Goal: Information Seeking & Learning: Learn about a topic

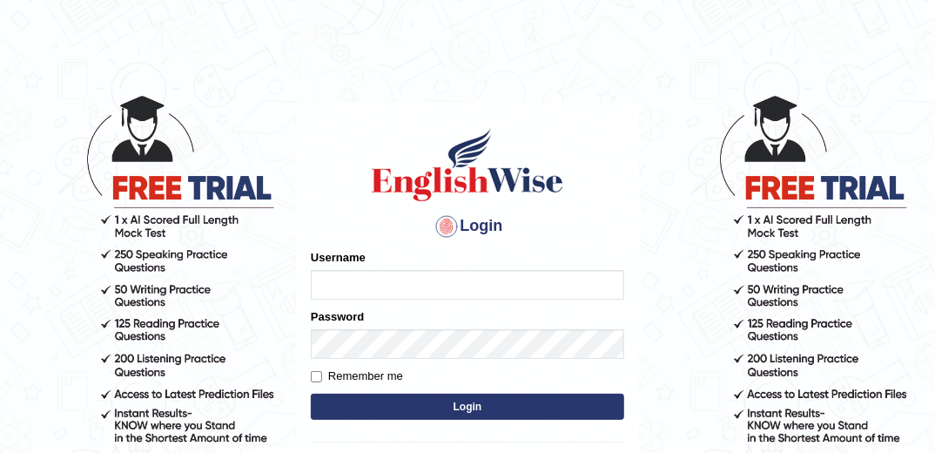
type input "marlon"
drag, startPoint x: 0, startPoint y: 0, endPoint x: 453, endPoint y: 405, distance: 607.5
click at [453, 405] on button "Login" at bounding box center [468, 407] width 314 height 26
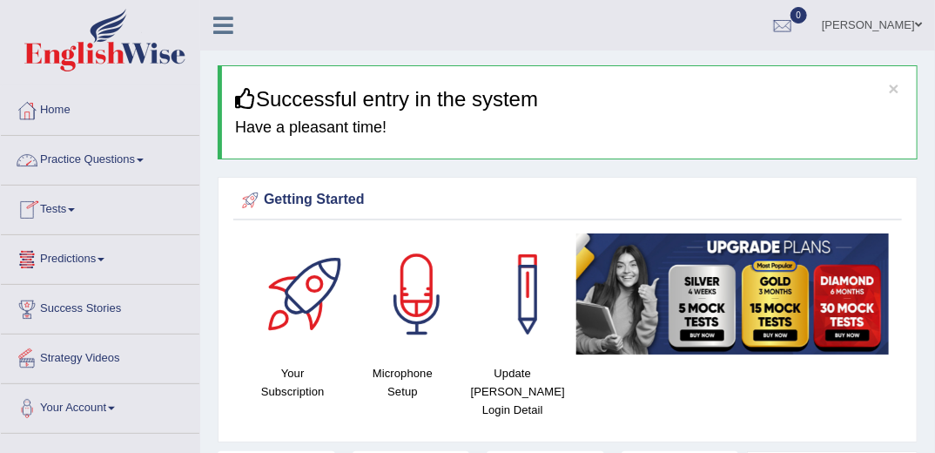
click at [131, 163] on link "Practice Questions" at bounding box center [100, 158] width 199 height 44
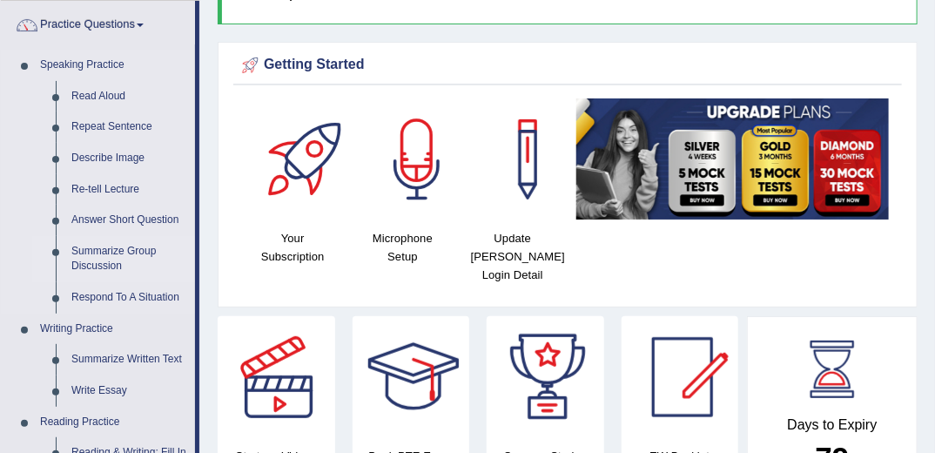
scroll to position [139, 0]
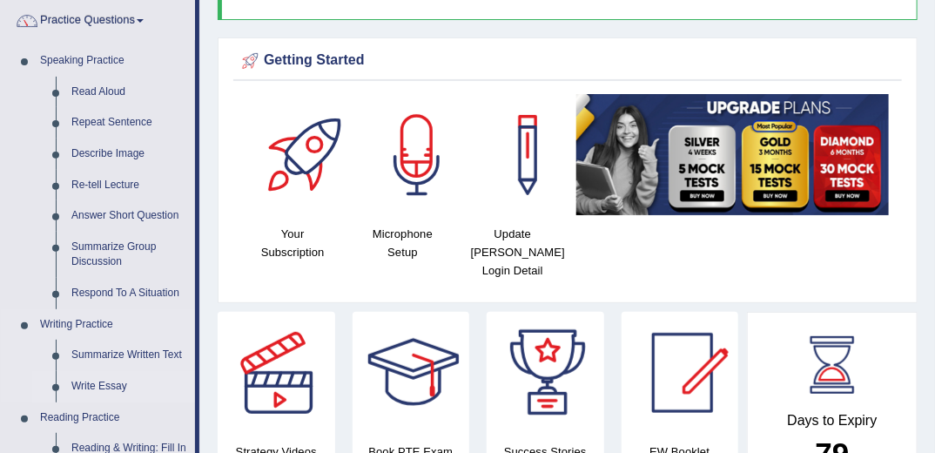
click at [118, 384] on link "Write Essay" at bounding box center [130, 386] width 132 height 31
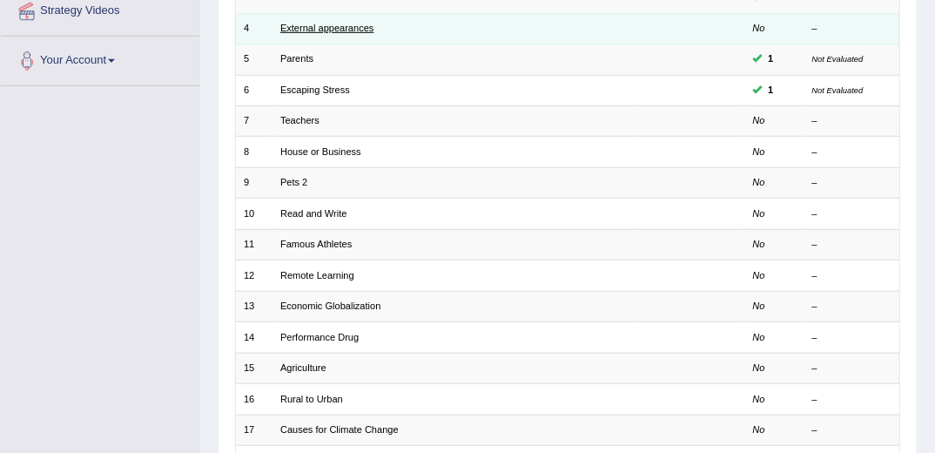
scroll to position [348, 0]
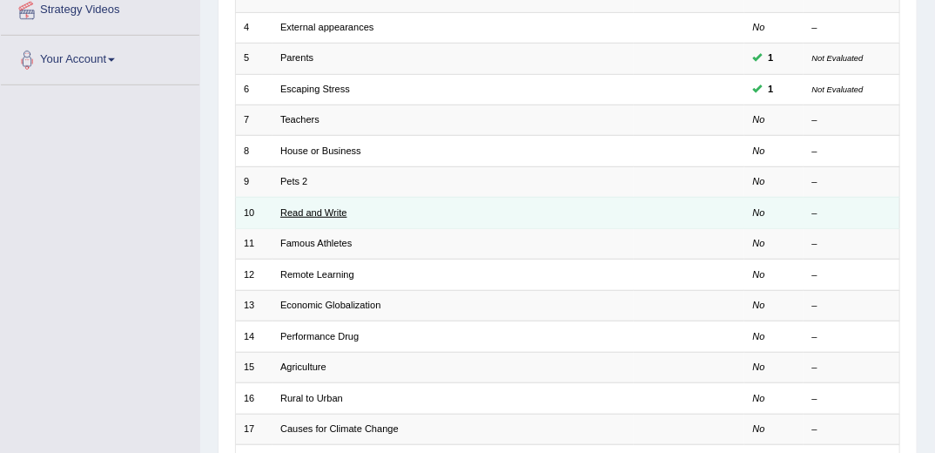
click at [313, 207] on link "Read and Write" at bounding box center [313, 212] width 67 height 10
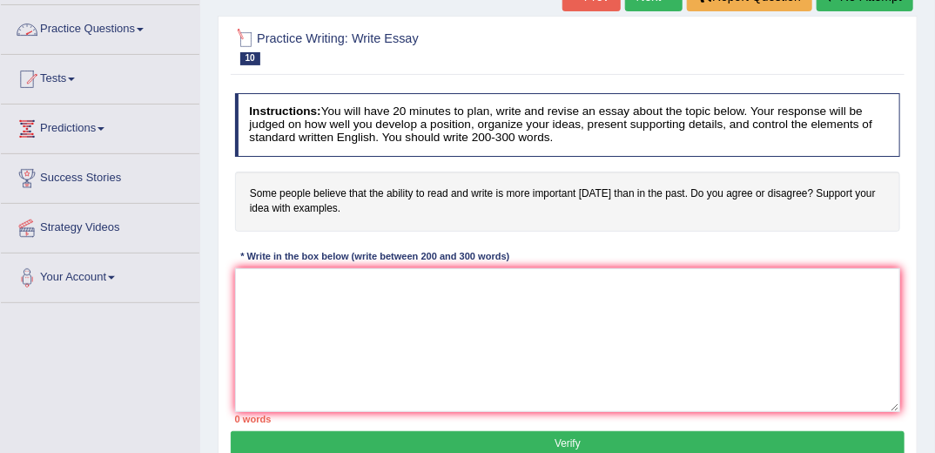
scroll to position [139, 0]
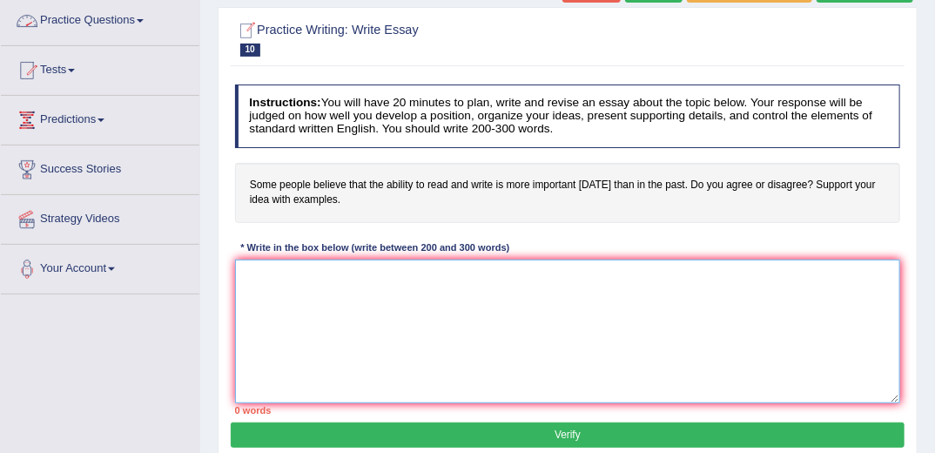
click at [405, 324] on textarea at bounding box center [568, 332] width 666 height 144
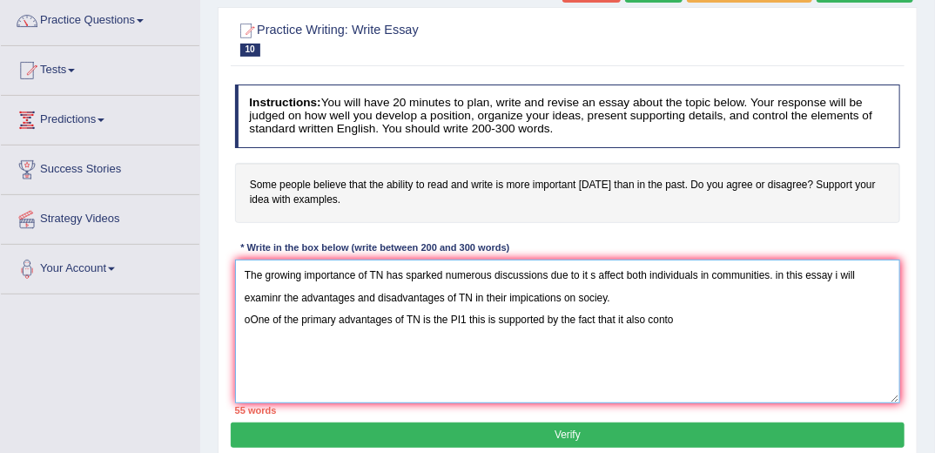
click at [463, 320] on textarea "The growing importance of TN has sparked numerous discussions due to it s affec…" at bounding box center [568, 332] width 666 height 144
click at [682, 320] on textarea "The growing importance of TN has sparked numerous discussions due to it s affec…" at bounding box center [568, 332] width 666 height 144
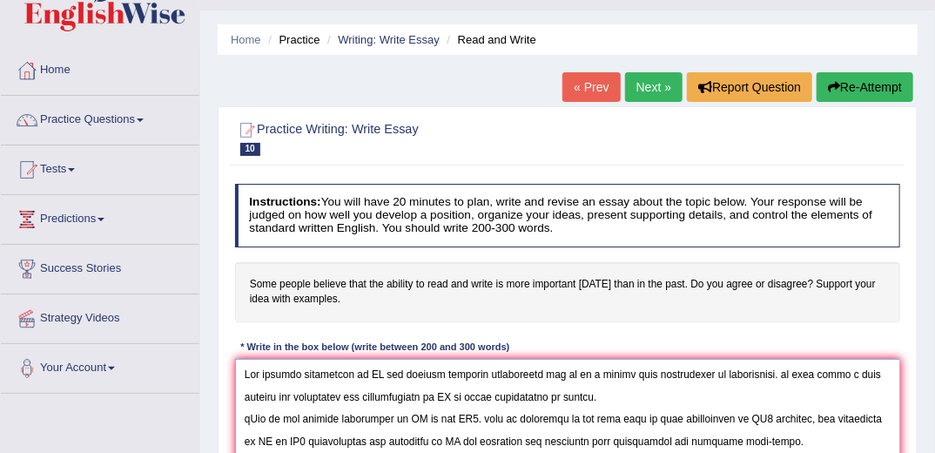
scroll to position [70, 0]
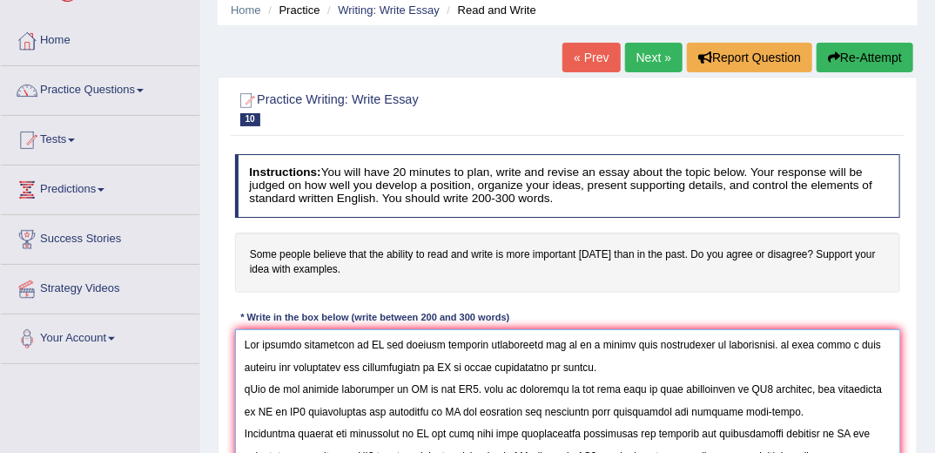
click at [383, 343] on textarea at bounding box center [568, 401] width 666 height 144
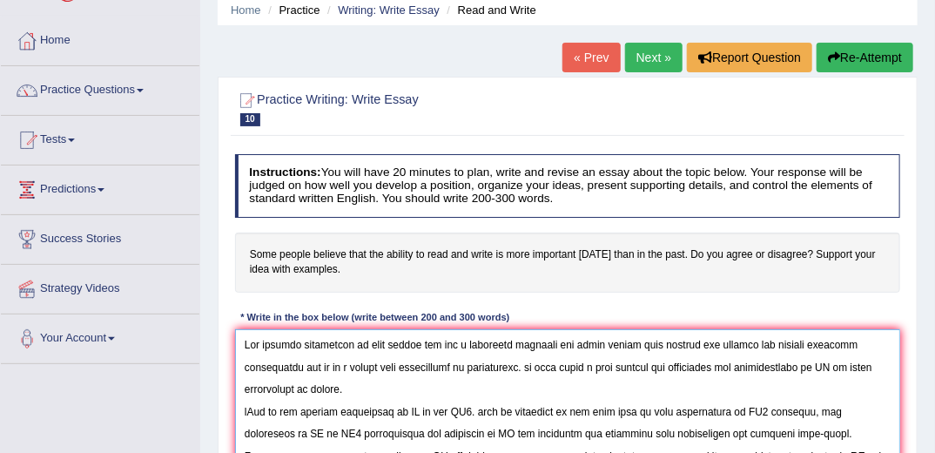
drag, startPoint x: 742, startPoint y: 341, endPoint x: 372, endPoint y: 338, distance: 370.1
click at [372, 338] on textarea at bounding box center [568, 401] width 666 height 144
click at [839, 364] on textarea at bounding box center [568, 401] width 666 height 144
drag, startPoint x: 825, startPoint y: 366, endPoint x: 812, endPoint y: 376, distance: 16.7
click at [812, 376] on textarea at bounding box center [568, 401] width 666 height 144
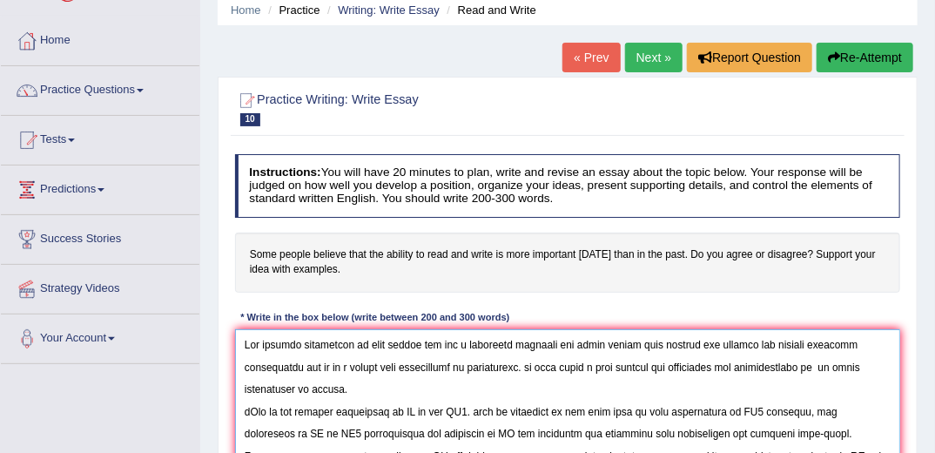
click at [826, 364] on textarea at bounding box center [568, 401] width 666 height 144
paste textarea "some people can has a deffirent capacity for every things like reading and writ…"
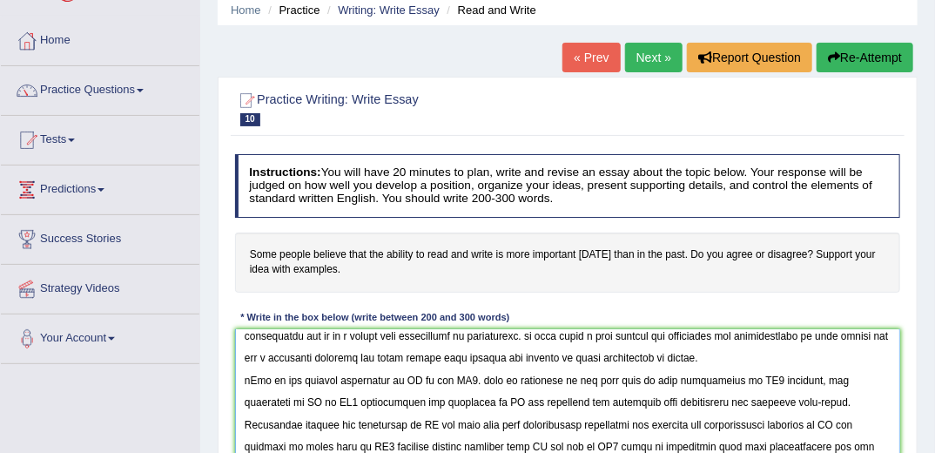
scroll to position [0, 0]
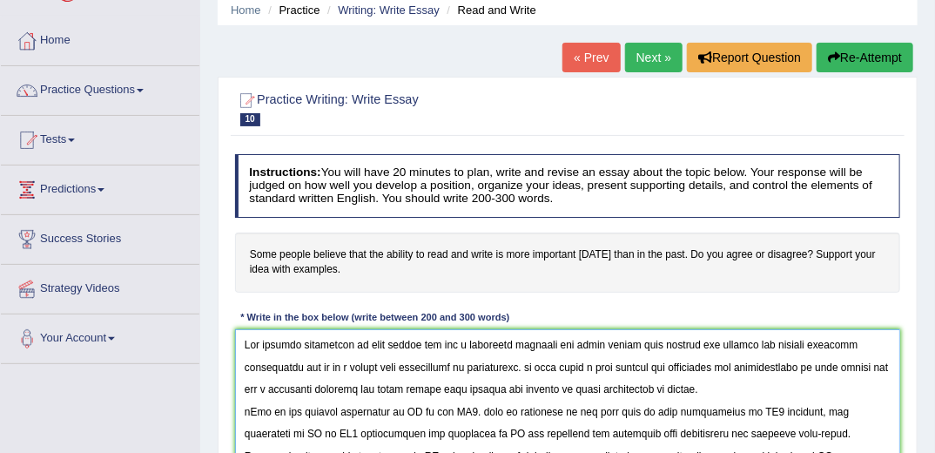
click at [418, 408] on textarea at bounding box center [568, 401] width 666 height 144
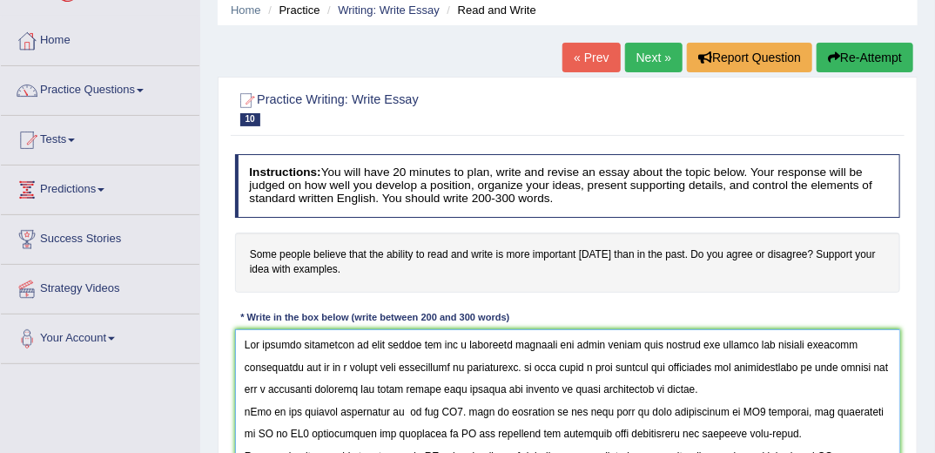
paste textarea "some people can has a deffirent capacity for every things like reading and writ…"
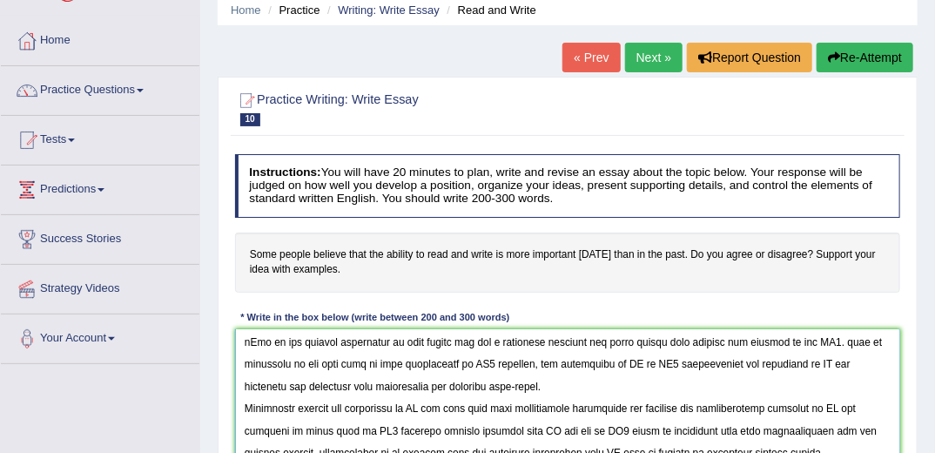
click at [431, 404] on textarea at bounding box center [568, 401] width 666 height 144
paste textarea "some people can has a deffirent capacity for every things like reading and writ…"
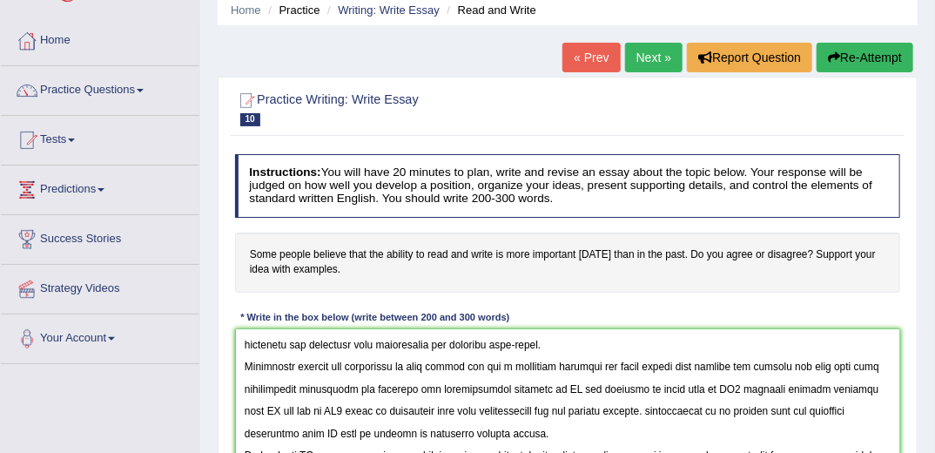
scroll to position [156, 0]
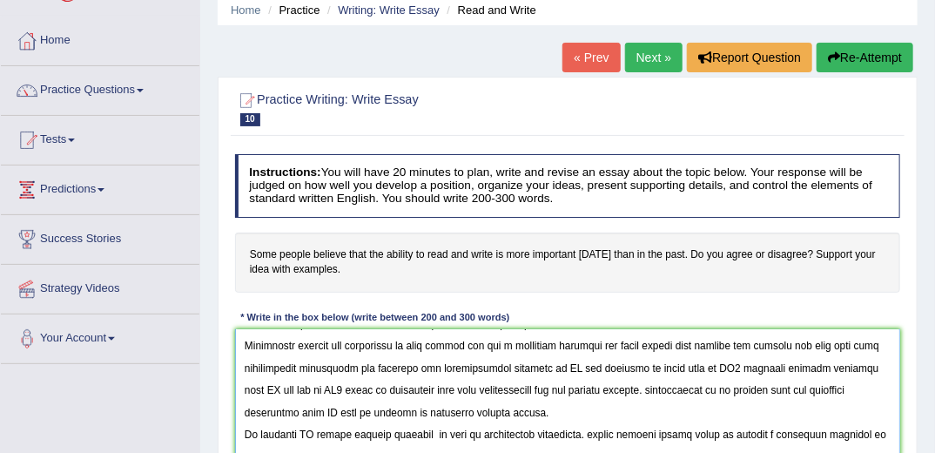
click at [562, 366] on textarea at bounding box center [568, 401] width 666 height 144
paste textarea "some people can has a deffirent capacity for every things like reading and writ…"
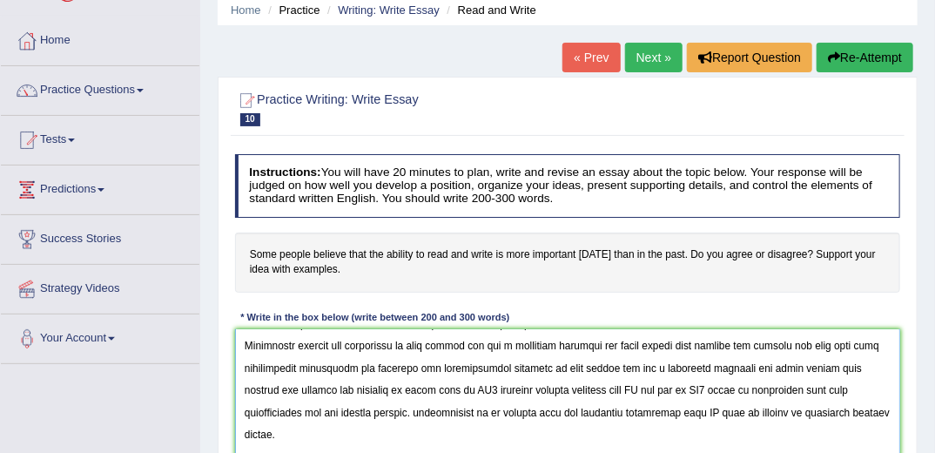
click at [613, 387] on textarea at bounding box center [568, 401] width 666 height 144
paste textarea "some people can has a deffirent capacity for every things like reading and writ…"
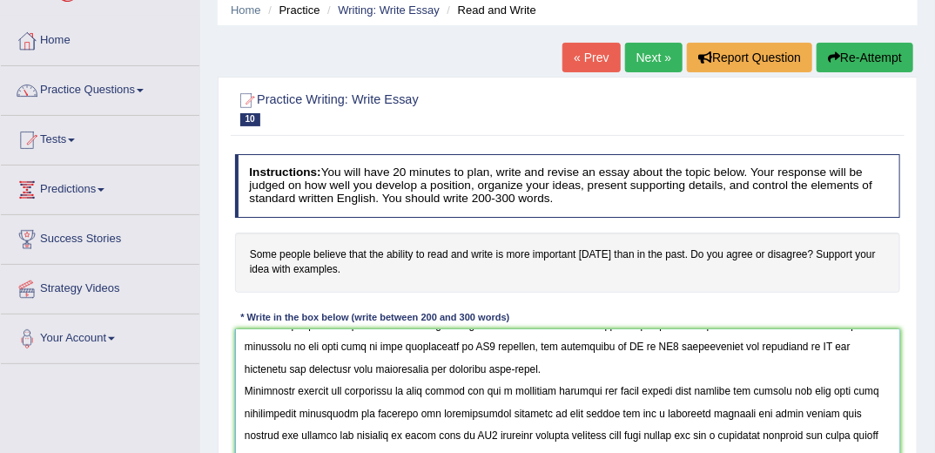
scroll to position [74, 0]
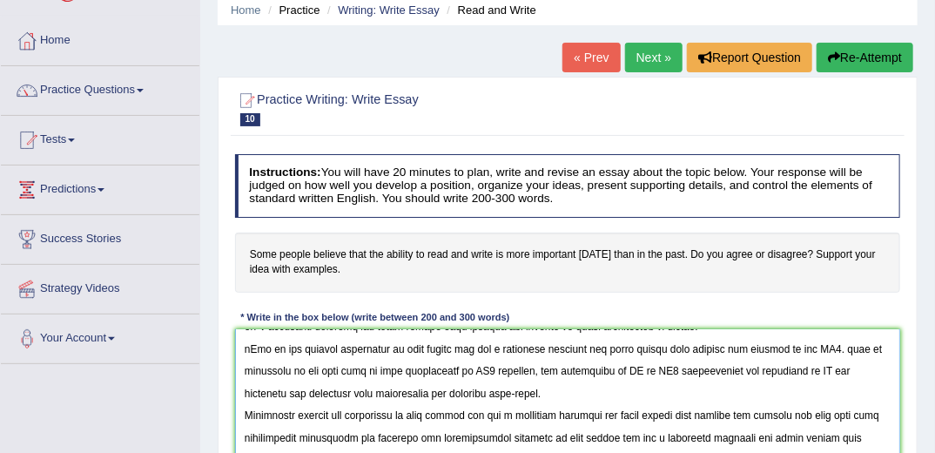
click at [622, 369] on textarea at bounding box center [568, 401] width 666 height 144
click at [624, 368] on textarea at bounding box center [568, 401] width 666 height 144
paste textarea "some people can has a deffirent capacity for every things like reading and writ…"
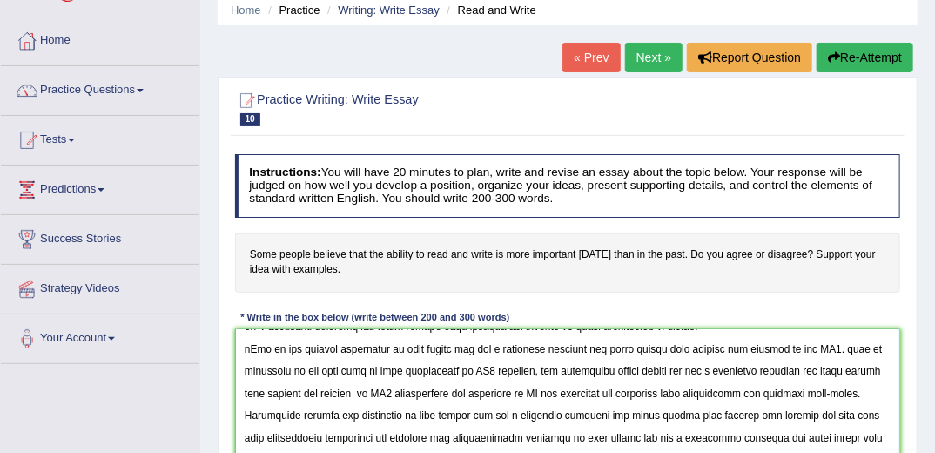
click at [611, 368] on textarea at bounding box center [568, 401] width 666 height 144
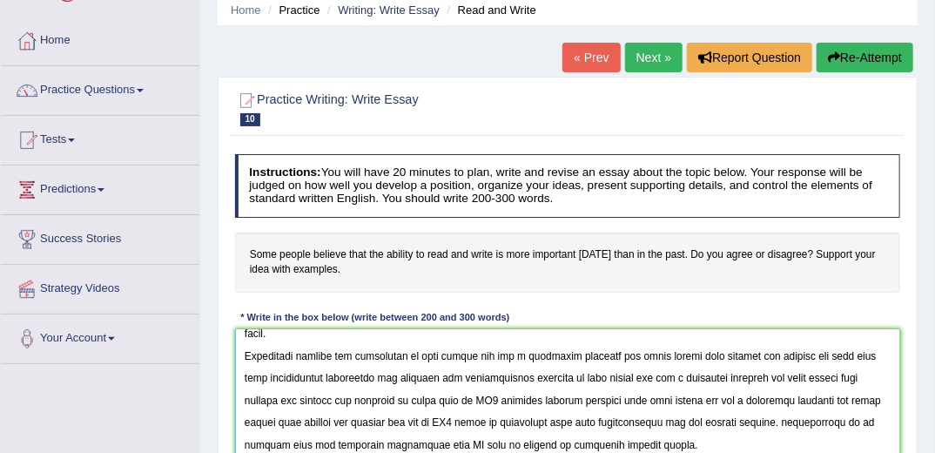
scroll to position [182, 0]
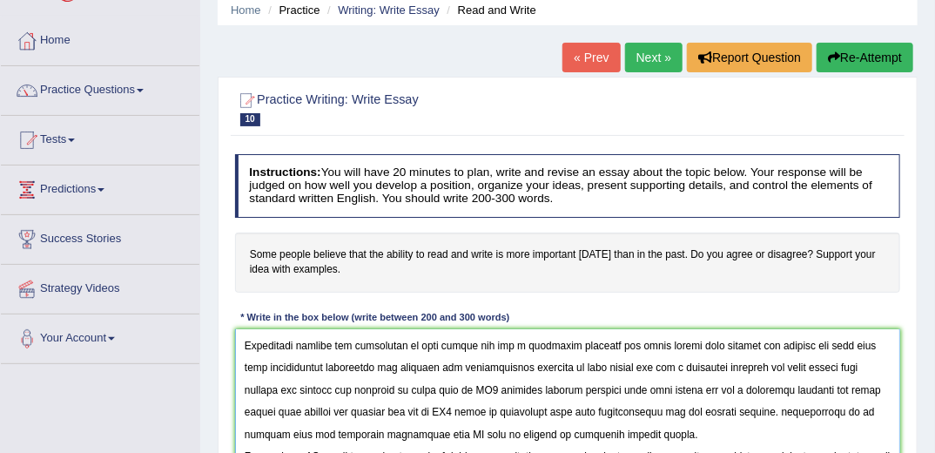
click at [383, 405] on textarea at bounding box center [568, 401] width 666 height 144
click at [374, 411] on textarea at bounding box center [568, 401] width 666 height 144
click at [371, 409] on textarea at bounding box center [568, 401] width 666 height 144
paste textarea "some people can has a deffirent capacity for every things like reading and writ…"
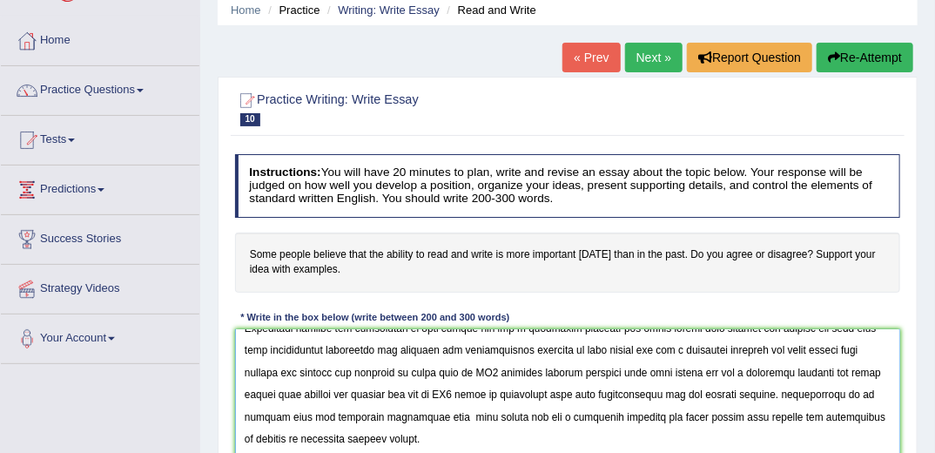
scroll to position [209, 0]
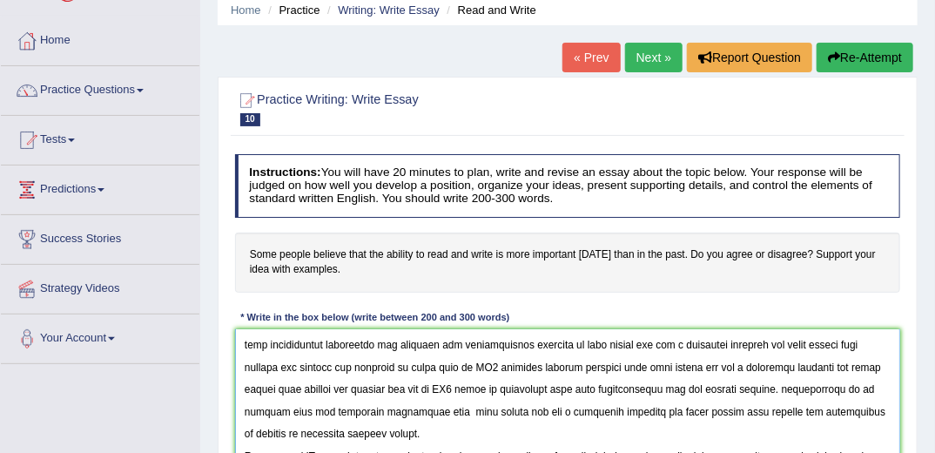
click at [318, 428] on textarea at bounding box center [568, 401] width 666 height 144
click at [314, 435] on textarea at bounding box center [568, 401] width 666 height 144
paste textarea "some people can has a deffirent capacity for every things like reading and writ…"
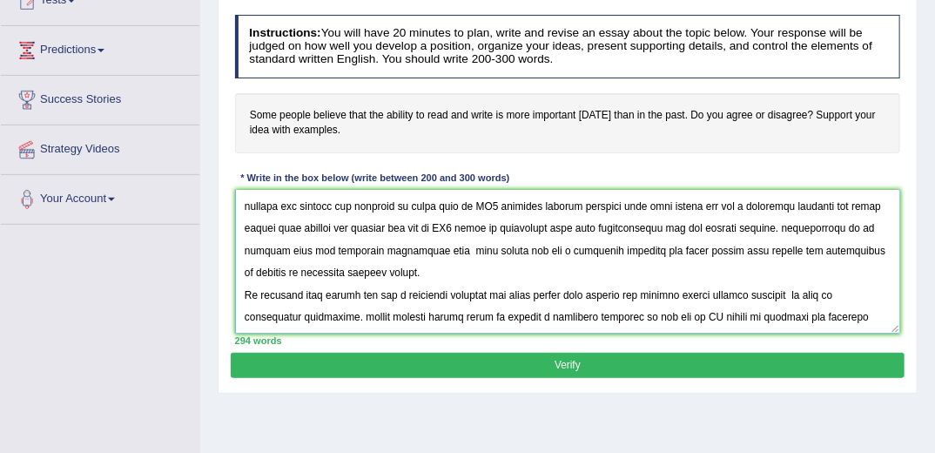
click at [644, 293] on textarea at bounding box center [568, 262] width 666 height 144
paste textarea "some people can has a deffirent capacity for every things like reading and writ…"
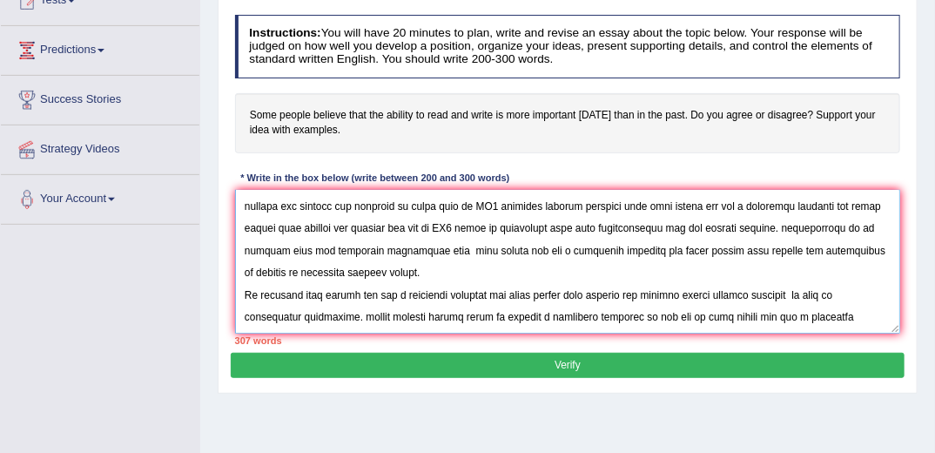
click at [739, 293] on textarea at bounding box center [568, 262] width 666 height 144
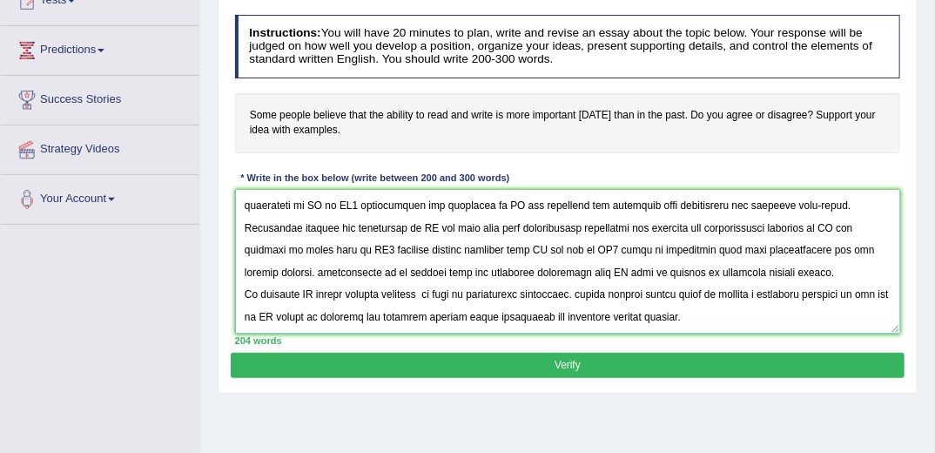
scroll to position [105, 0]
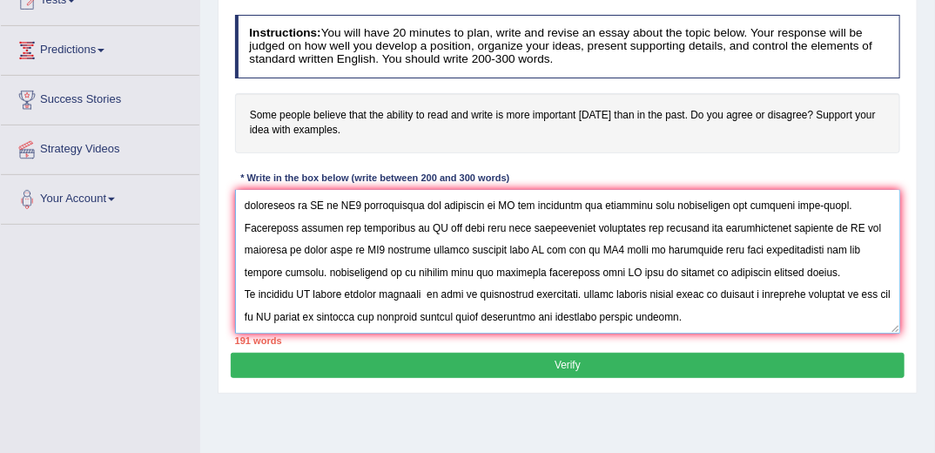
click at [443, 202] on textarea at bounding box center [568, 262] width 666 height 144
click at [433, 208] on textarea at bounding box center [568, 262] width 666 height 144
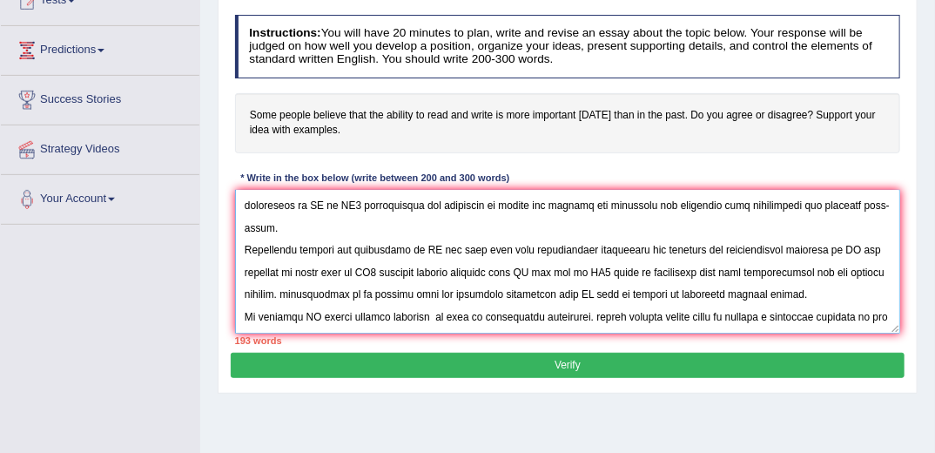
click at [441, 205] on textarea at bounding box center [568, 262] width 666 height 144
drag, startPoint x: 519, startPoint y: 205, endPoint x: 433, endPoint y: 206, distance: 86.2
click at [433, 206] on textarea at bounding box center [568, 262] width 666 height 144
click at [429, 224] on textarea at bounding box center [568, 262] width 666 height 144
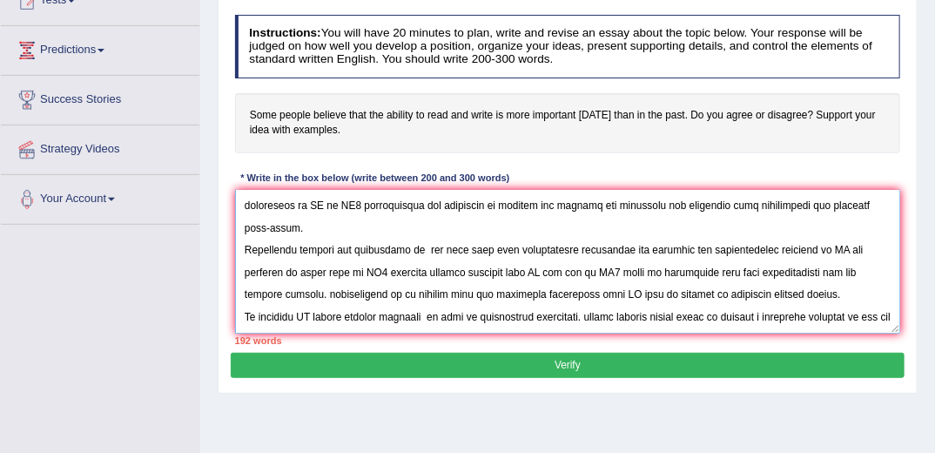
paste textarea "reading and writing"
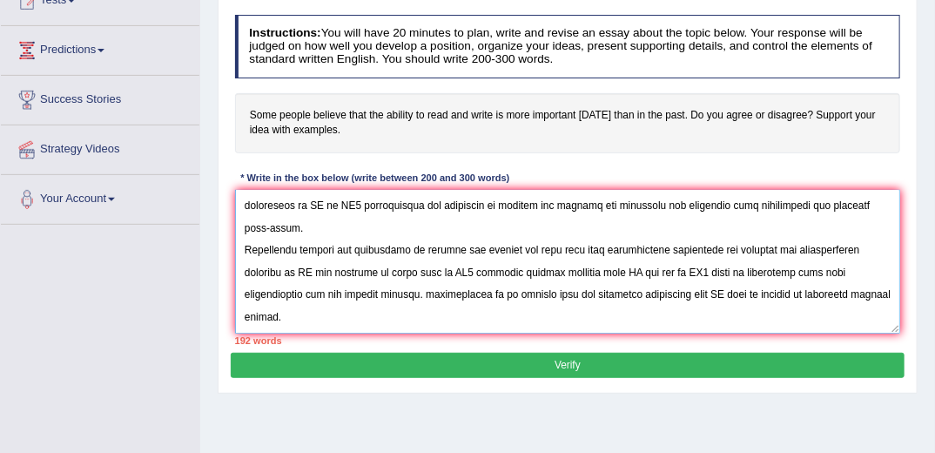
scroll to position [130, 0]
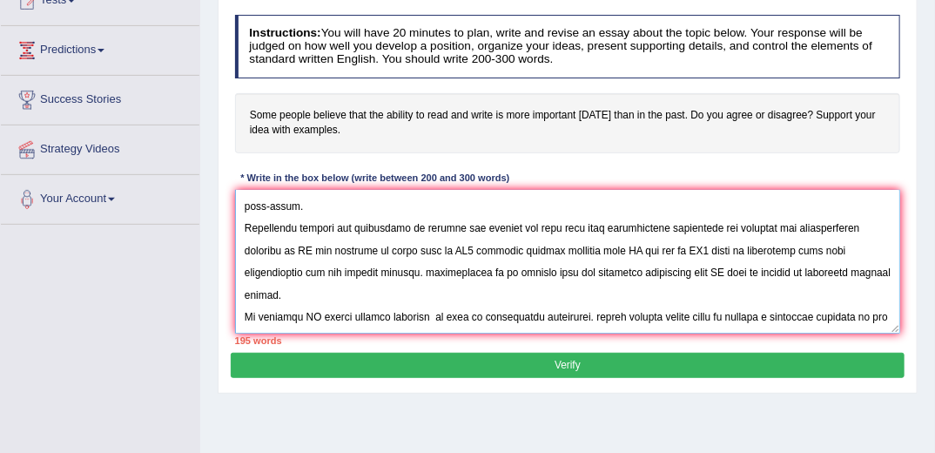
click at [627, 224] on textarea at bounding box center [568, 262] width 666 height 144
click at [617, 233] on textarea at bounding box center [568, 262] width 666 height 144
paste textarea "reading and writing"
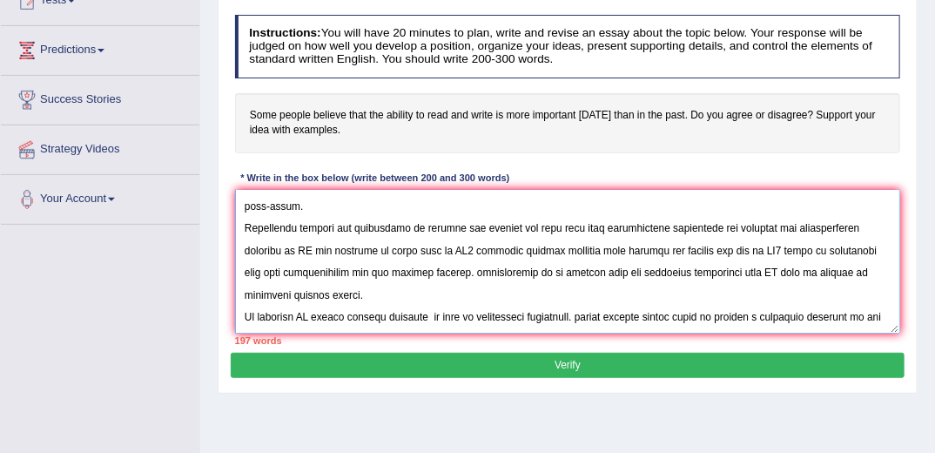
click at [751, 247] on textarea at bounding box center [568, 262] width 666 height 144
paste textarea "reading and writing"
click at [309, 224] on textarea at bounding box center [568, 262] width 666 height 144
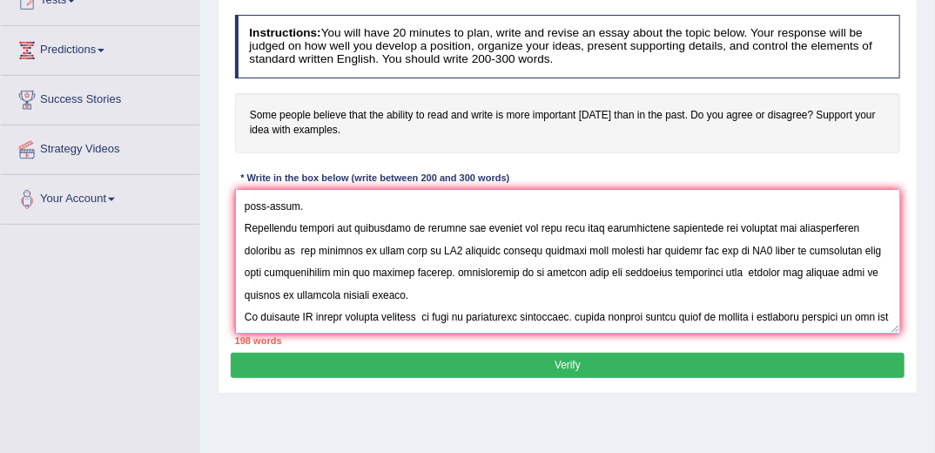
paste textarea "reading and writing"
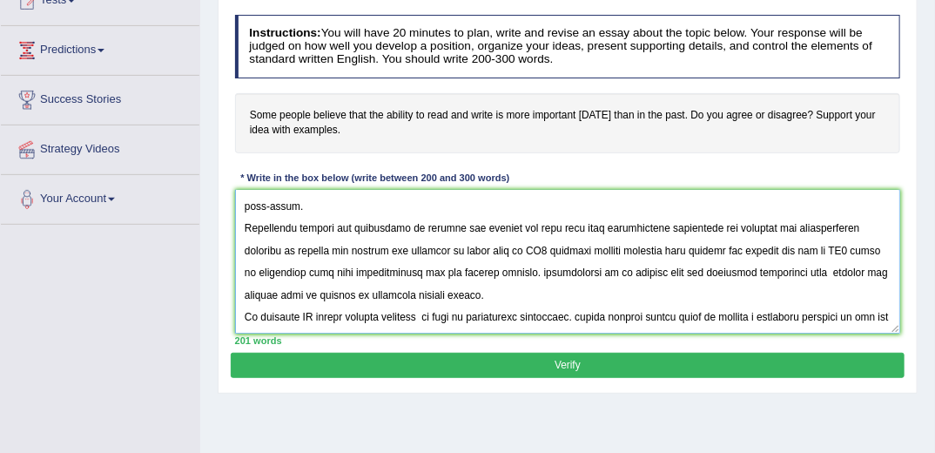
click at [314, 293] on textarea at bounding box center [568, 262] width 666 height 144
paste textarea "reading and writing"
click at [408, 314] on textarea at bounding box center [568, 262] width 666 height 144
paste textarea "reading and writing"
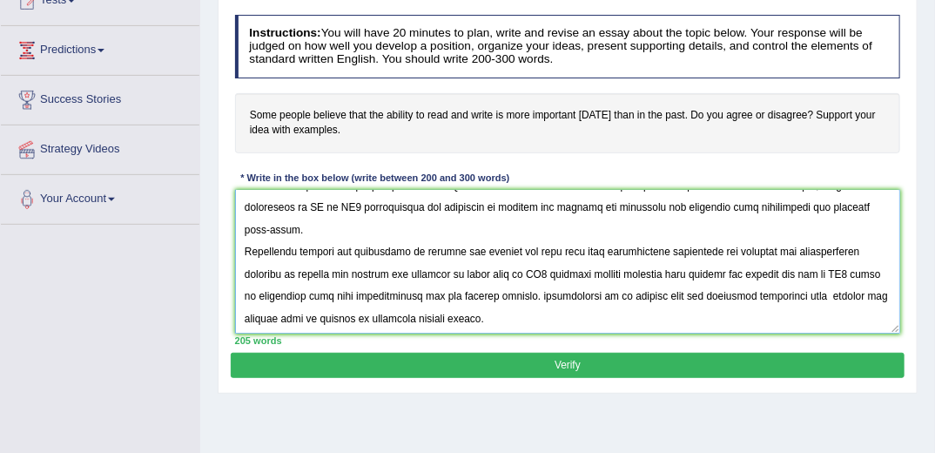
scroll to position [74, 0]
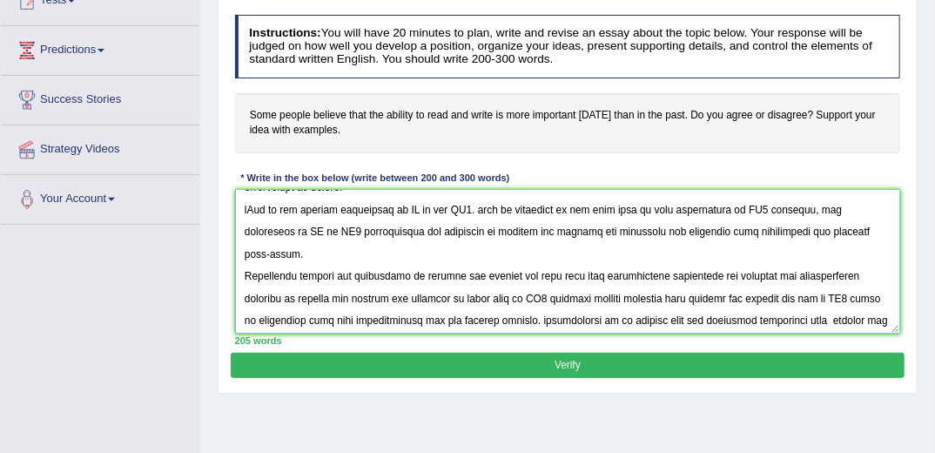
click at [417, 206] on textarea at bounding box center [568, 262] width 666 height 144
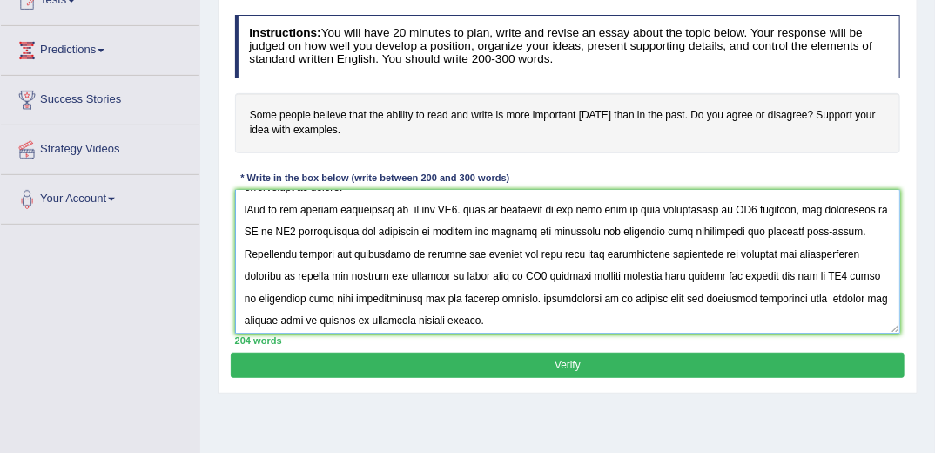
paste textarea "reading and writing"
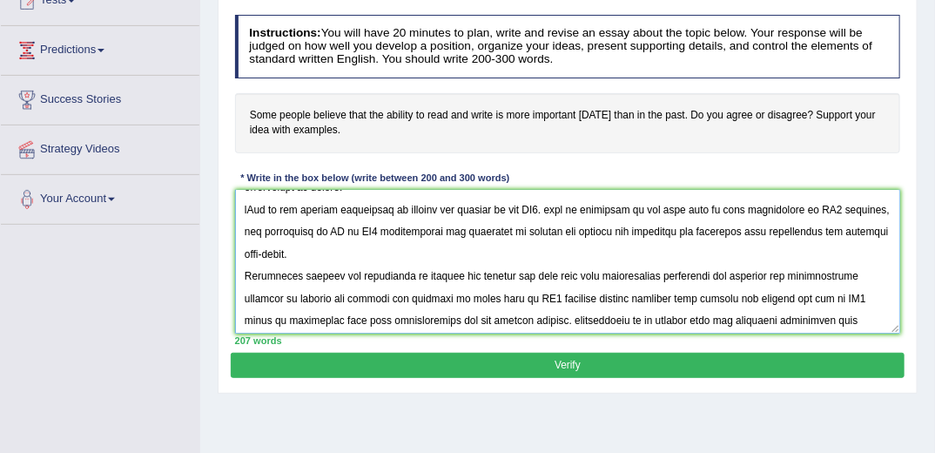
click at [323, 230] on textarea at bounding box center [568, 262] width 666 height 144
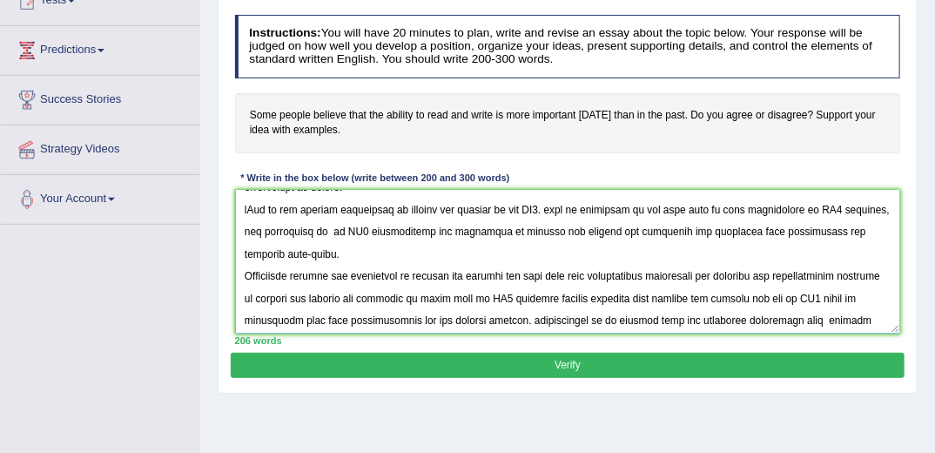
paste textarea "reading and writing"
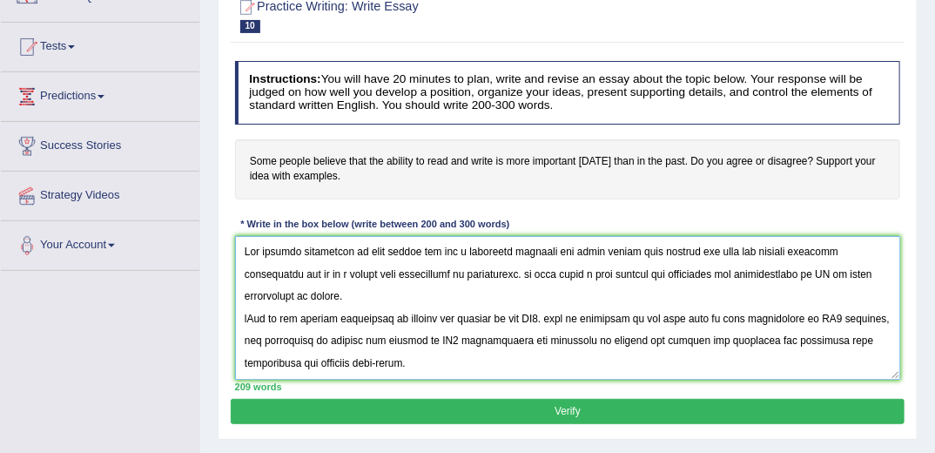
scroll to position [139, 0]
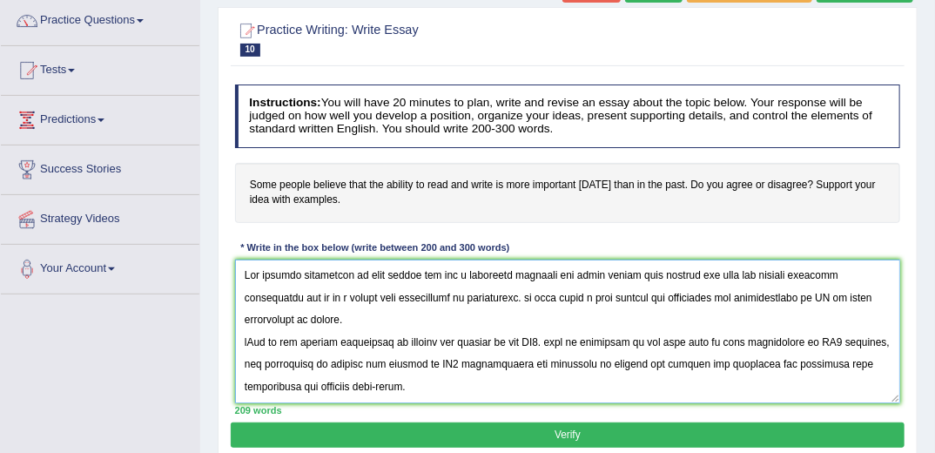
click at [839, 296] on textarea at bounding box center [568, 332] width 666 height 144
drag, startPoint x: 825, startPoint y: 296, endPoint x: 826, endPoint y: 309, distance: 13.2
click at [826, 311] on textarea at bounding box center [568, 332] width 666 height 144
click at [826, 298] on textarea at bounding box center [568, 332] width 666 height 144
paste textarea "reading and writing"
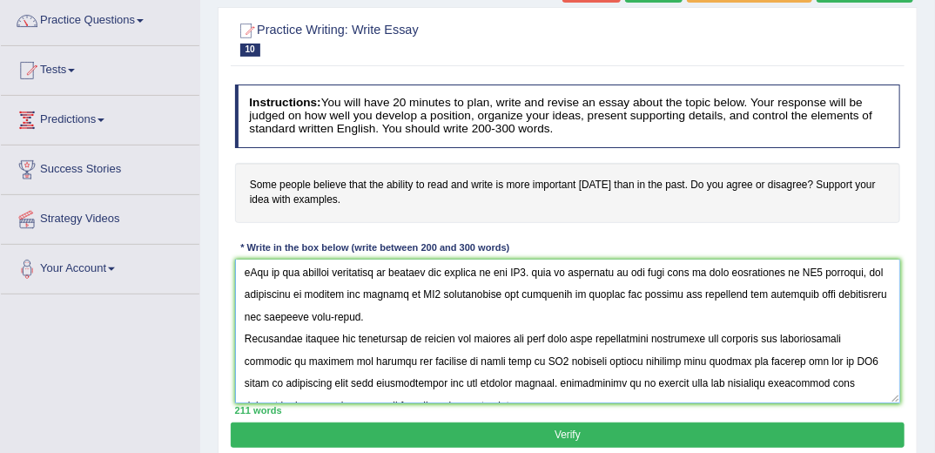
scroll to position [0, 0]
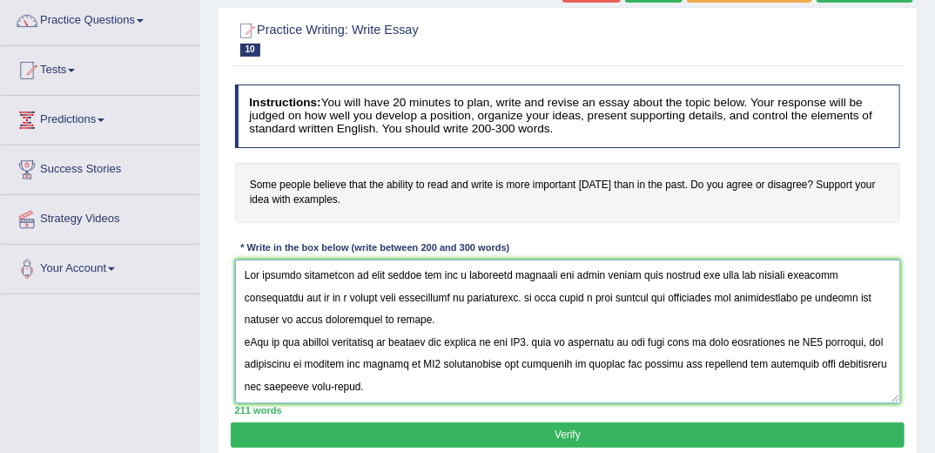
click at [538, 341] on textarea at bounding box center [568, 332] width 666 height 144
click at [248, 338] on textarea at bounding box center [568, 332] width 666 height 144
click at [516, 341] on textarea at bounding box center [568, 332] width 666 height 144
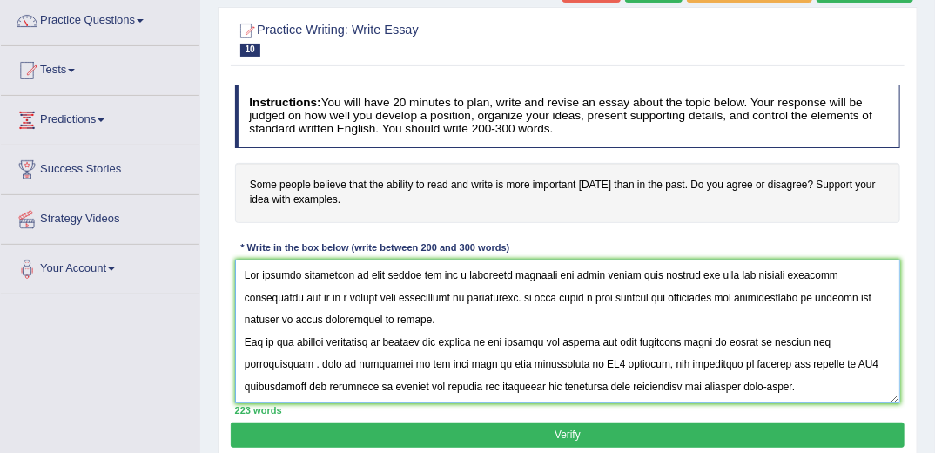
click at [313, 362] on textarea at bounding box center [568, 332] width 666 height 144
click at [577, 361] on textarea at bounding box center [568, 332] width 666 height 144
click at [427, 383] on textarea at bounding box center [568, 332] width 666 height 144
click at [611, 385] on textarea at bounding box center [568, 332] width 666 height 144
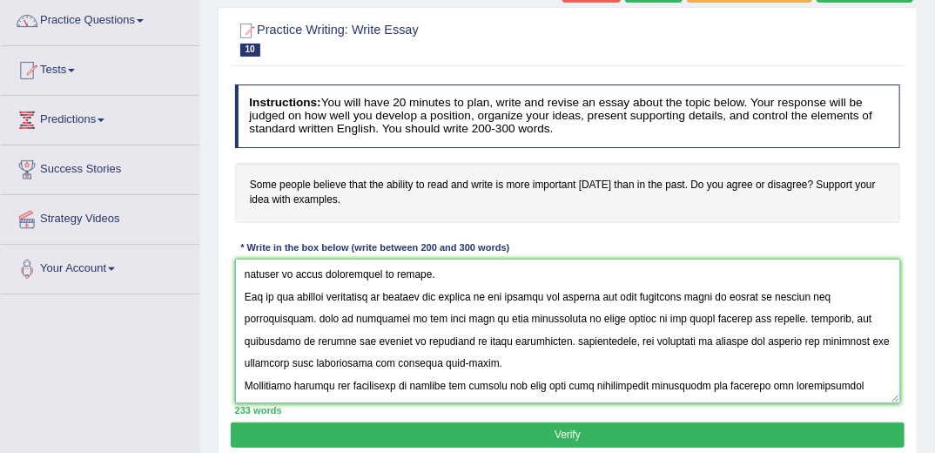
scroll to position [82, 0]
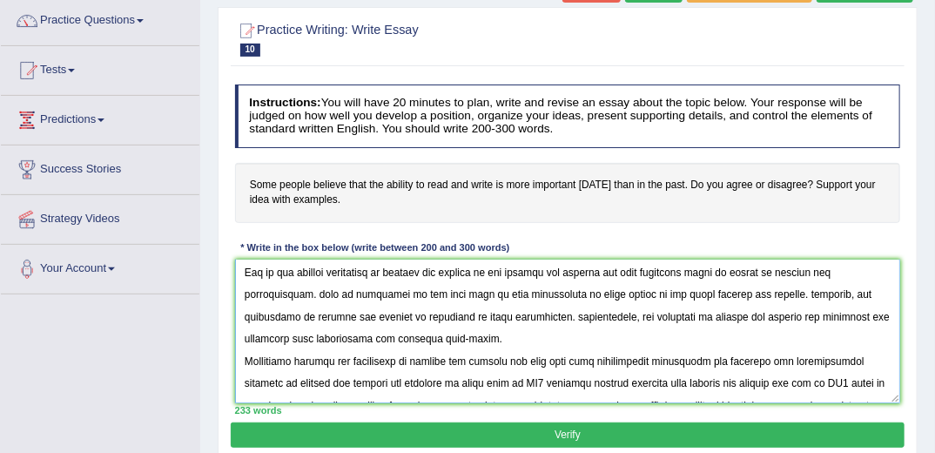
click at [538, 381] on textarea at bounding box center [568, 332] width 666 height 144
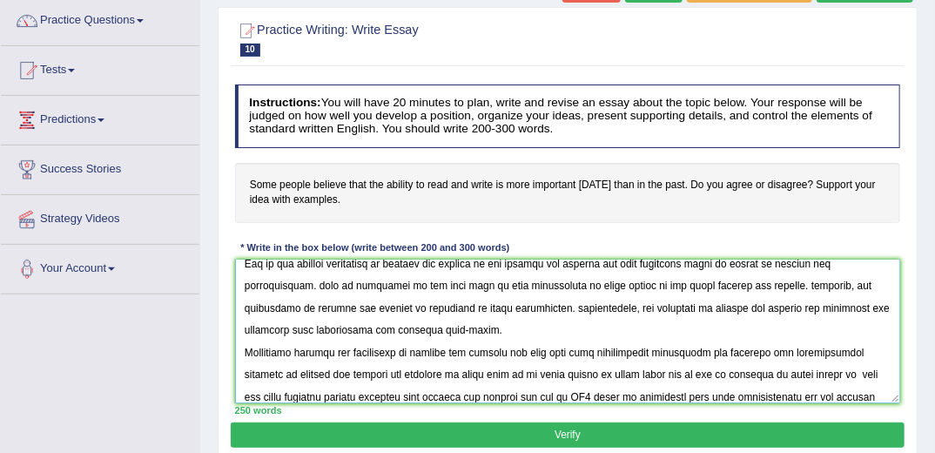
click at [592, 395] on textarea at bounding box center [568, 332] width 666 height 144
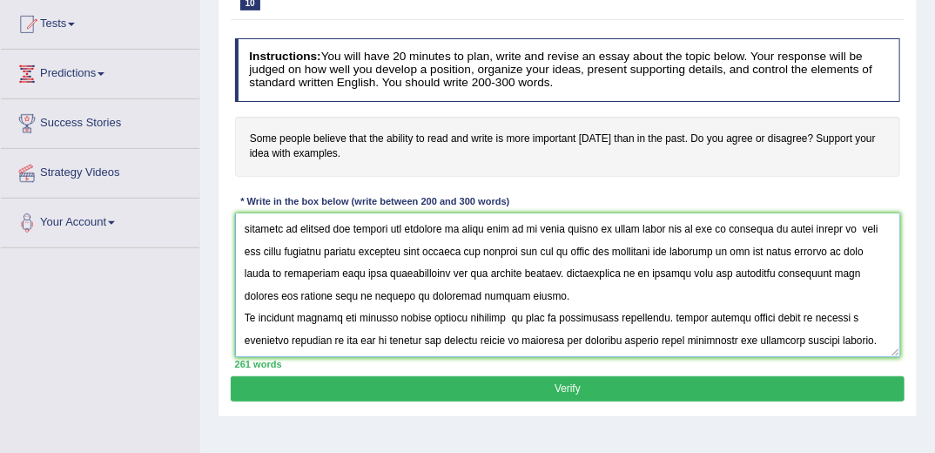
scroll to position [209, 0]
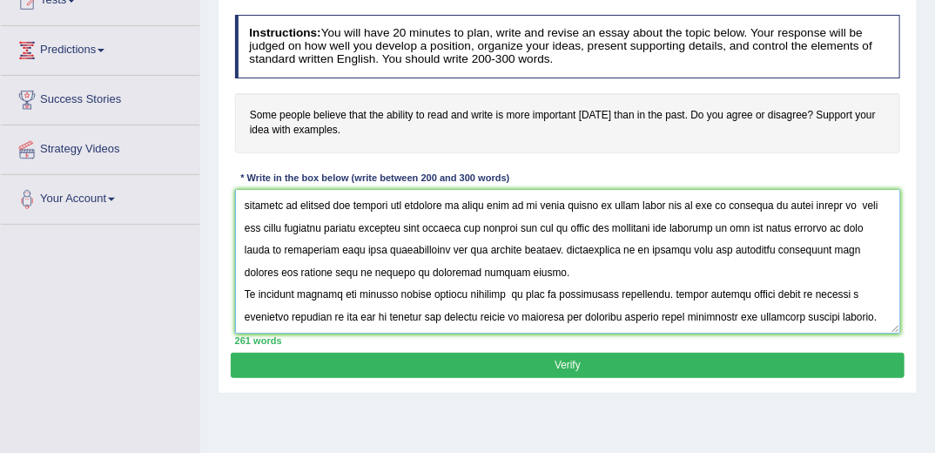
type textarea "The growing importance of some people can has a deffirent capacity for every th…"
click at [604, 364] on button "Verify" at bounding box center [567, 365] width 673 height 25
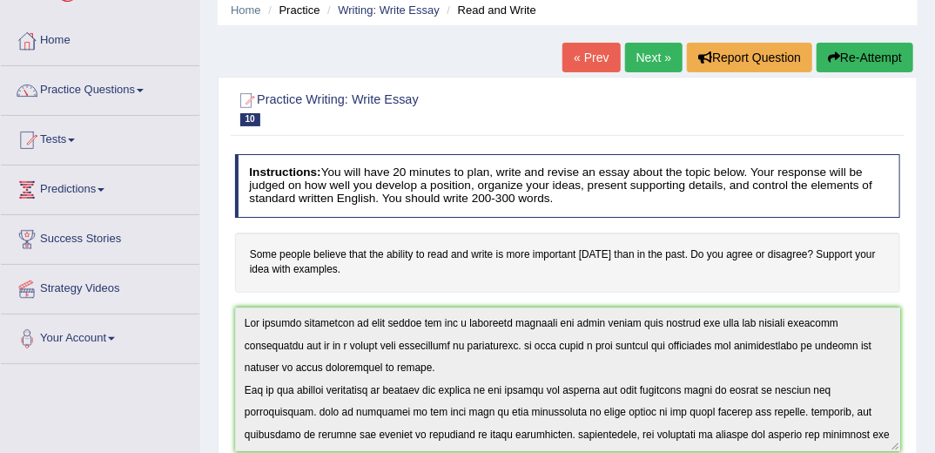
scroll to position [70, 0]
click at [90, 78] on link "Practice Questions" at bounding box center [100, 88] width 199 height 44
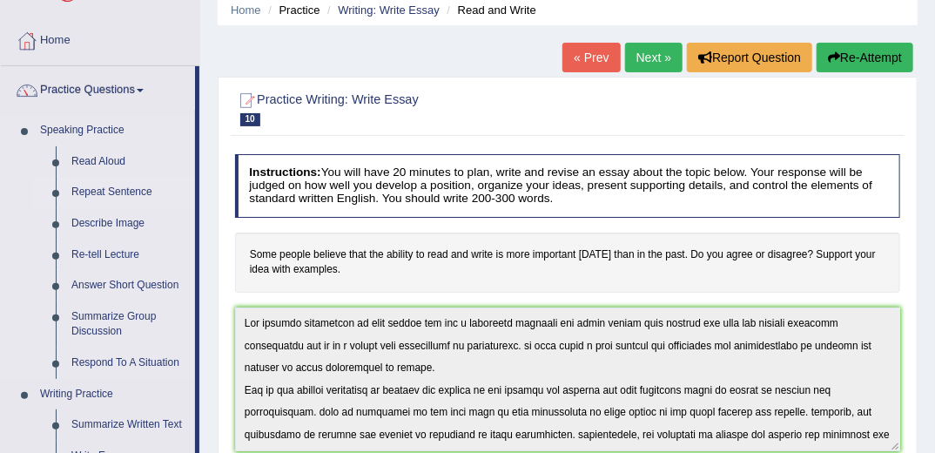
click at [122, 190] on link "Repeat Sentence" at bounding box center [130, 192] width 132 height 31
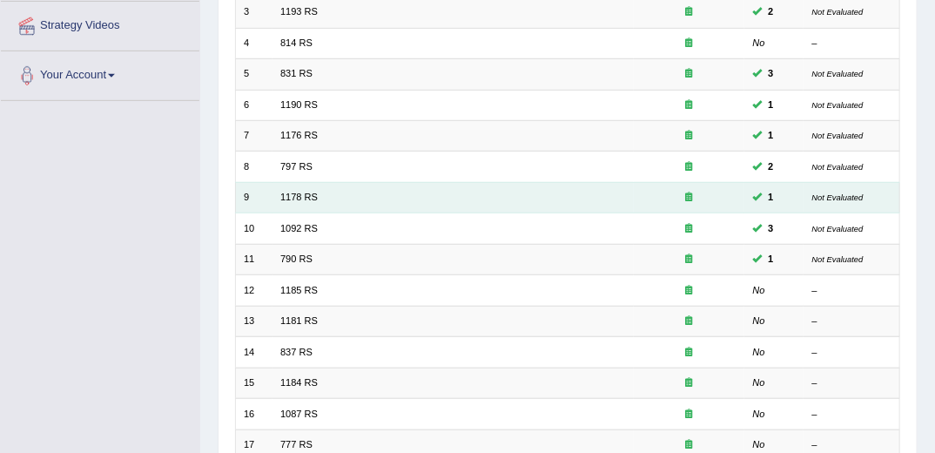
scroll to position [348, 0]
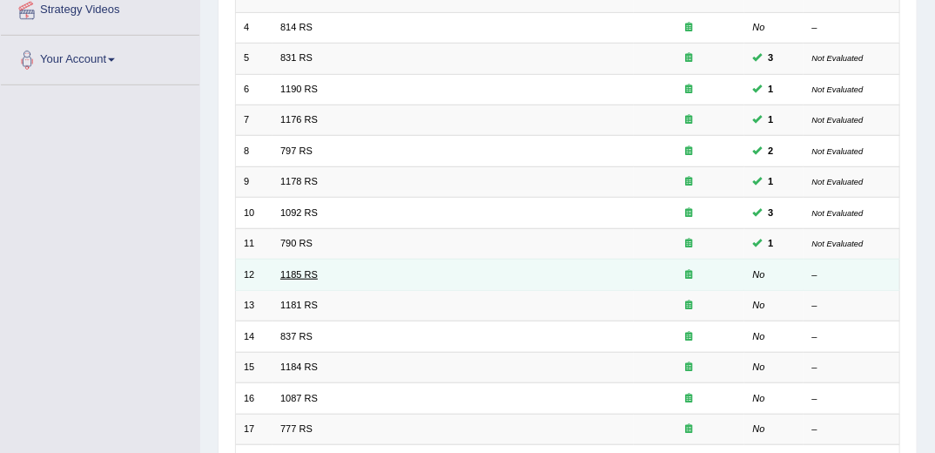
click at [296, 269] on link "1185 RS" at bounding box center [298, 274] width 37 height 10
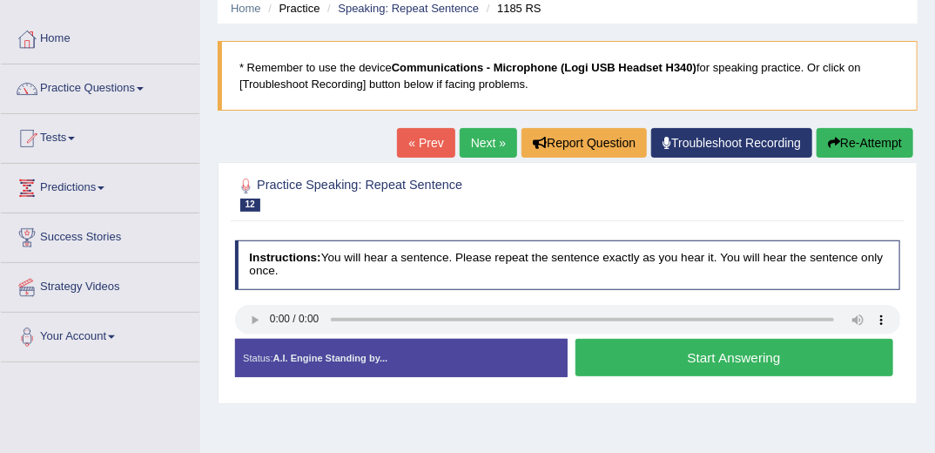
scroll to position [139, 0]
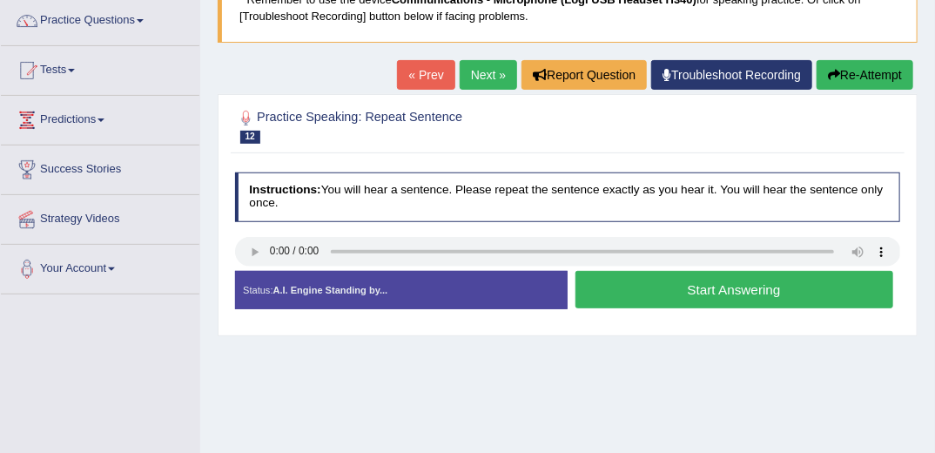
click at [653, 287] on button "Start Answering" at bounding box center [735, 289] width 318 height 37
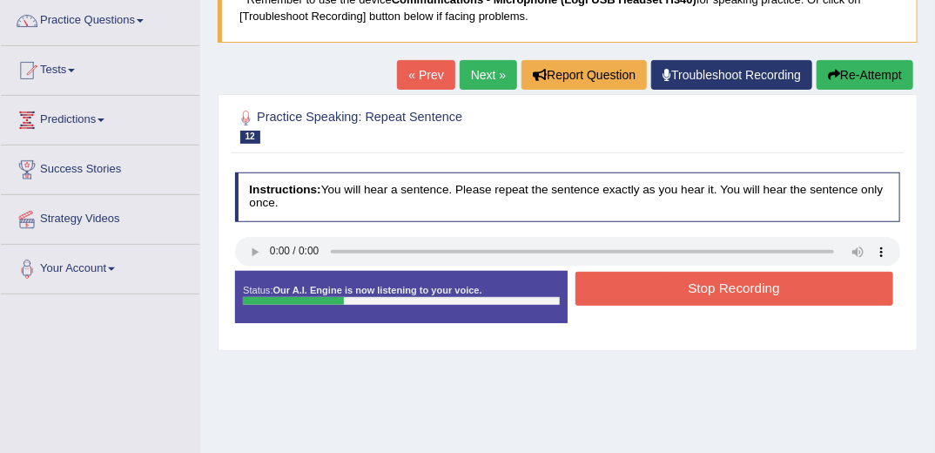
click at [847, 73] on button "Re-Attempt" at bounding box center [865, 75] width 97 height 30
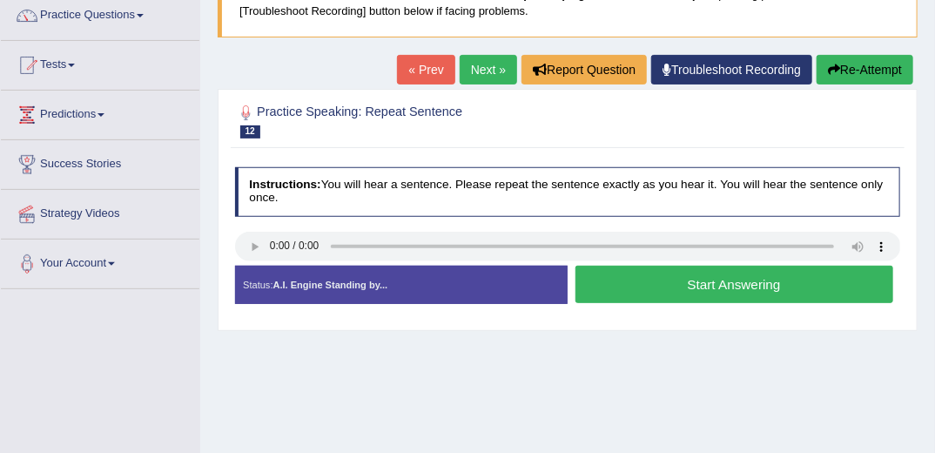
click at [746, 286] on button "Start Answering" at bounding box center [735, 284] width 318 height 37
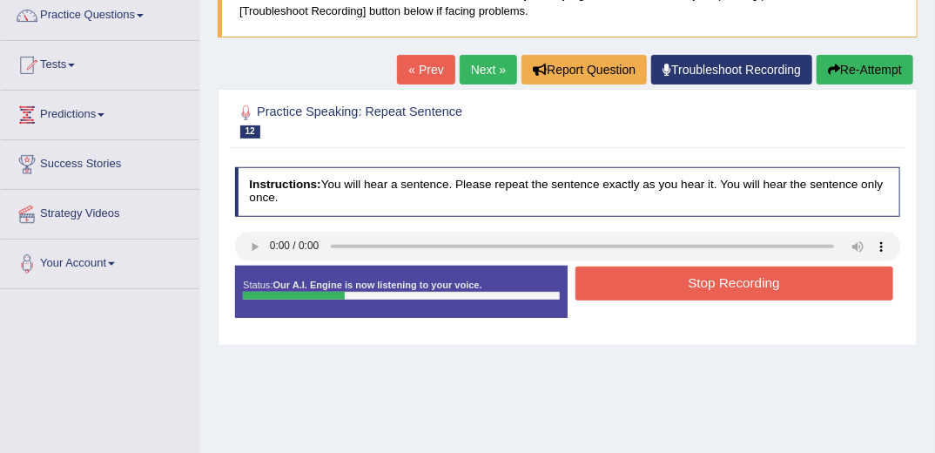
click at [702, 287] on button "Stop Recording" at bounding box center [735, 283] width 318 height 34
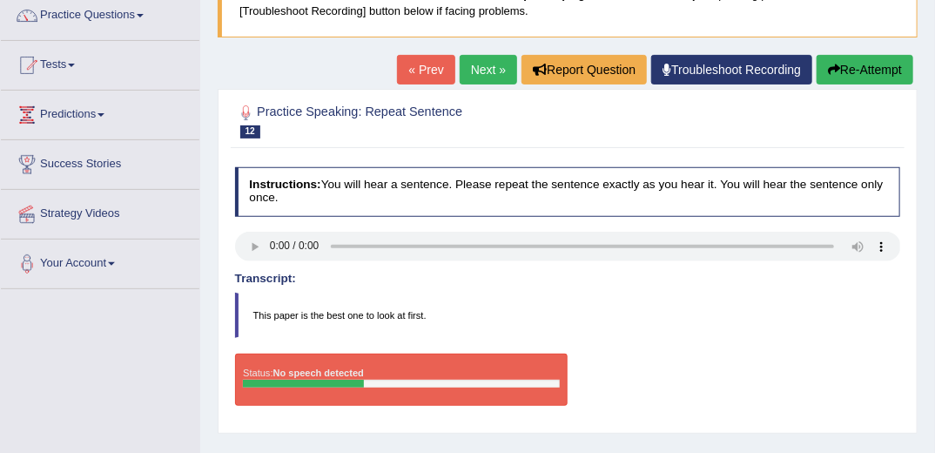
click at [859, 69] on button "Re-Attempt" at bounding box center [865, 70] width 97 height 30
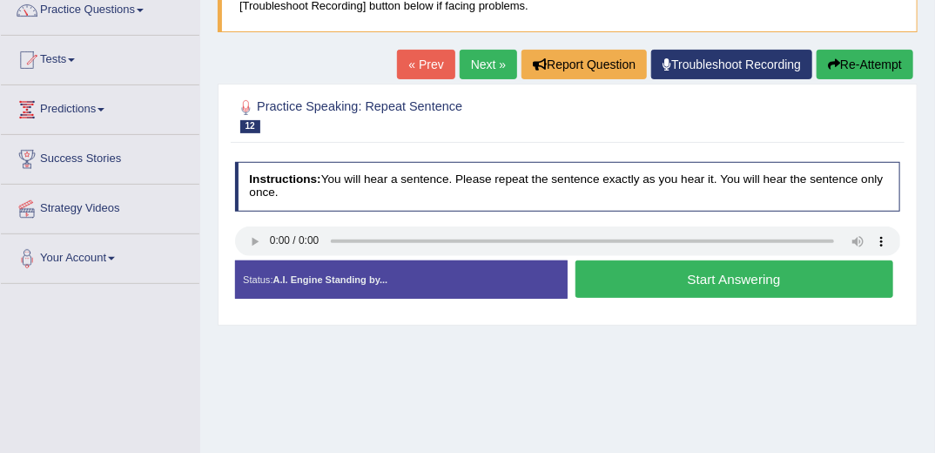
click at [719, 278] on button "Start Answering" at bounding box center [735, 278] width 318 height 37
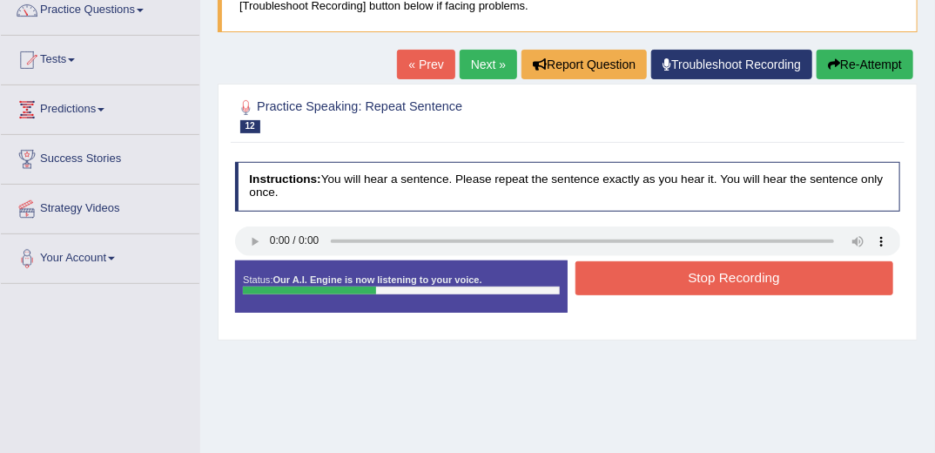
click at [853, 64] on button "Re-Attempt" at bounding box center [865, 65] width 97 height 30
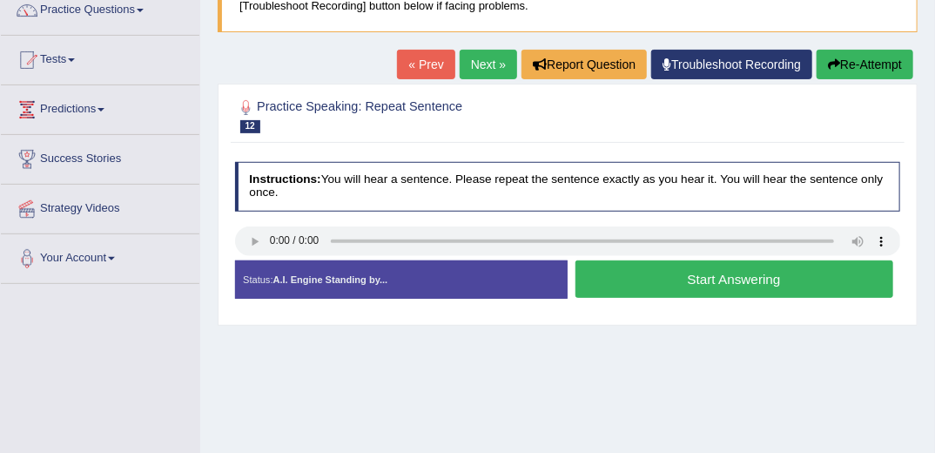
click at [677, 279] on button "Start Answering" at bounding box center [735, 278] width 318 height 37
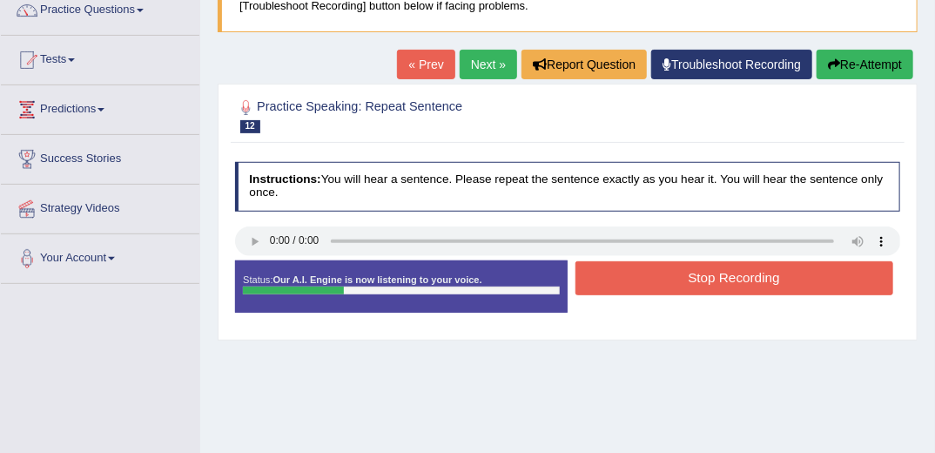
click at [692, 273] on button "Stop Recording" at bounding box center [735, 278] width 318 height 34
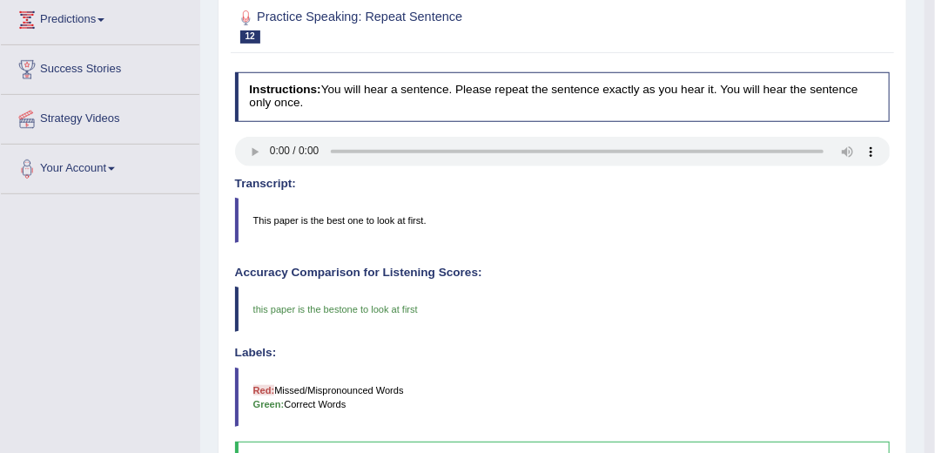
scroll to position [128, 0]
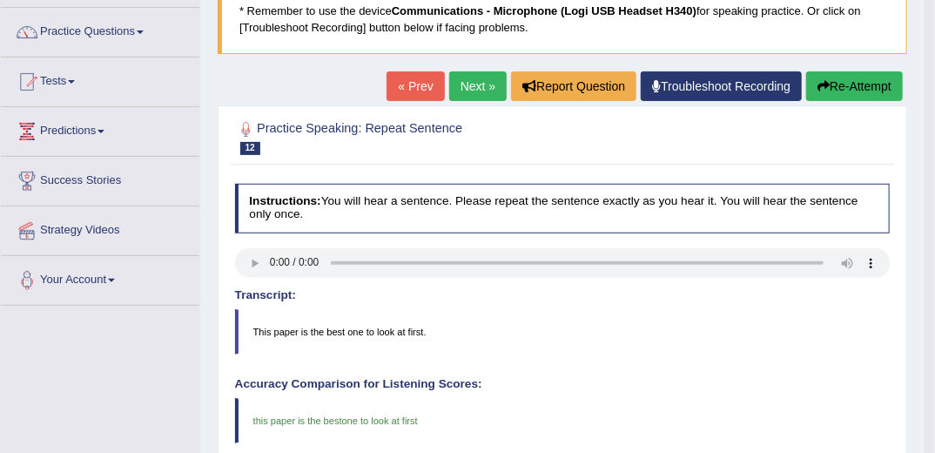
click at [840, 91] on button "Re-Attempt" at bounding box center [854, 86] width 97 height 30
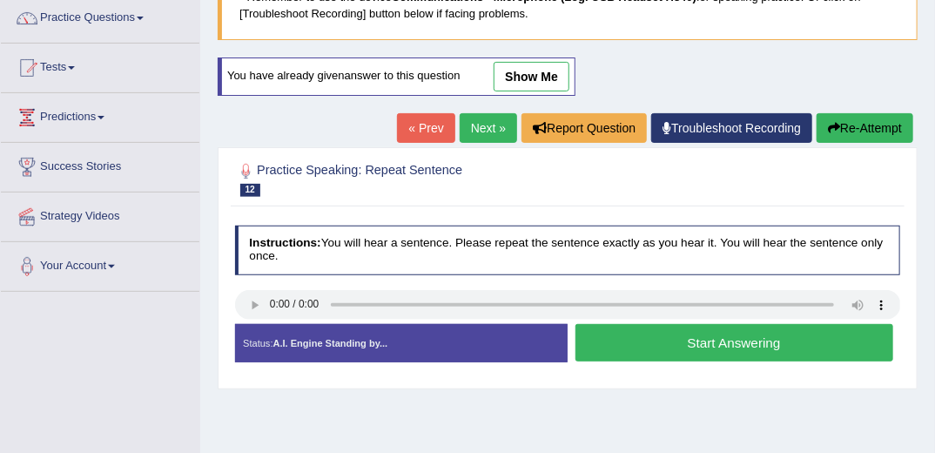
click at [676, 340] on button "Start Answering" at bounding box center [735, 342] width 318 height 37
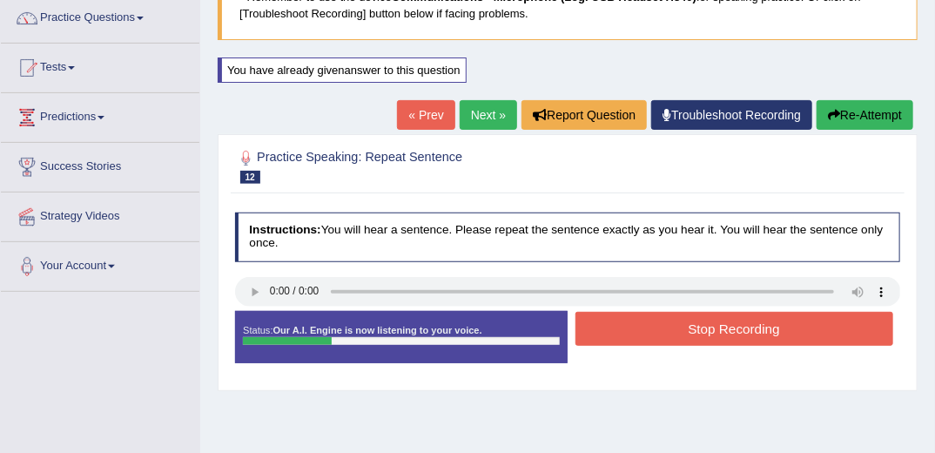
click at [684, 331] on button "Stop Recording" at bounding box center [735, 329] width 318 height 34
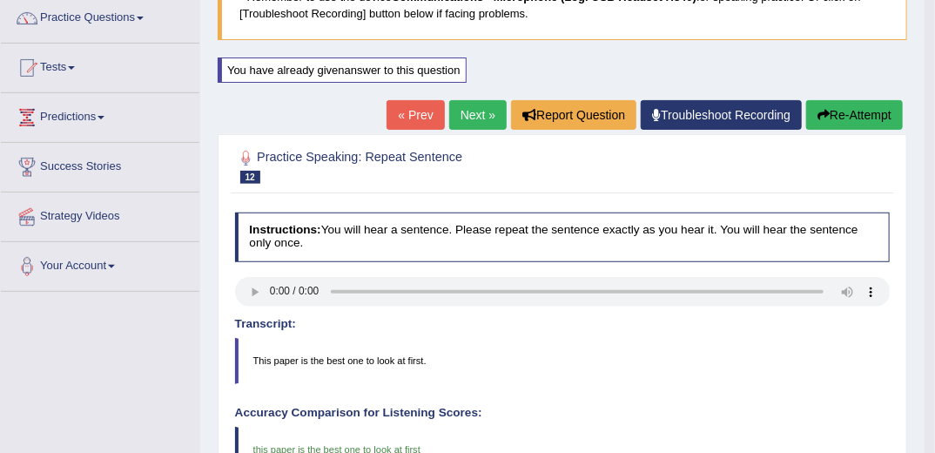
click at [853, 117] on button "Re-Attempt" at bounding box center [854, 115] width 97 height 30
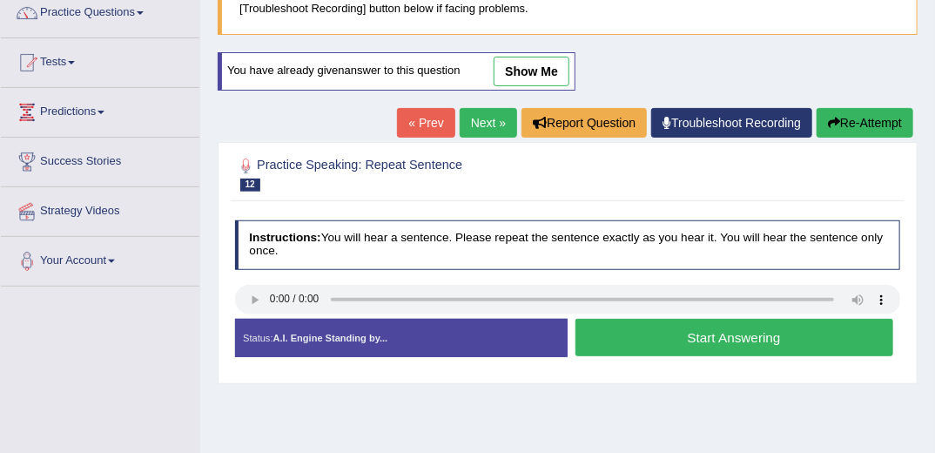
click at [658, 339] on button "Start Answering" at bounding box center [735, 337] width 318 height 37
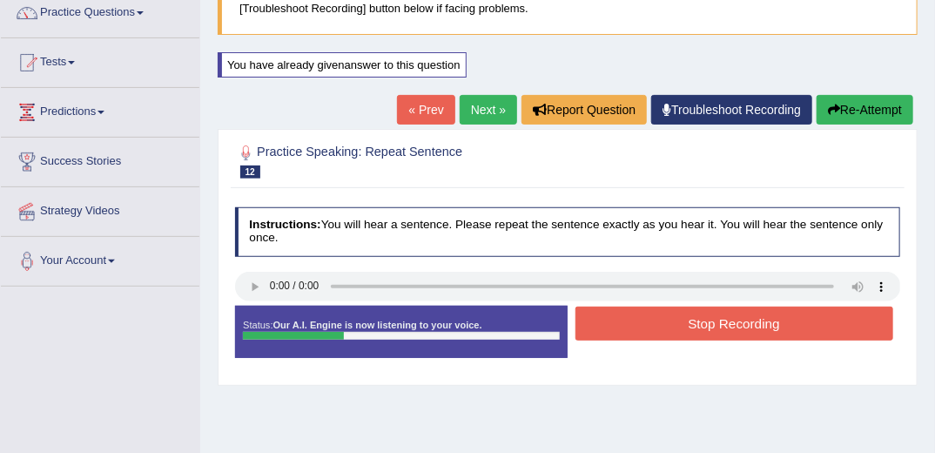
click at [669, 331] on button "Stop Recording" at bounding box center [735, 324] width 318 height 34
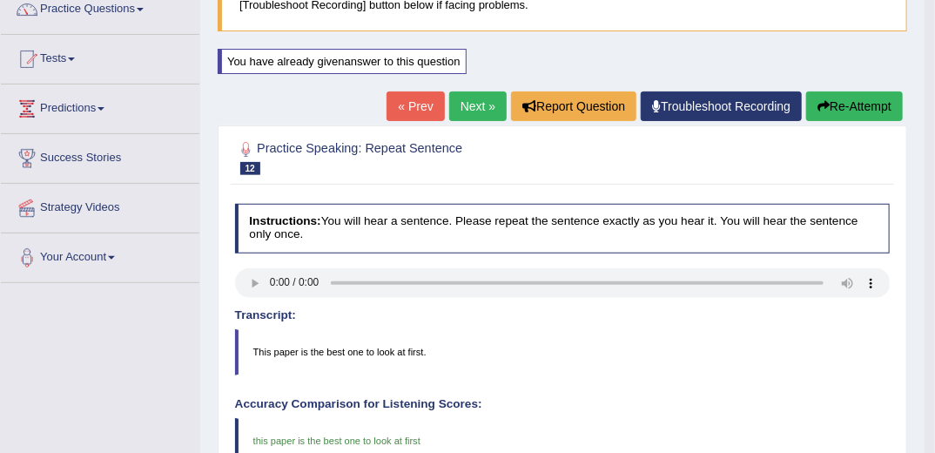
scroll to position [147, 0]
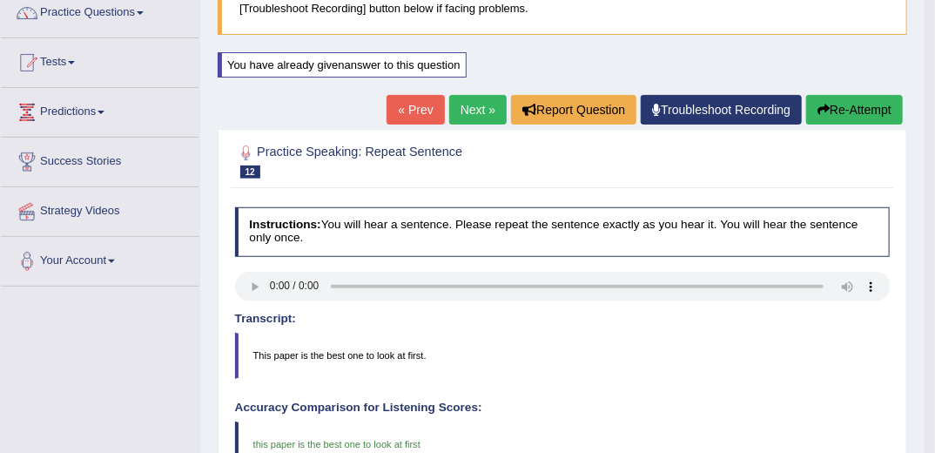
click at [480, 109] on link "Next »" at bounding box center [477, 110] width 57 height 30
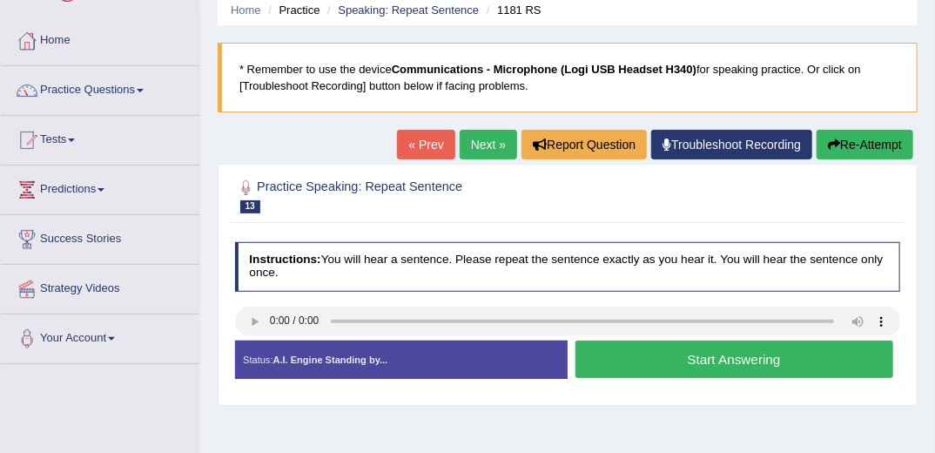
click at [854, 146] on button "Re-Attempt" at bounding box center [865, 145] width 97 height 30
click at [726, 362] on button "Start Answering" at bounding box center [735, 359] width 318 height 37
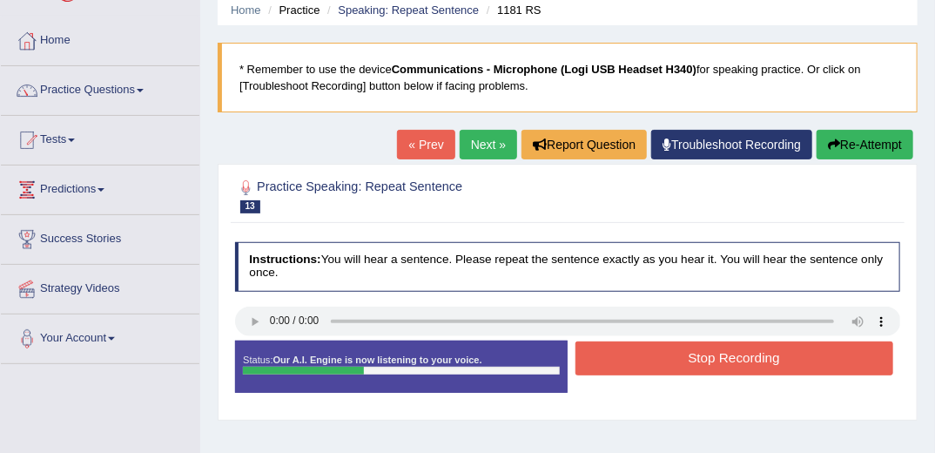
click at [698, 358] on button "Stop Recording" at bounding box center [735, 358] width 318 height 34
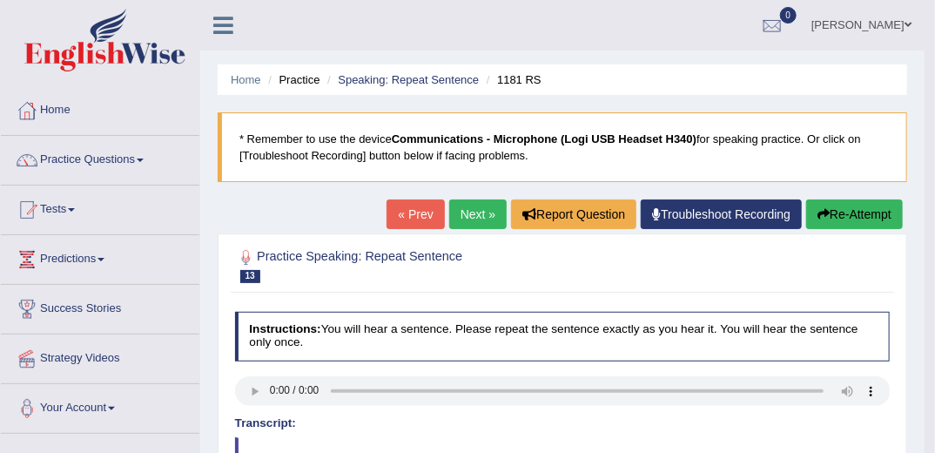
click at [842, 212] on button "Re-Attempt" at bounding box center [854, 214] width 97 height 30
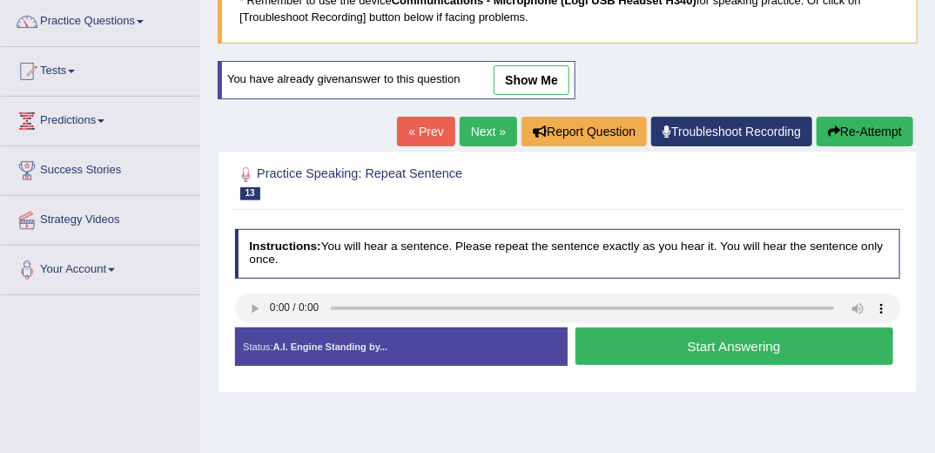
scroll to position [139, 0]
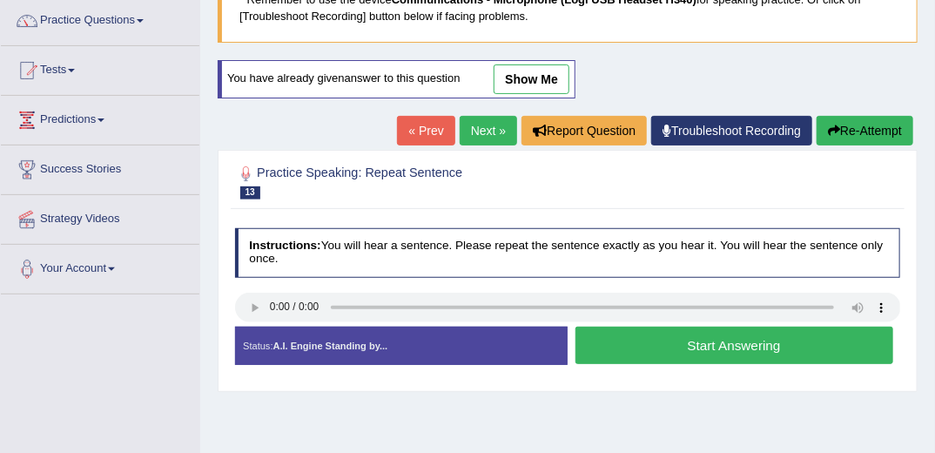
click at [656, 341] on button "Start Answering" at bounding box center [735, 345] width 318 height 37
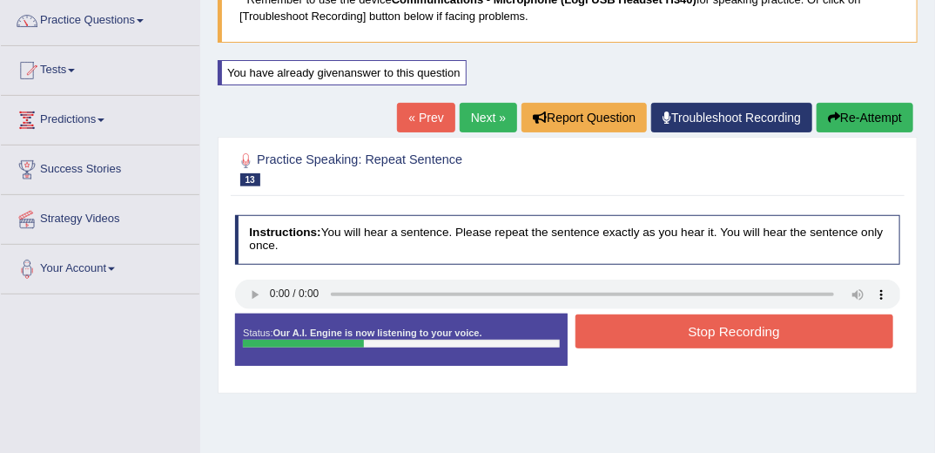
click at [668, 334] on button "Stop Recording" at bounding box center [735, 331] width 318 height 34
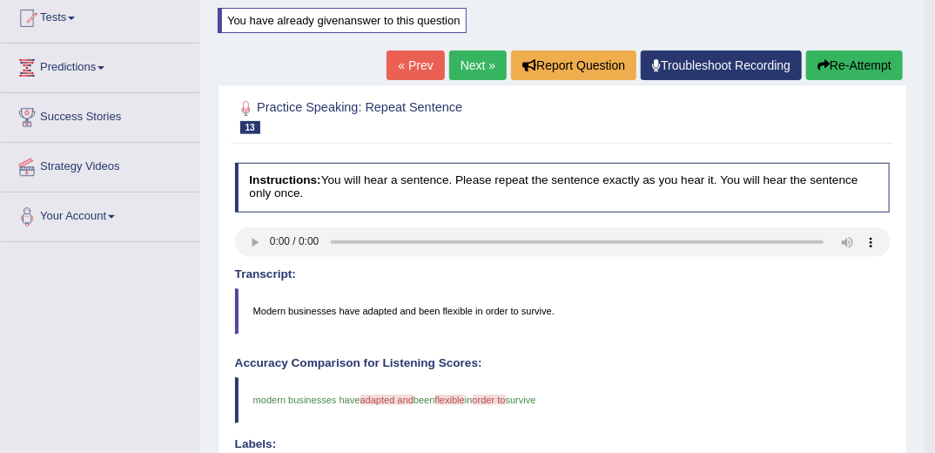
scroll to position [70, 0]
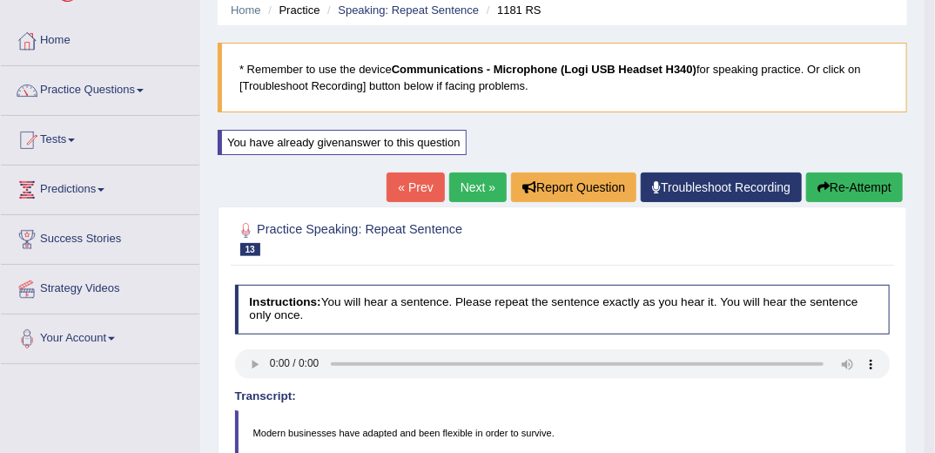
click at [476, 181] on link "Next »" at bounding box center [477, 187] width 57 height 30
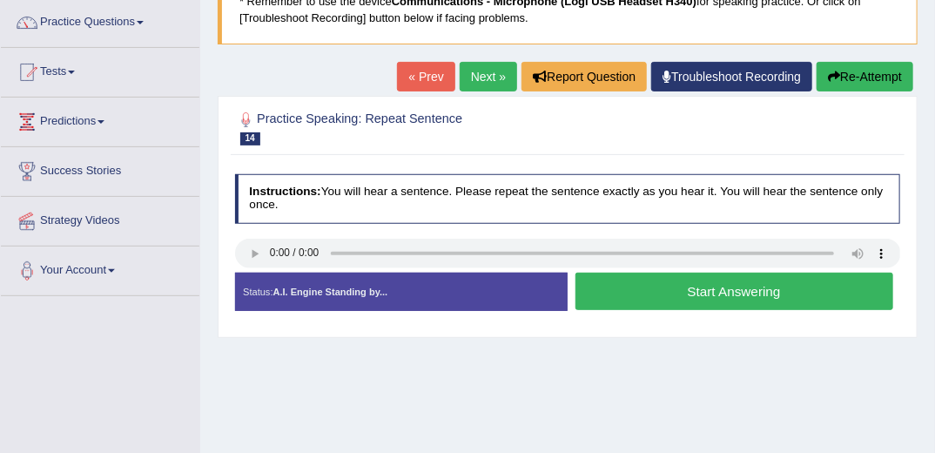
scroll to position [139, 0]
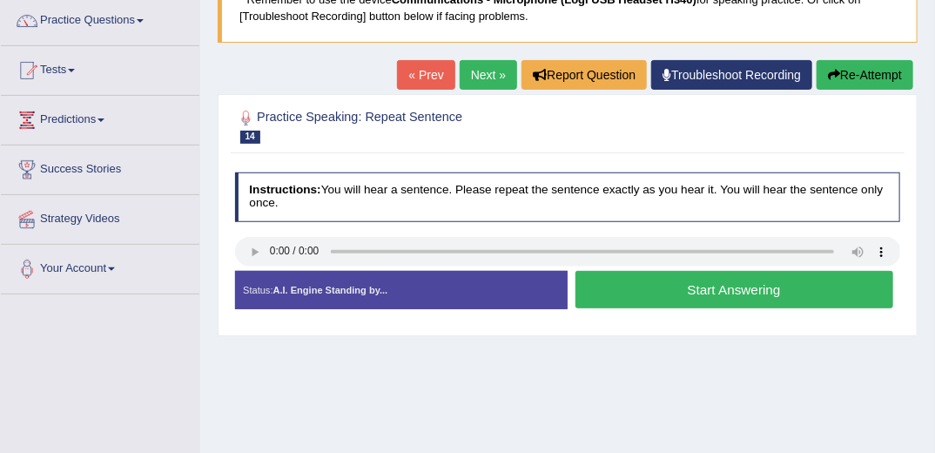
click at [698, 293] on button "Start Answering" at bounding box center [735, 289] width 318 height 37
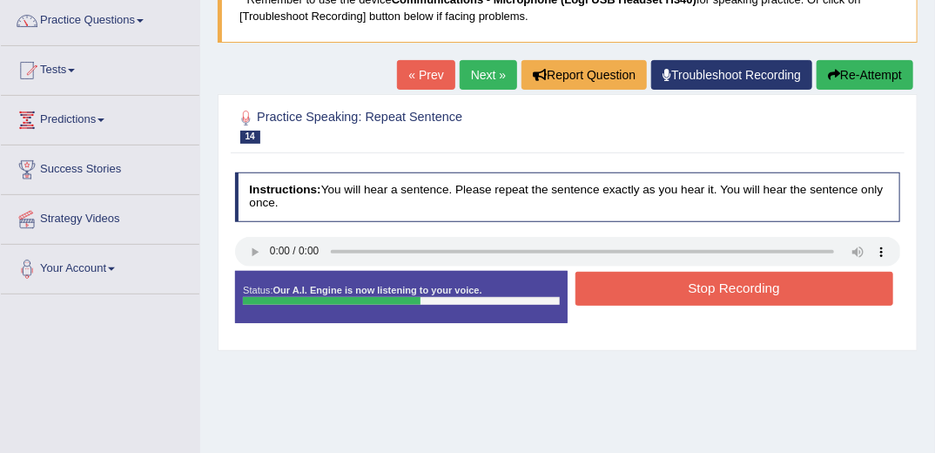
click at [785, 287] on button "Stop Recording" at bounding box center [735, 289] width 318 height 34
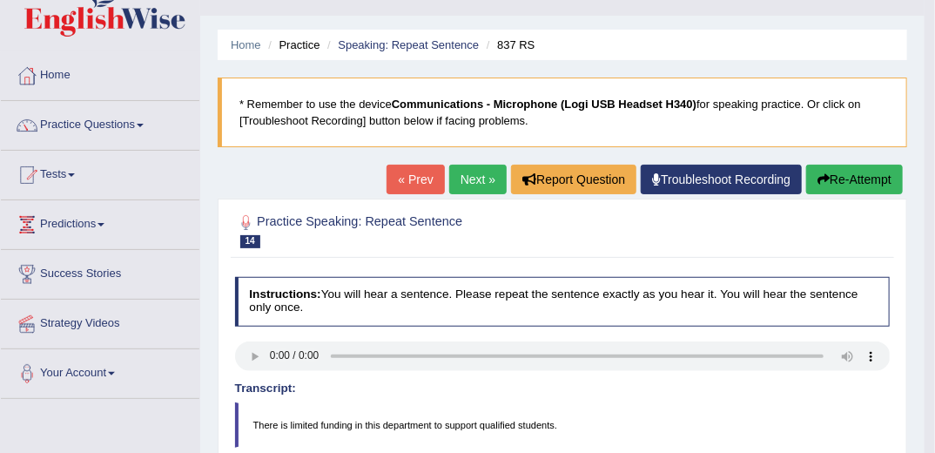
scroll to position [0, 0]
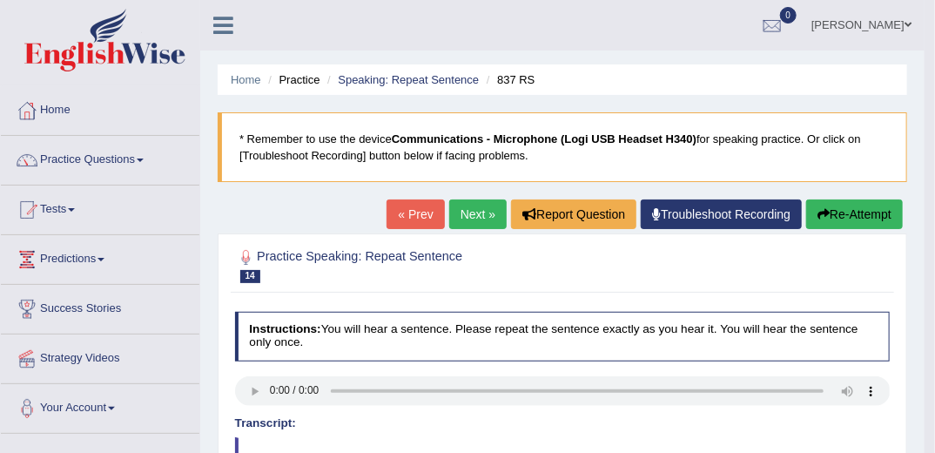
click at [836, 222] on button "Re-Attempt" at bounding box center [854, 214] width 97 height 30
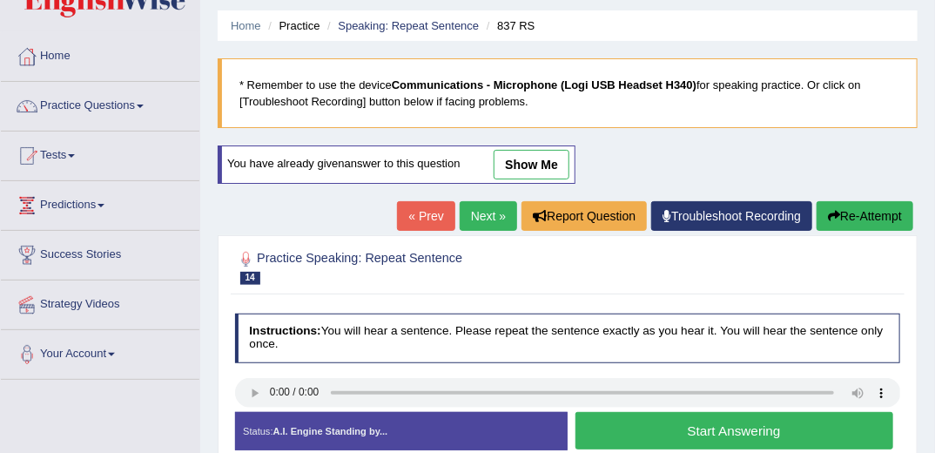
scroll to position [70, 0]
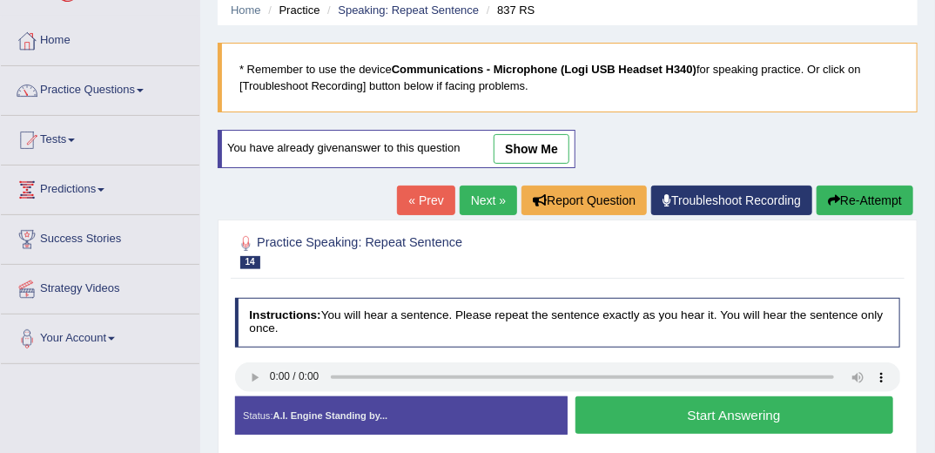
click at [634, 411] on button "Start Answering" at bounding box center [735, 414] width 318 height 37
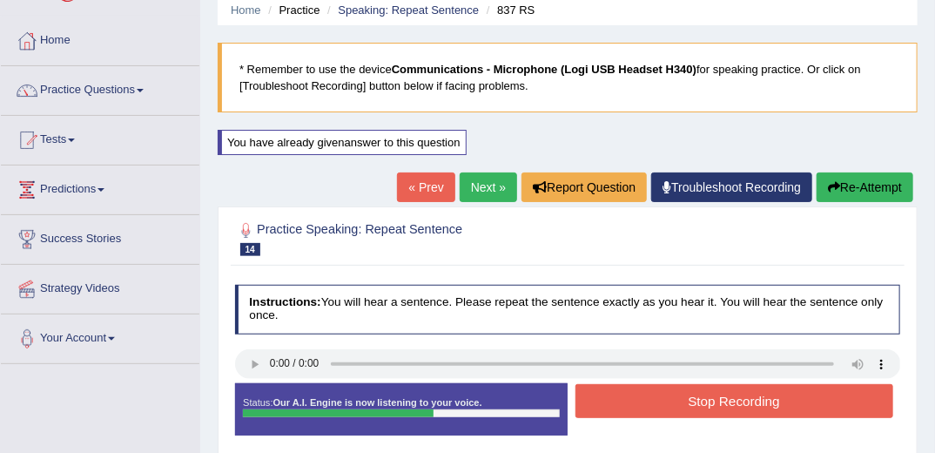
click at [708, 397] on button "Stop Recording" at bounding box center [735, 401] width 318 height 34
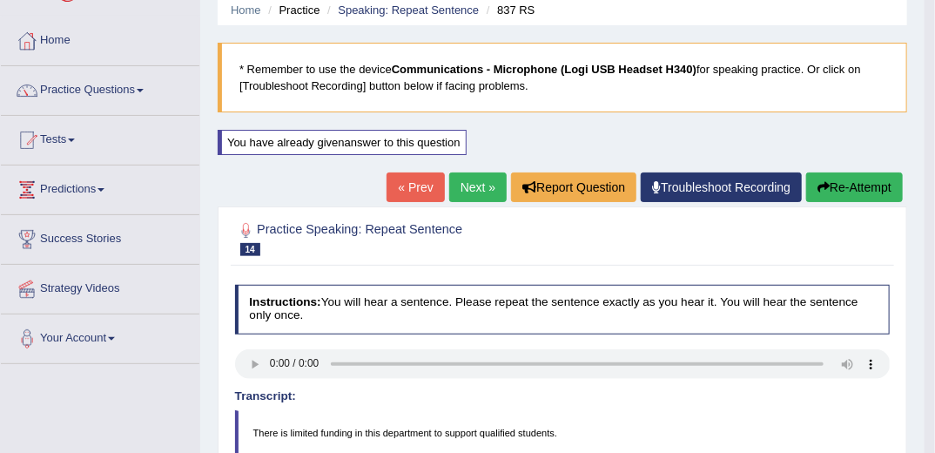
click at [835, 187] on button "Re-Attempt" at bounding box center [854, 187] width 97 height 30
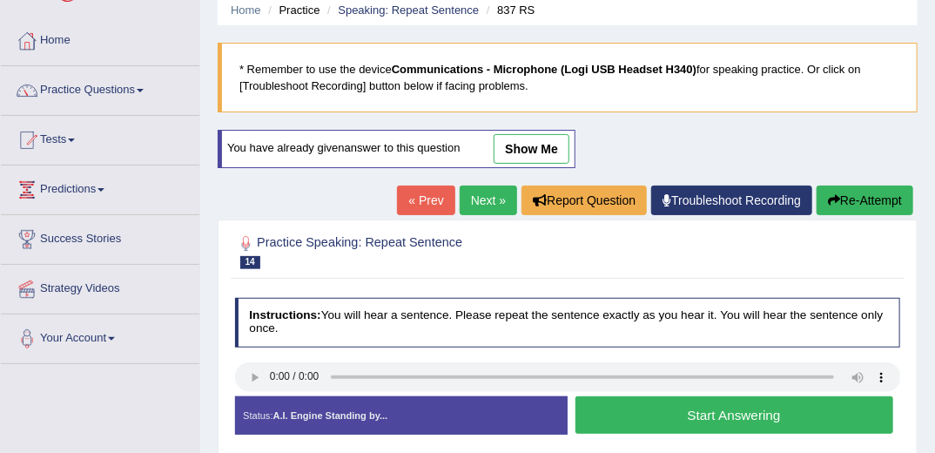
click at [752, 415] on button "Start Answering" at bounding box center [735, 414] width 318 height 37
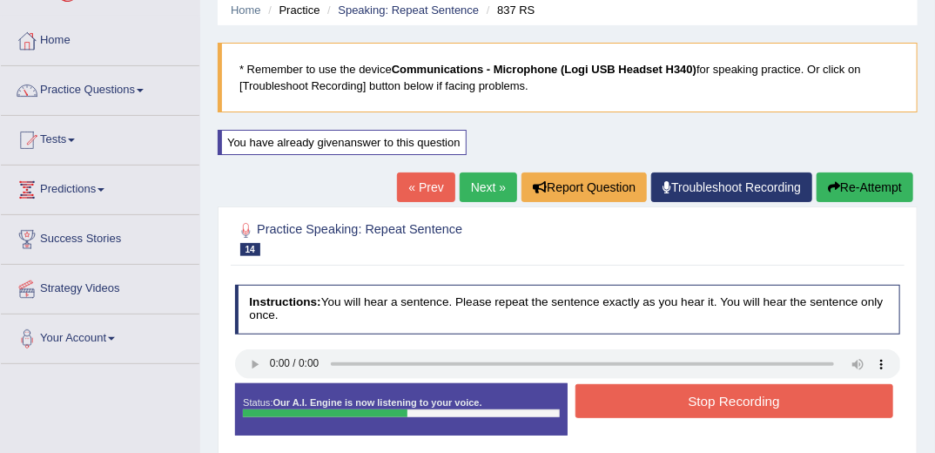
click at [689, 402] on button "Stop Recording" at bounding box center [735, 401] width 318 height 34
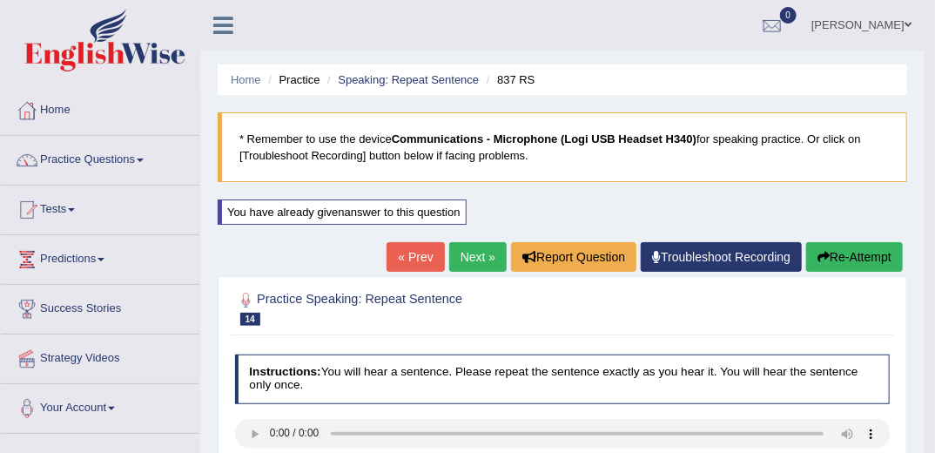
drag, startPoint x: 850, startPoint y: 256, endPoint x: 834, endPoint y: 261, distance: 16.5
click at [847, 256] on button "Re-Attempt" at bounding box center [854, 257] width 97 height 30
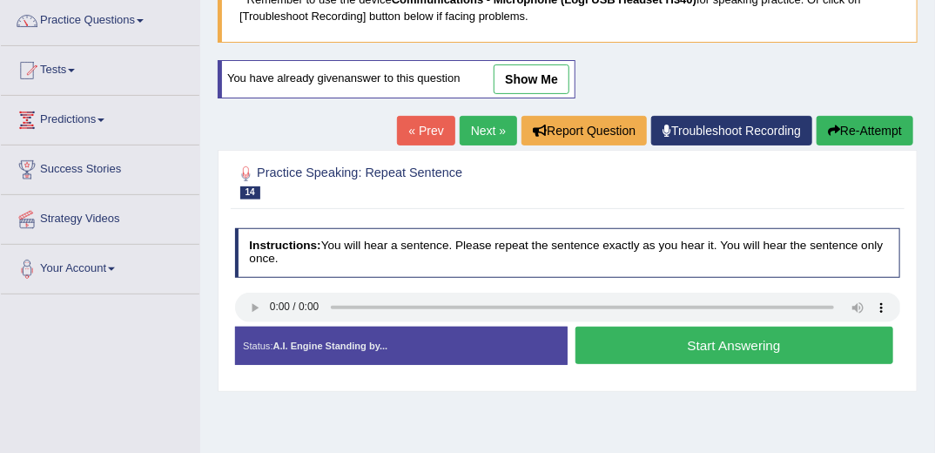
scroll to position [139, 0]
click at [700, 334] on button "Start Answering" at bounding box center [735, 345] width 318 height 37
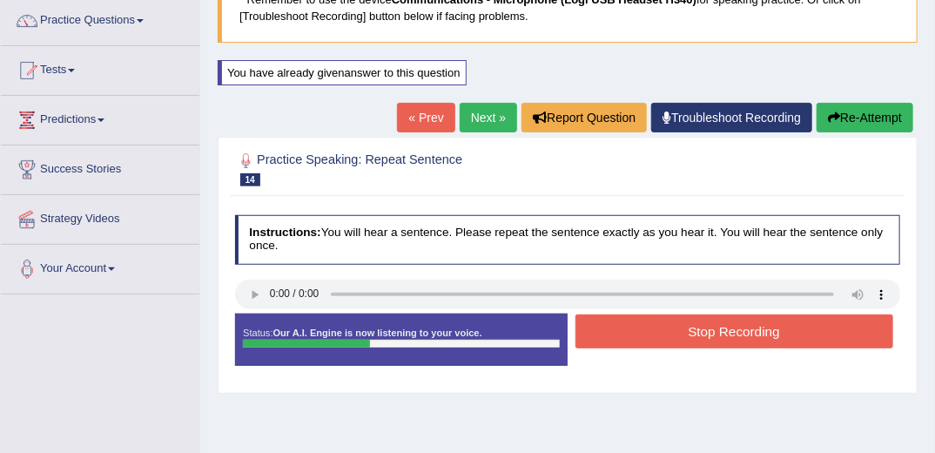
click at [699, 334] on button "Stop Recording" at bounding box center [735, 331] width 318 height 34
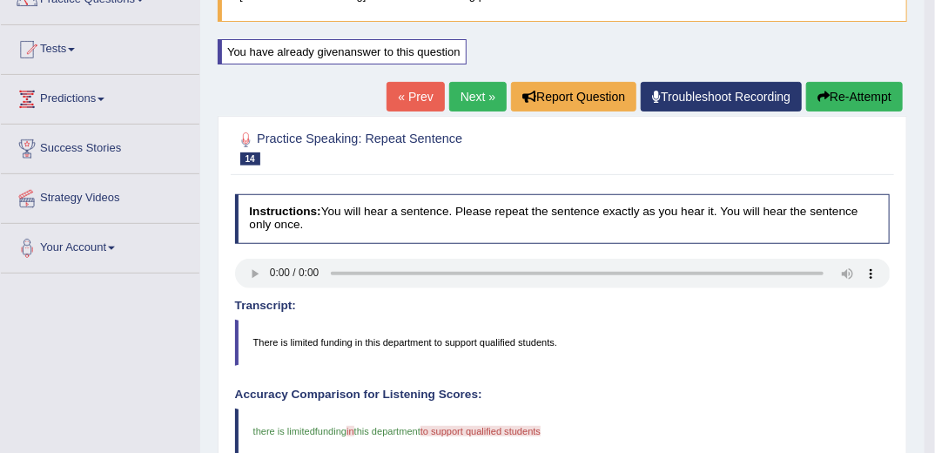
scroll to position [70, 0]
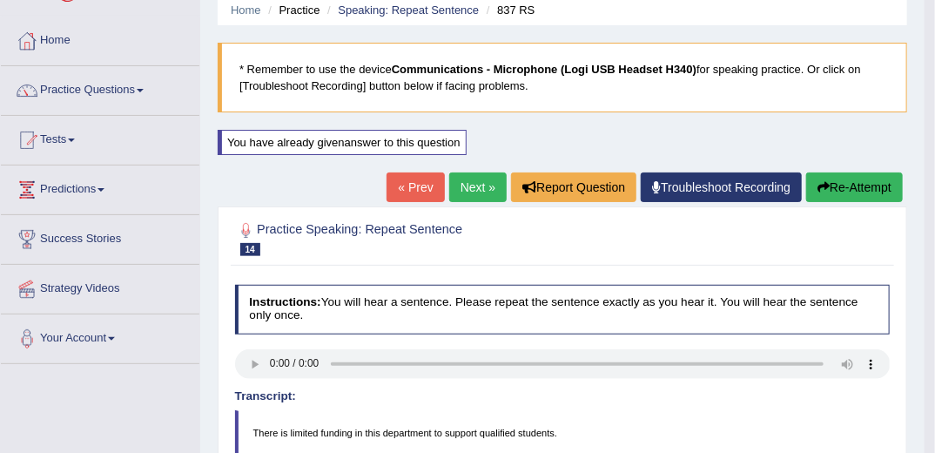
click at [476, 183] on link "Next »" at bounding box center [477, 187] width 57 height 30
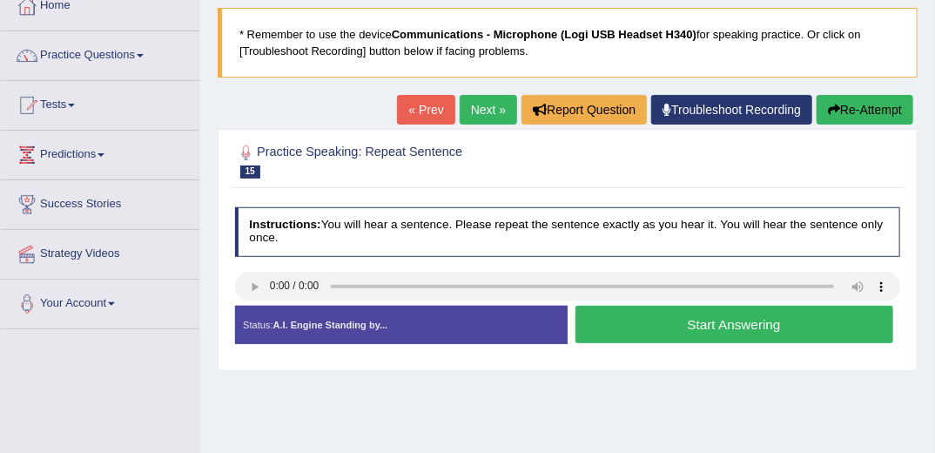
scroll to position [139, 0]
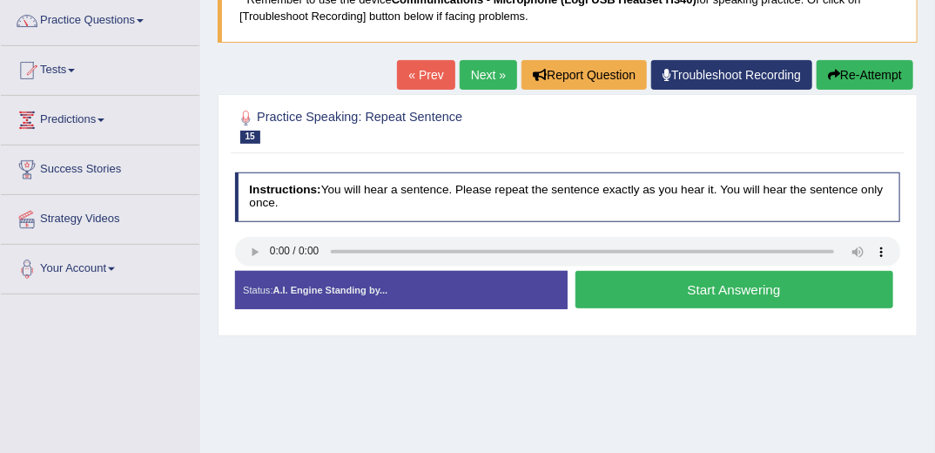
click at [717, 290] on button "Start Answering" at bounding box center [735, 289] width 318 height 37
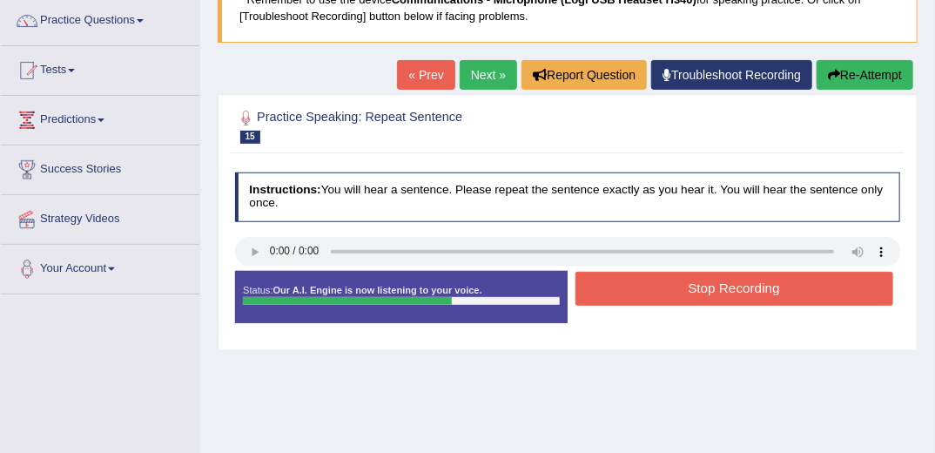
click at [726, 287] on button "Stop Recording" at bounding box center [735, 289] width 318 height 34
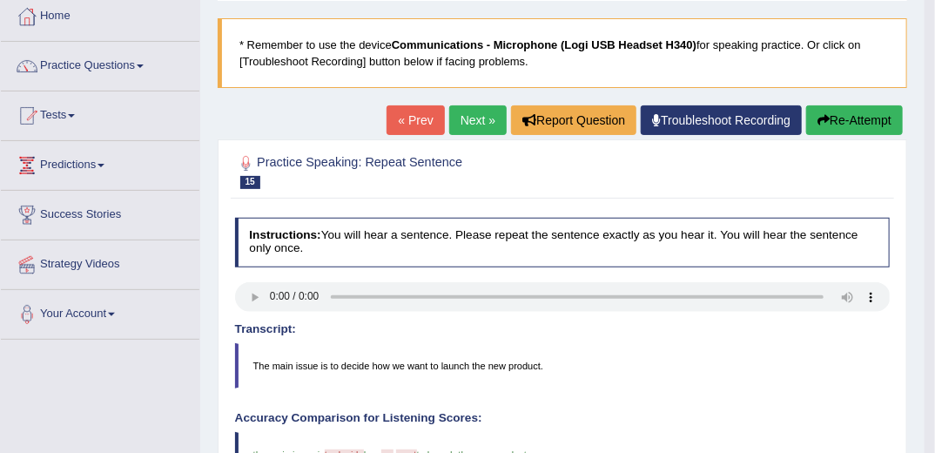
scroll to position [0, 0]
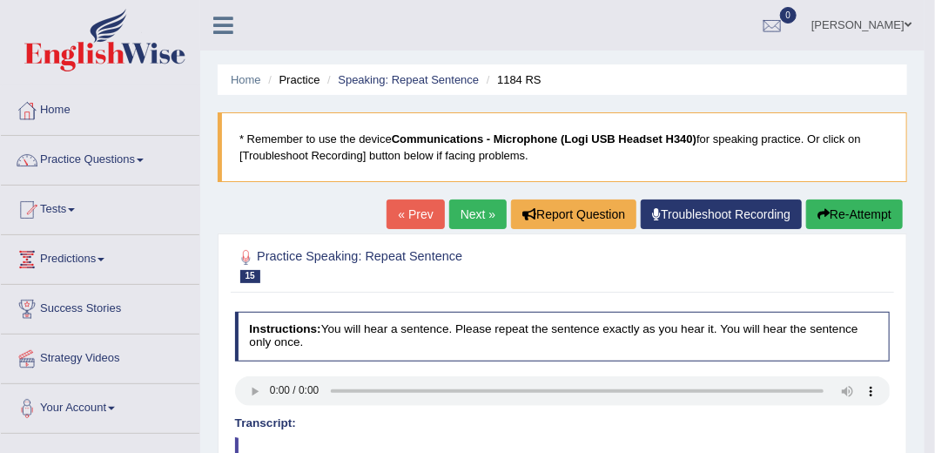
click at [475, 216] on link "Next »" at bounding box center [477, 214] width 57 height 30
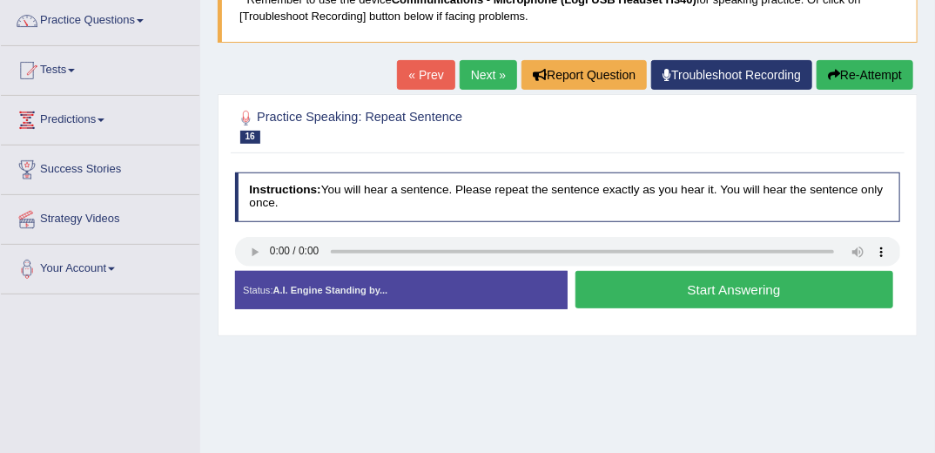
click at [722, 291] on button "Start Answering" at bounding box center [735, 289] width 318 height 37
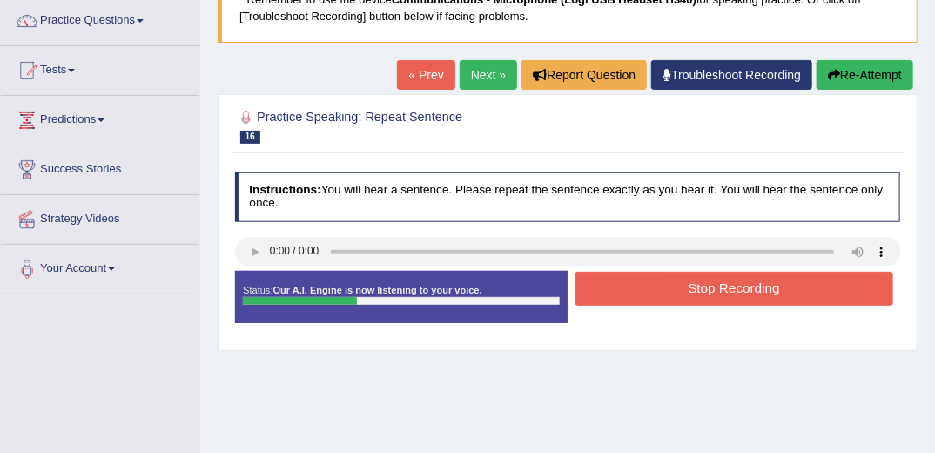
click at [721, 287] on button "Stop Recording" at bounding box center [735, 289] width 318 height 34
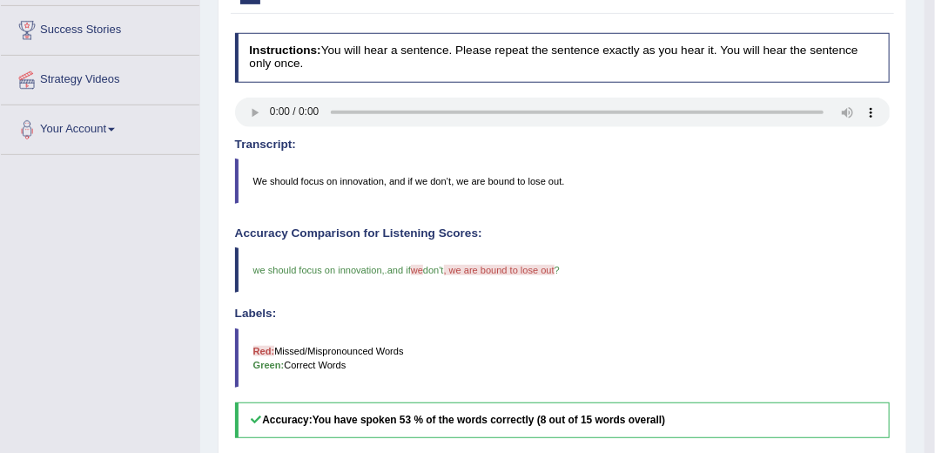
scroll to position [70, 0]
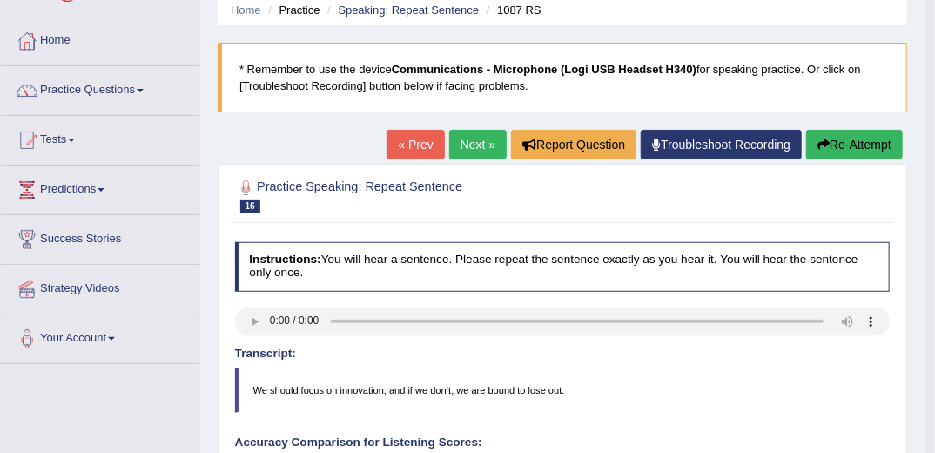
click at [483, 144] on link "Next »" at bounding box center [477, 145] width 57 height 30
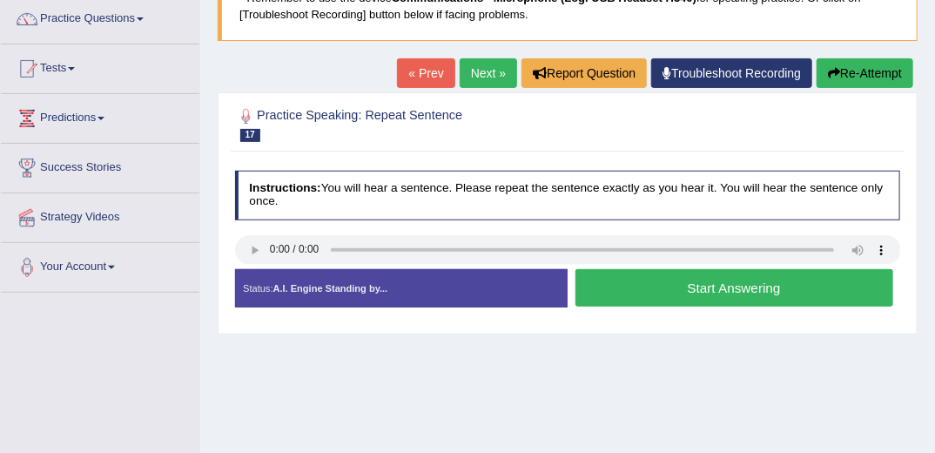
scroll to position [209, 0]
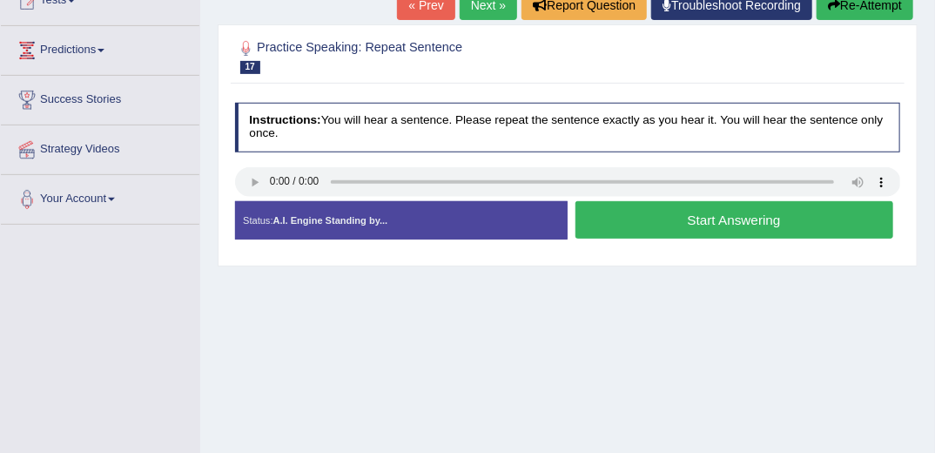
click at [675, 212] on button "Start Answering" at bounding box center [735, 219] width 318 height 37
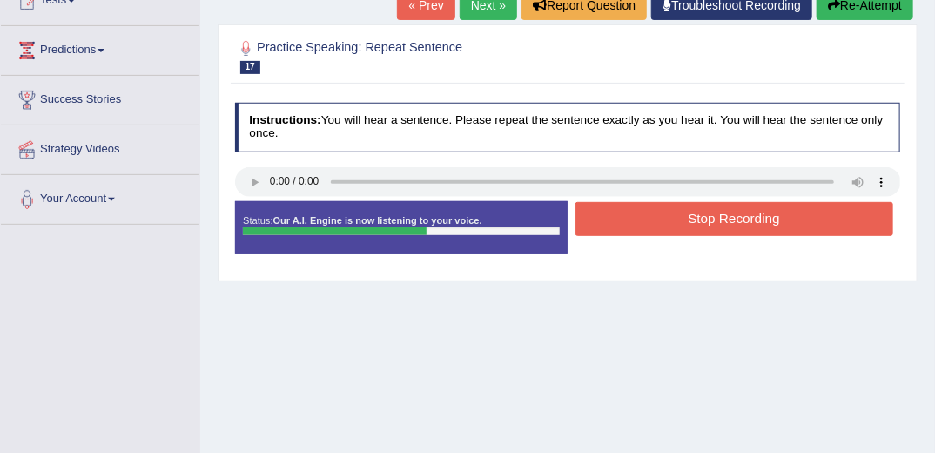
click at [669, 224] on button "Stop Recording" at bounding box center [735, 219] width 318 height 34
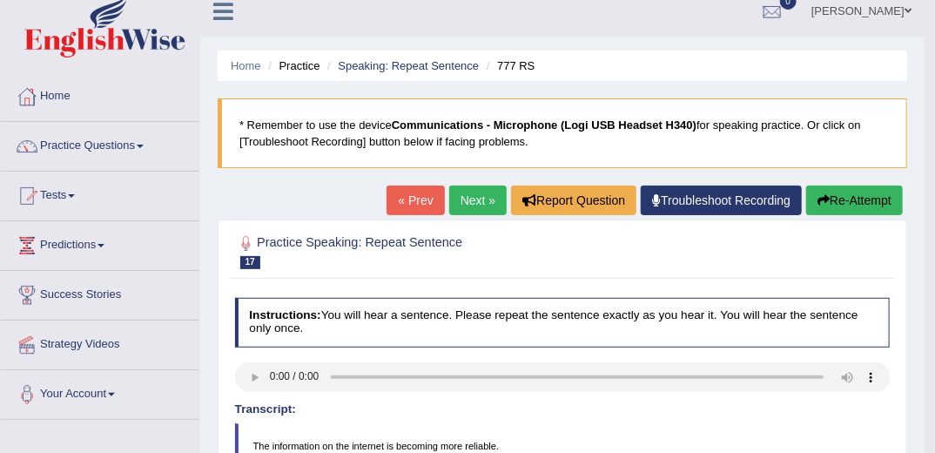
scroll to position [0, 0]
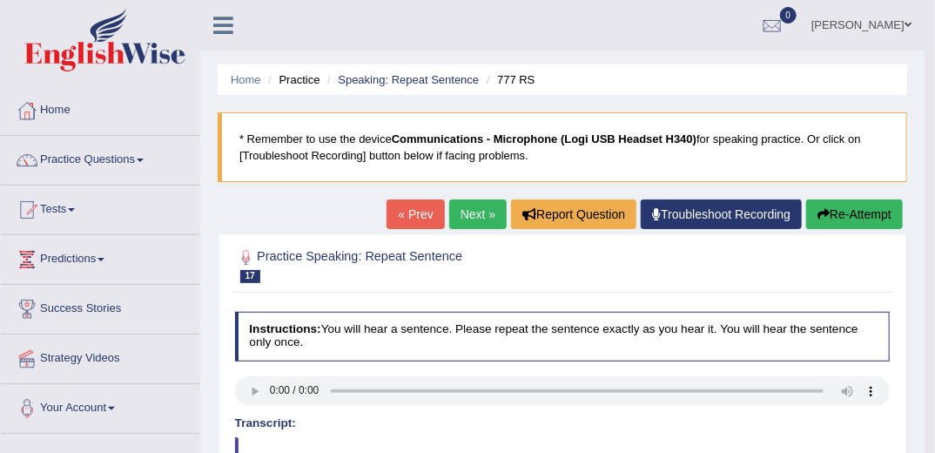
click at [467, 219] on link "Next »" at bounding box center [477, 214] width 57 height 30
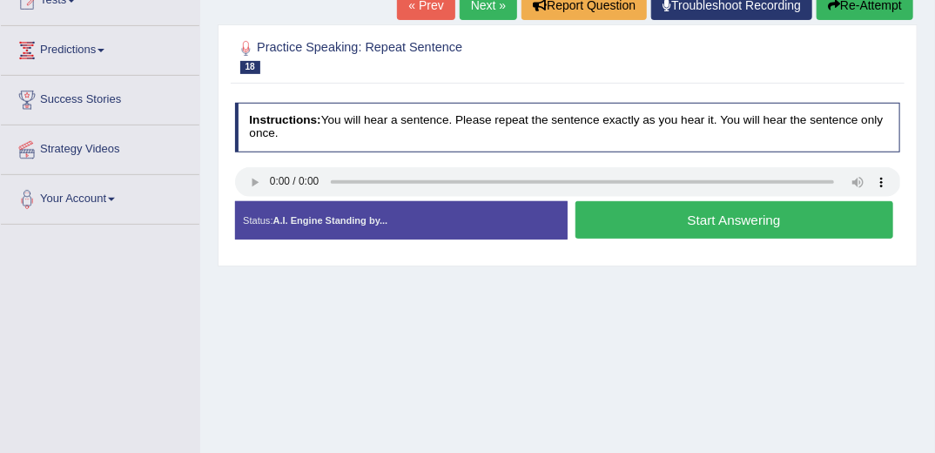
click at [693, 223] on button "Start Answering" at bounding box center [735, 219] width 318 height 37
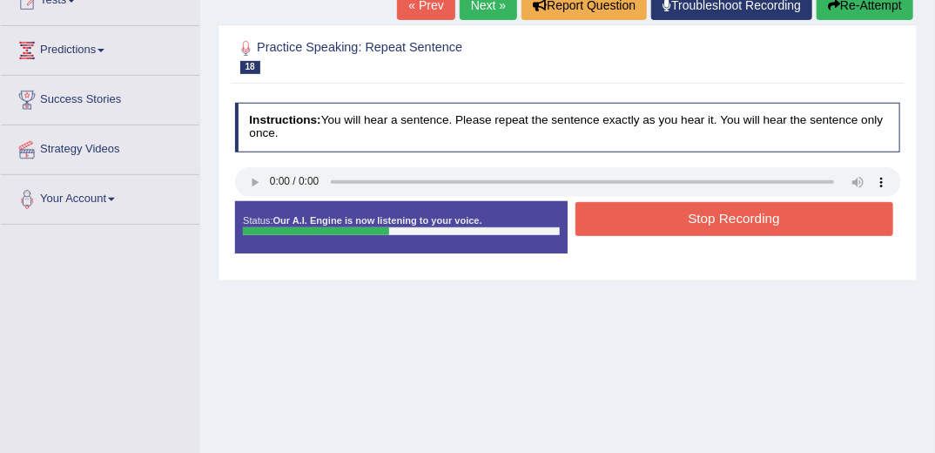
click at [707, 225] on button "Stop Recording" at bounding box center [735, 219] width 318 height 34
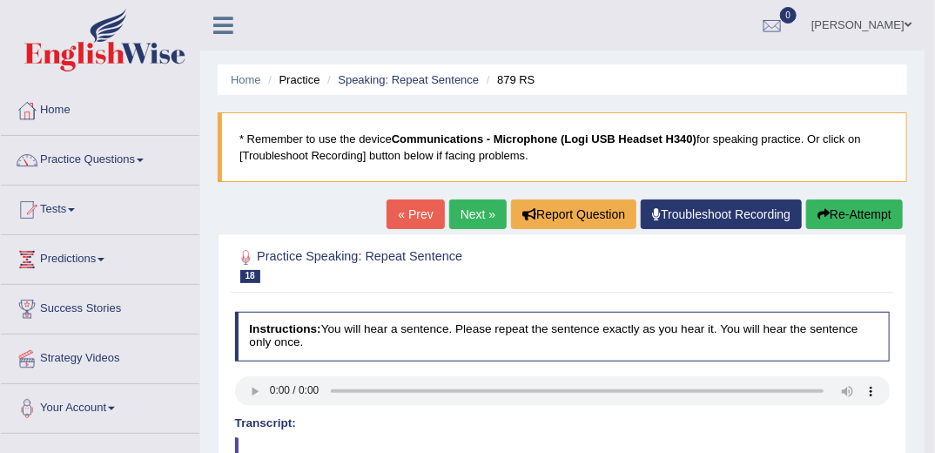
click at [485, 212] on link "Next »" at bounding box center [477, 214] width 57 height 30
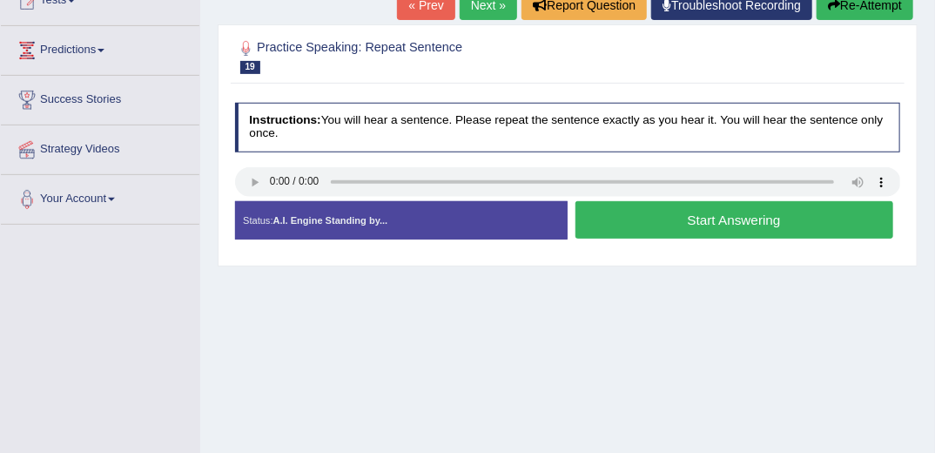
click at [735, 223] on button "Start Answering" at bounding box center [735, 219] width 318 height 37
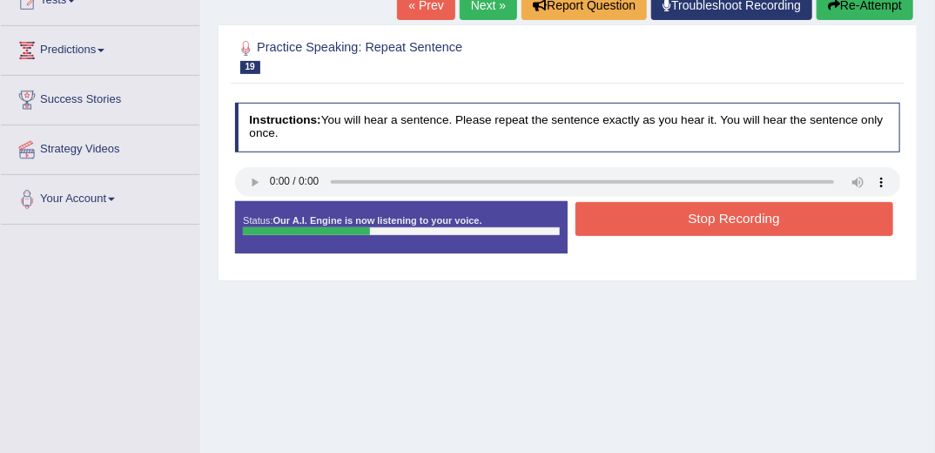
click at [683, 224] on button "Stop Recording" at bounding box center [735, 219] width 318 height 34
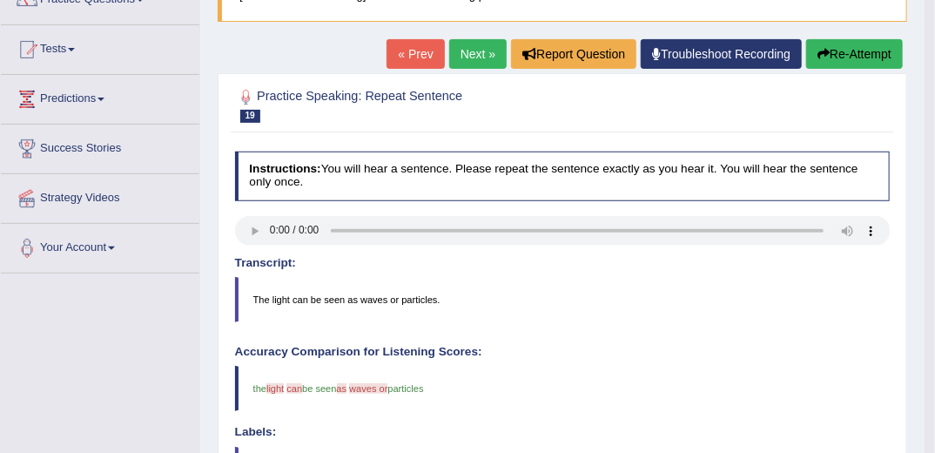
scroll to position [70, 0]
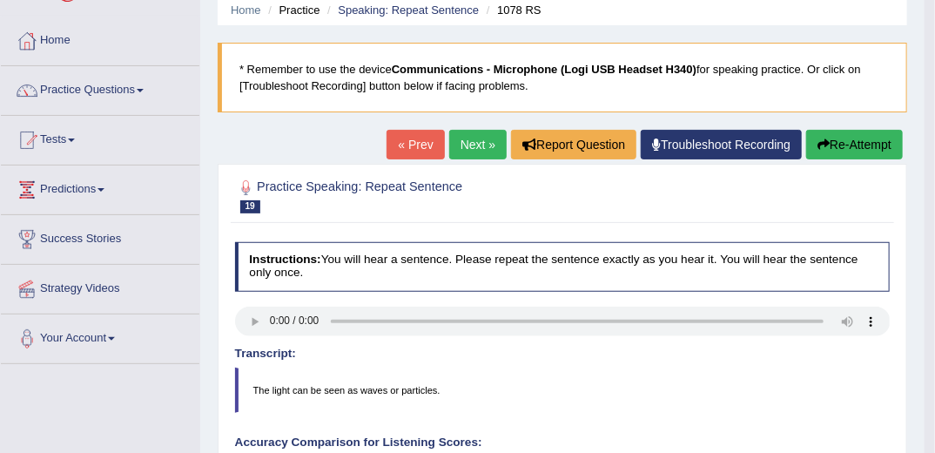
click at [469, 146] on link "Next »" at bounding box center [477, 145] width 57 height 30
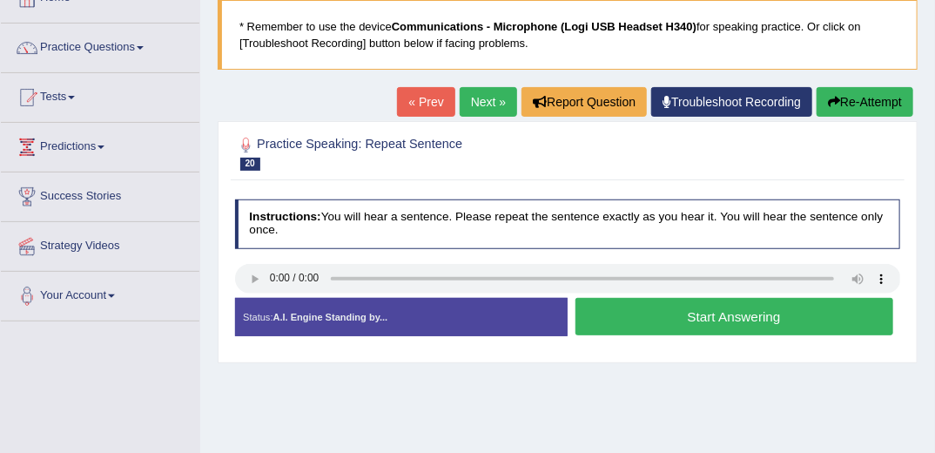
scroll to position [139, 0]
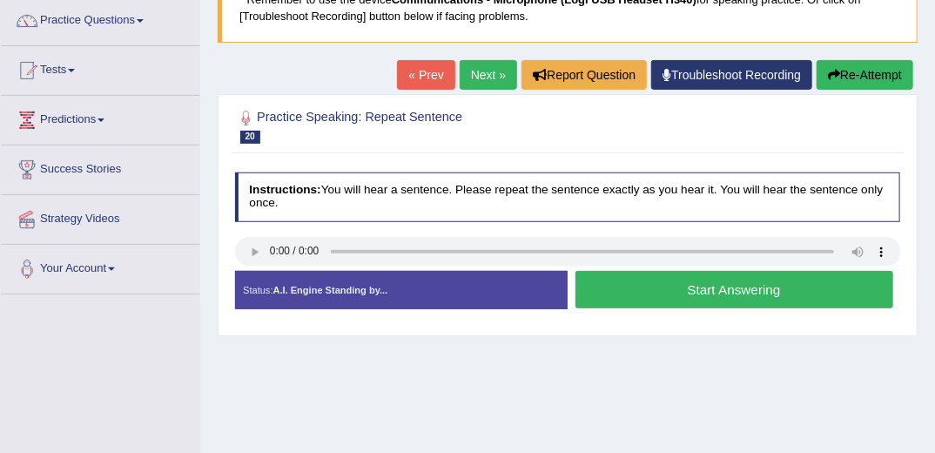
click at [701, 293] on button "Start Answering" at bounding box center [735, 289] width 318 height 37
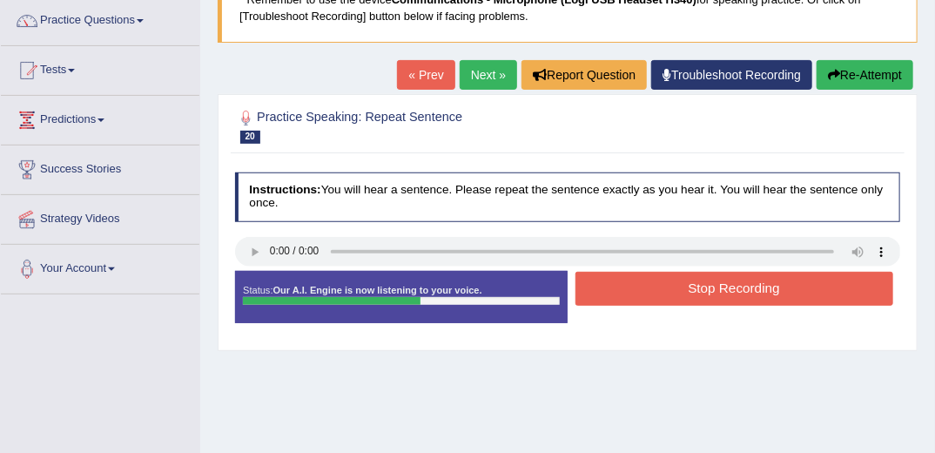
click at [664, 293] on button "Stop Recording" at bounding box center [735, 289] width 318 height 34
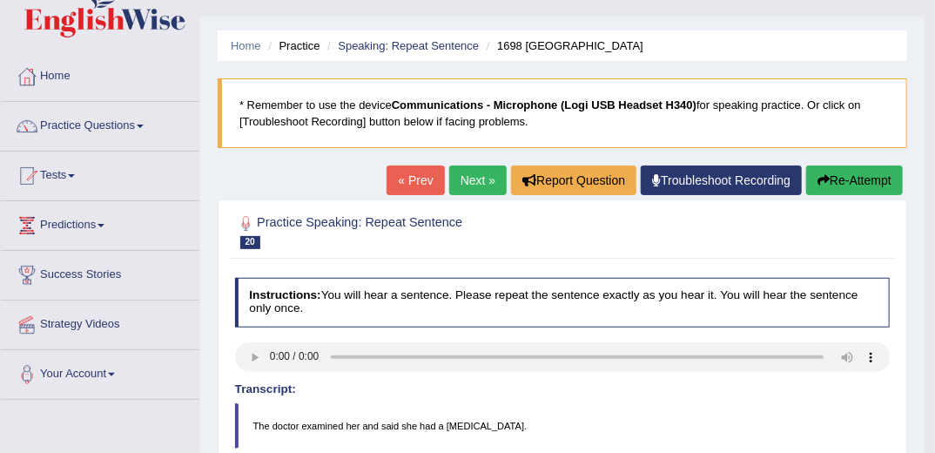
scroll to position [0, 0]
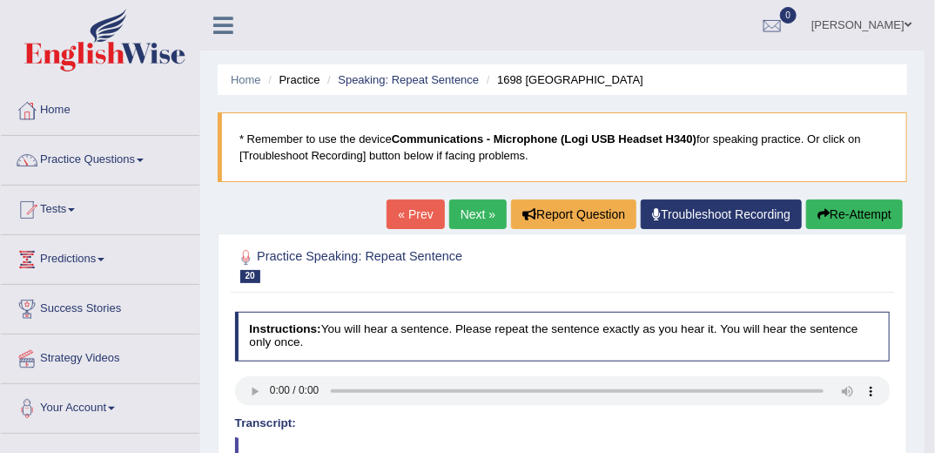
click at [483, 218] on link "Next »" at bounding box center [477, 214] width 57 height 30
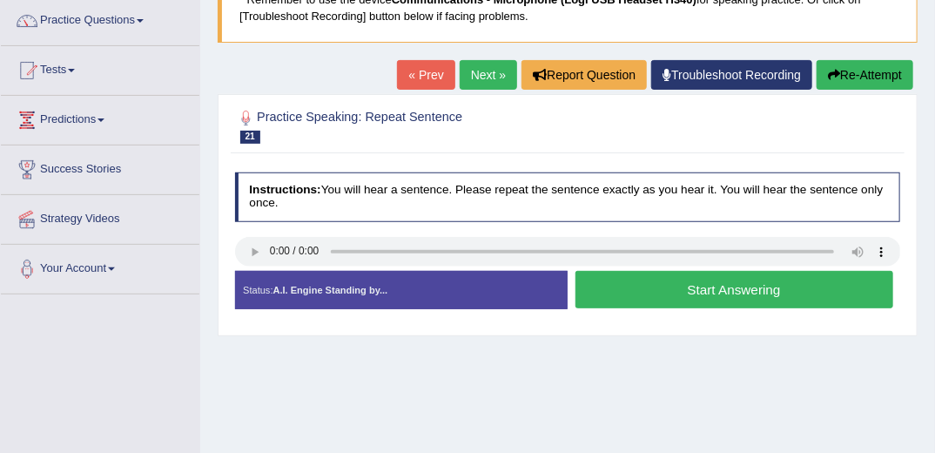
click at [700, 286] on button "Start Answering" at bounding box center [735, 289] width 318 height 37
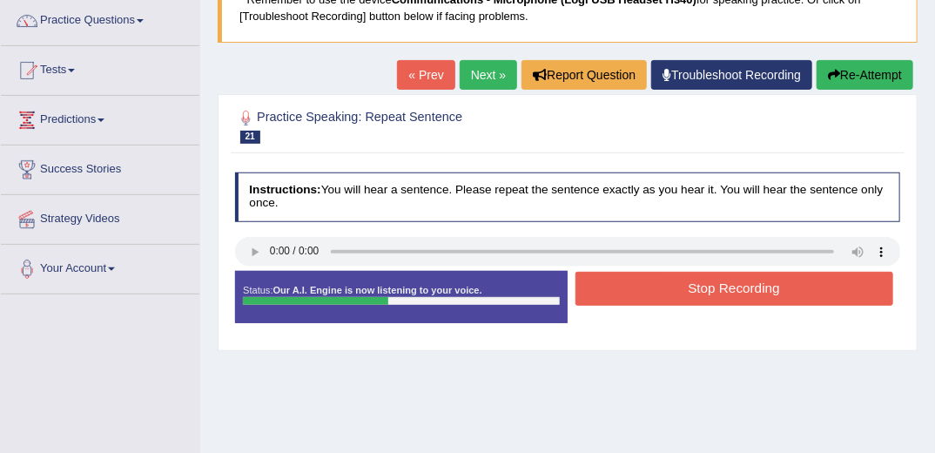
click at [679, 281] on button "Stop Recording" at bounding box center [735, 289] width 318 height 34
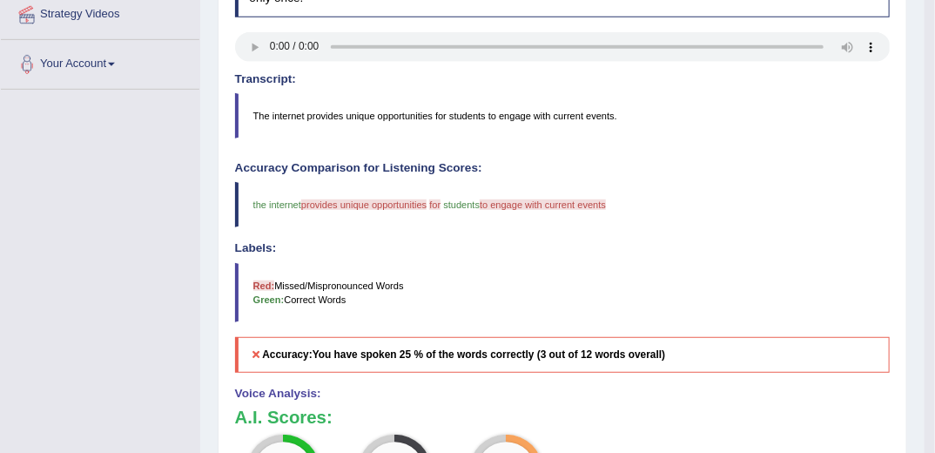
scroll to position [139, 0]
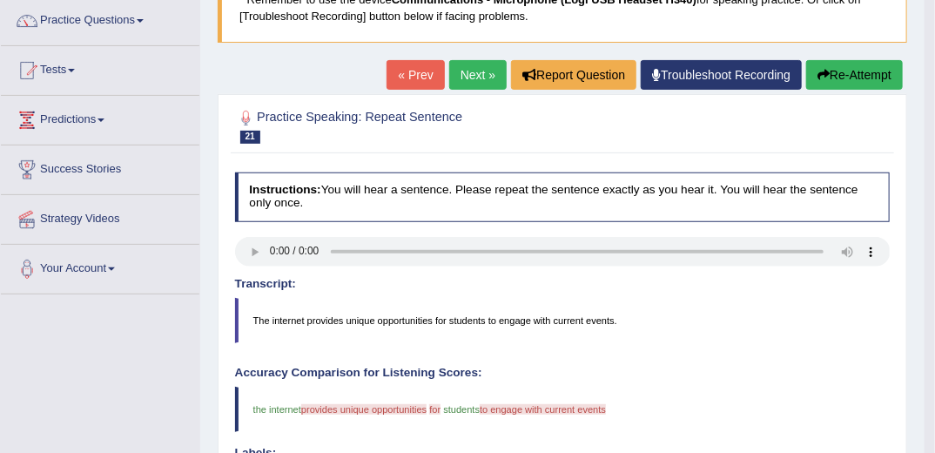
click at [833, 73] on button "Re-Attempt" at bounding box center [854, 75] width 97 height 30
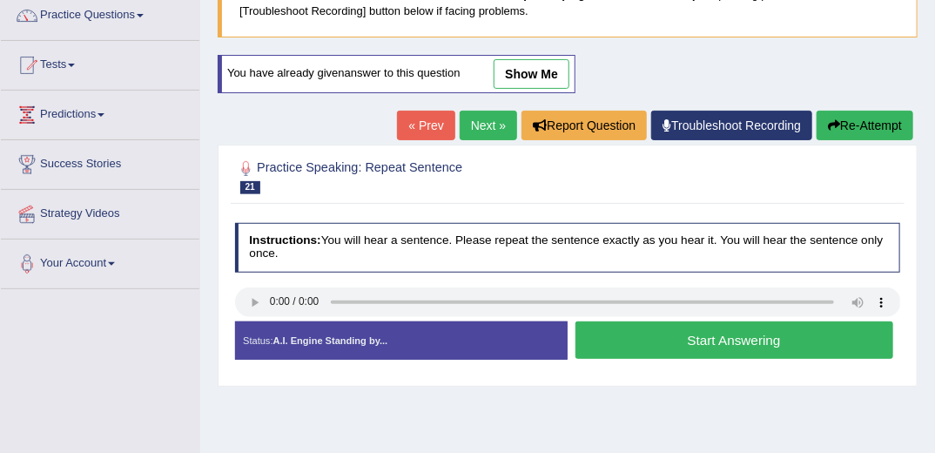
click at [756, 338] on button "Start Answering" at bounding box center [735, 339] width 318 height 37
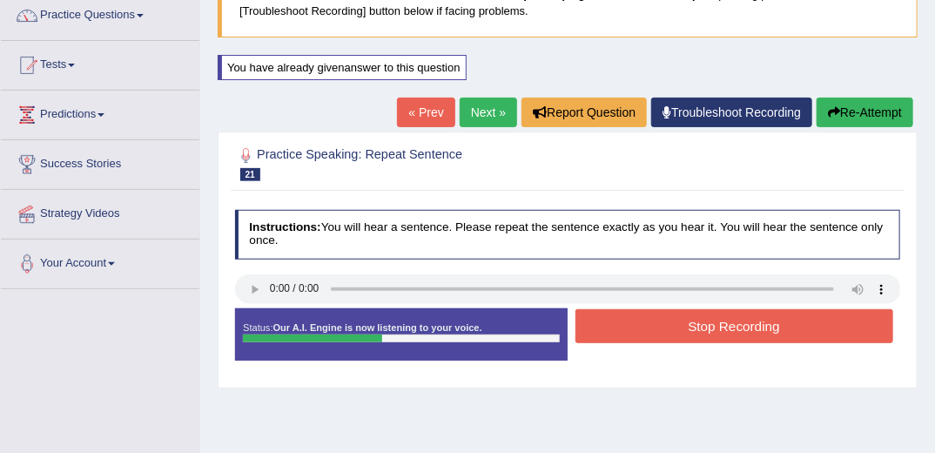
click at [686, 328] on button "Stop Recording" at bounding box center [735, 326] width 318 height 34
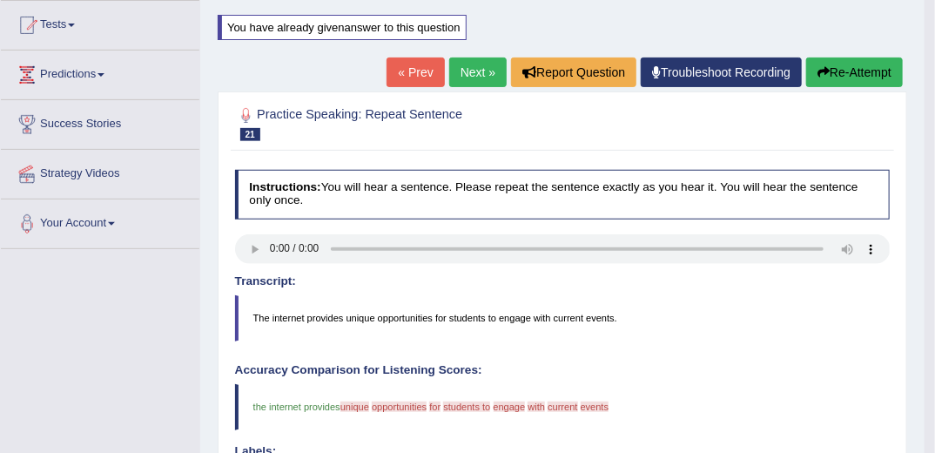
scroll to position [75, 0]
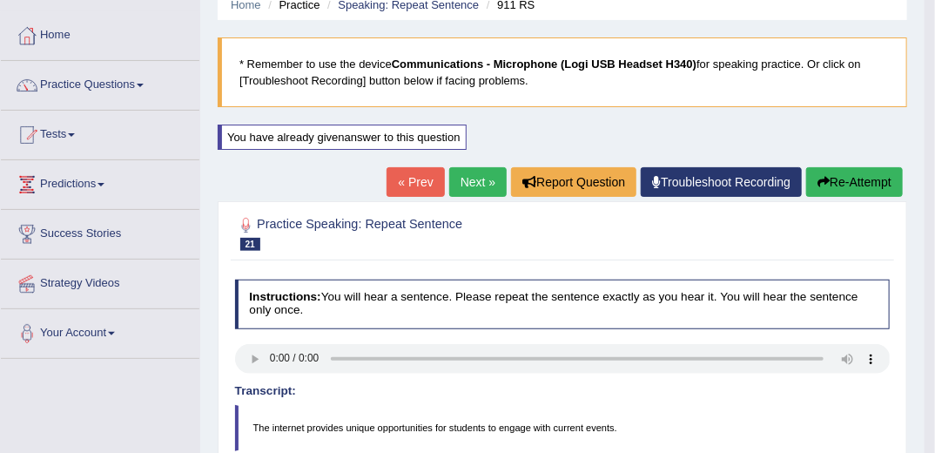
click at [852, 182] on button "Re-Attempt" at bounding box center [854, 182] width 97 height 30
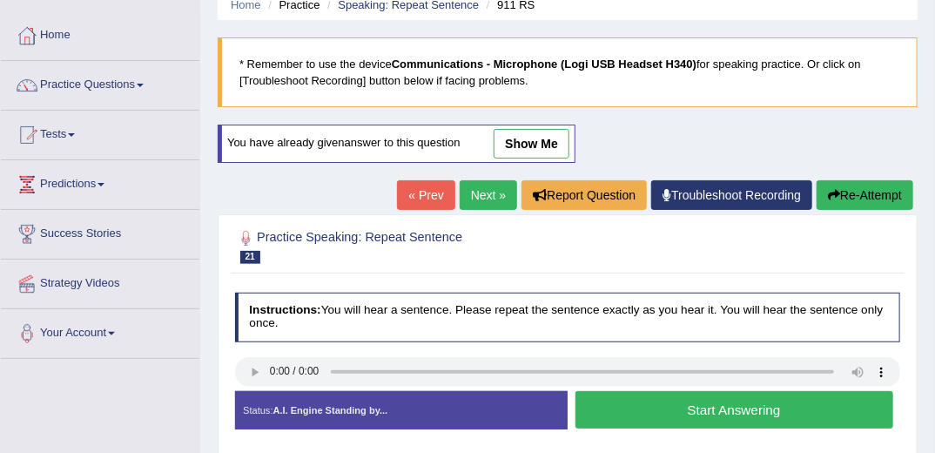
click at [635, 406] on button "Start Answering" at bounding box center [735, 409] width 318 height 37
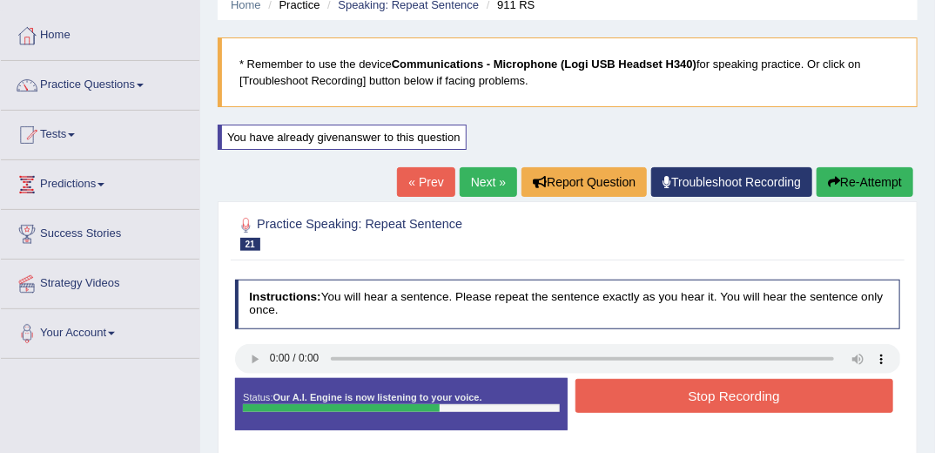
click at [665, 396] on button "Stop Recording" at bounding box center [735, 396] width 318 height 34
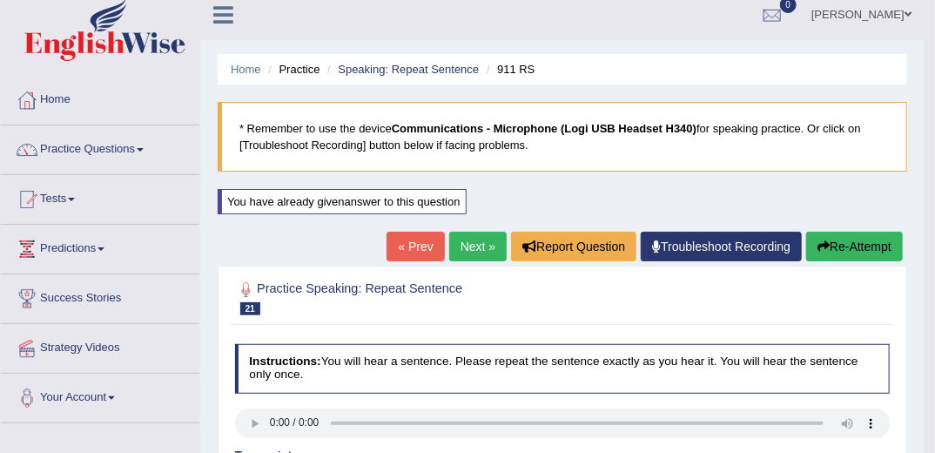
scroll to position [5, 0]
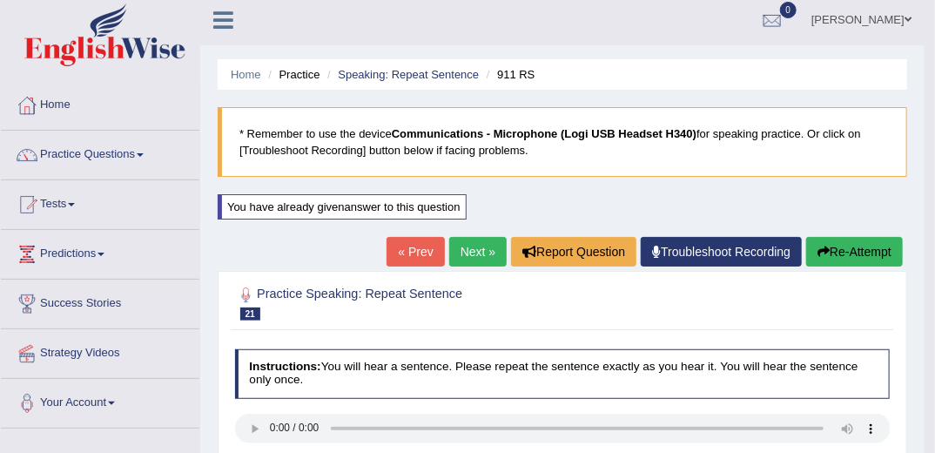
click at [851, 250] on button "Re-Attempt" at bounding box center [854, 252] width 97 height 30
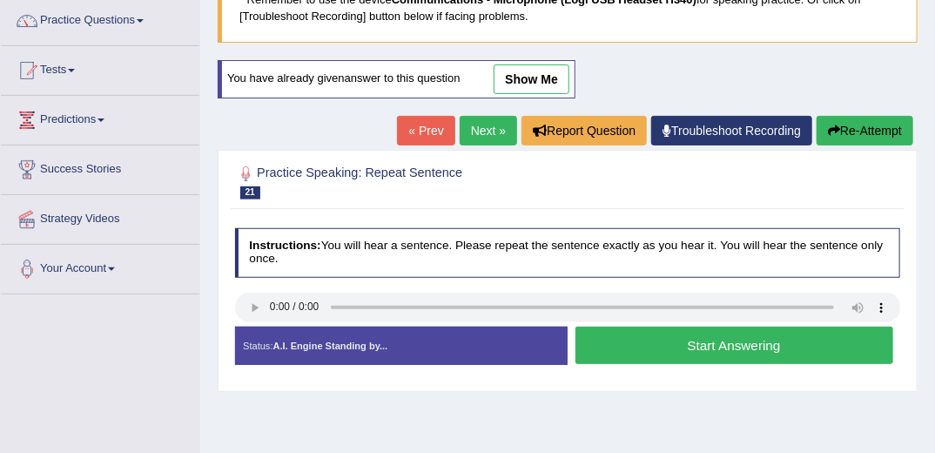
scroll to position [145, 0]
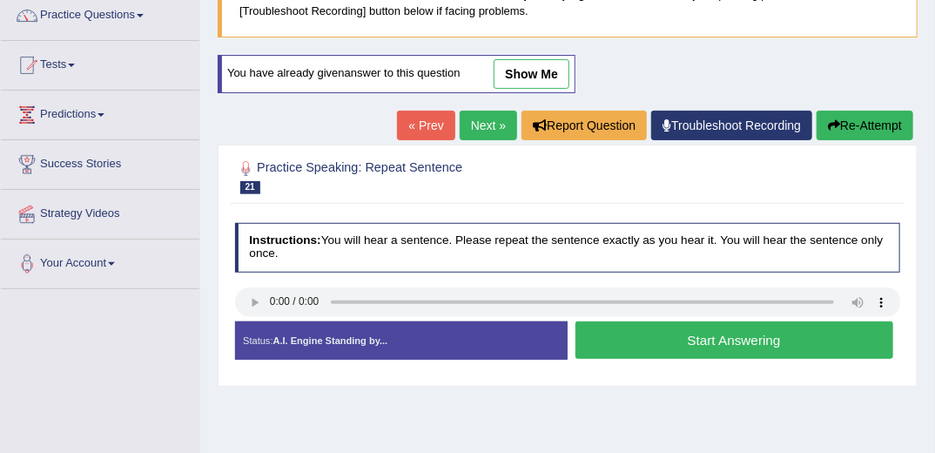
click at [687, 338] on button "Start Answering" at bounding box center [735, 339] width 318 height 37
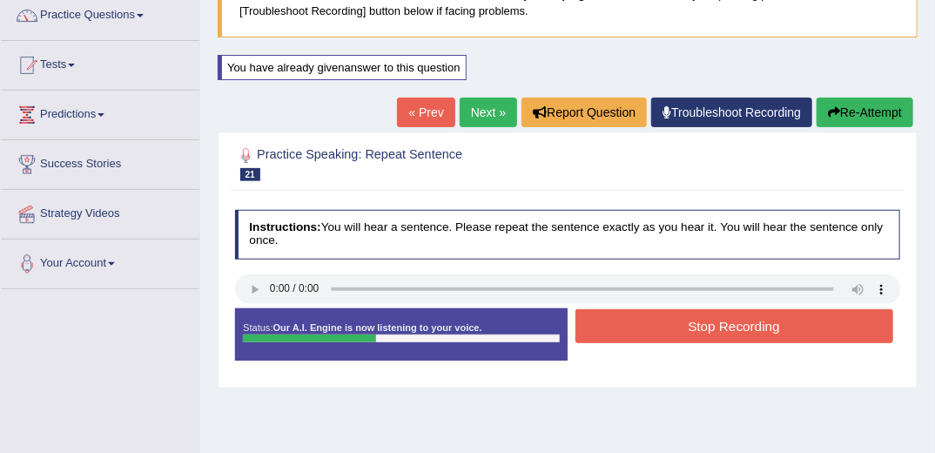
click at [693, 324] on button "Stop Recording" at bounding box center [735, 326] width 318 height 34
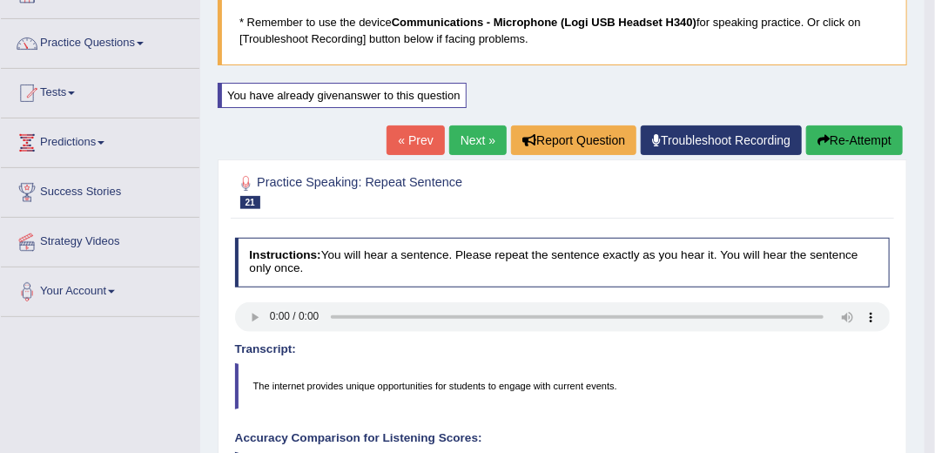
scroll to position [5, 0]
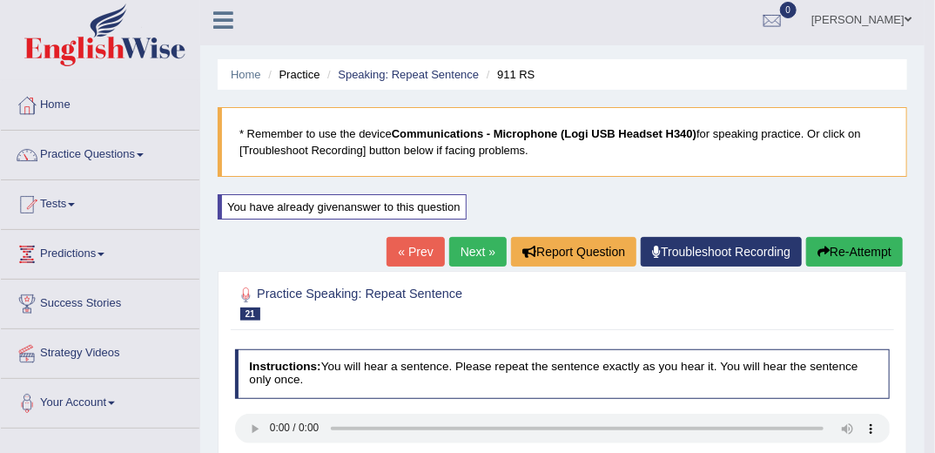
click at [833, 250] on button "Re-Attempt" at bounding box center [854, 252] width 97 height 30
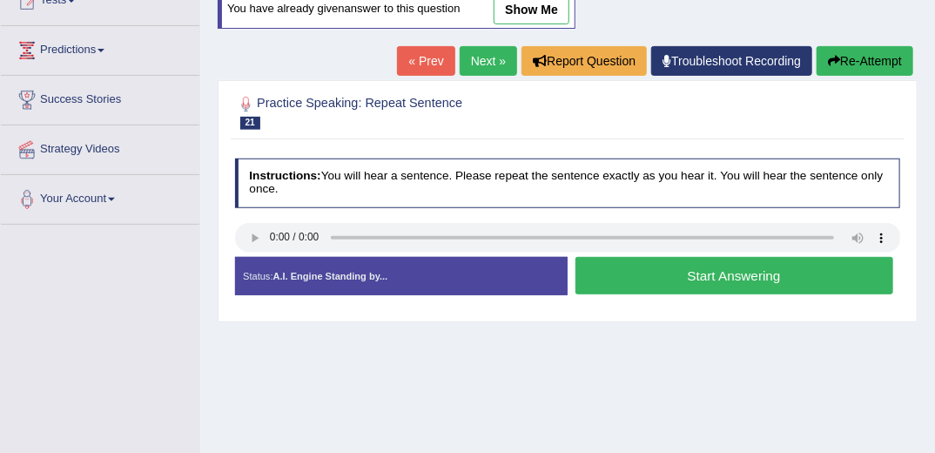
scroll to position [214, 0]
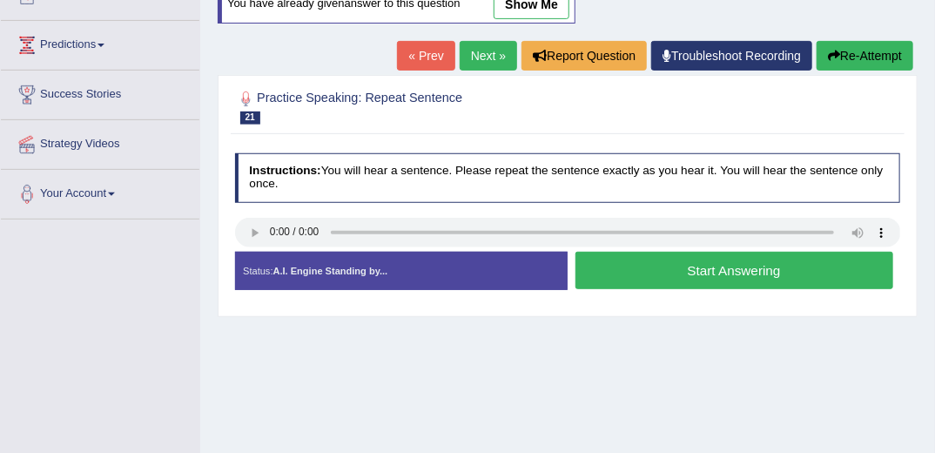
click at [708, 271] on button "Start Answering" at bounding box center [735, 270] width 318 height 37
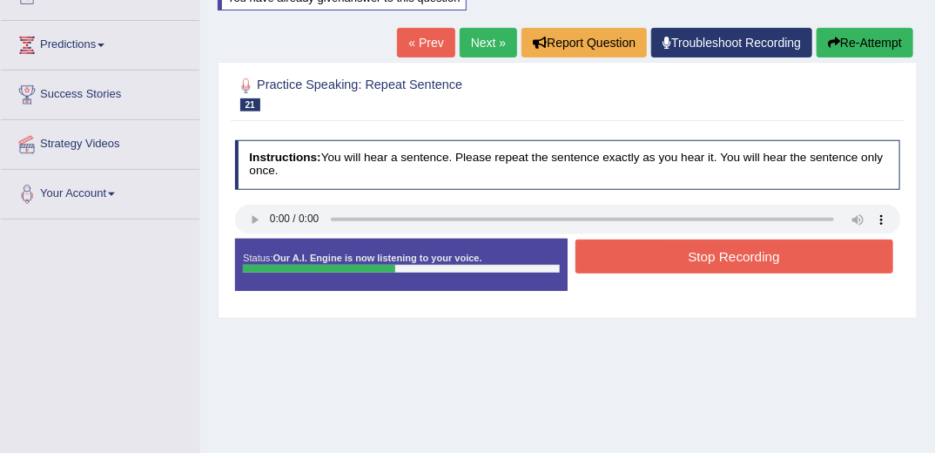
click at [742, 258] on button "Stop Recording" at bounding box center [735, 256] width 318 height 34
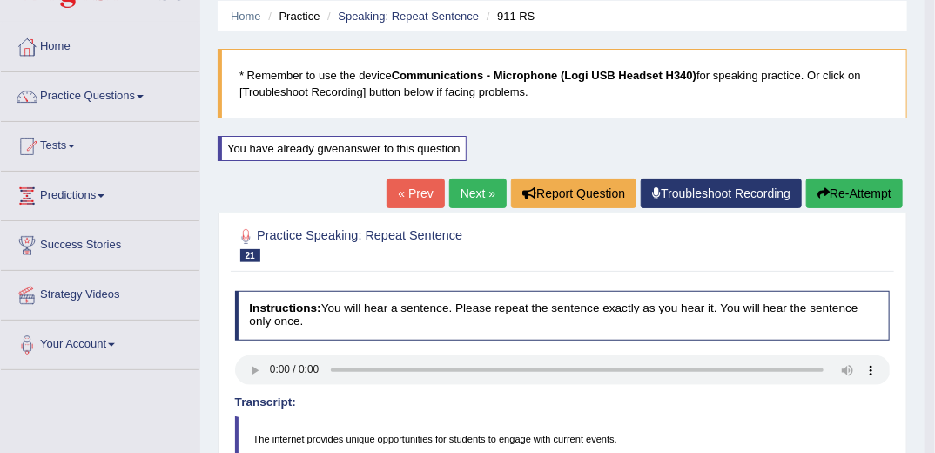
scroll to position [0, 0]
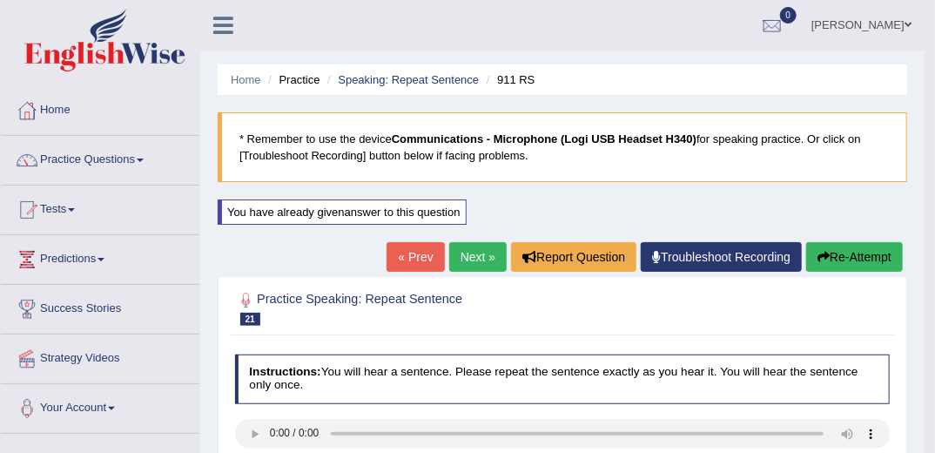
click at [853, 258] on button "Re-Attempt" at bounding box center [854, 257] width 97 height 30
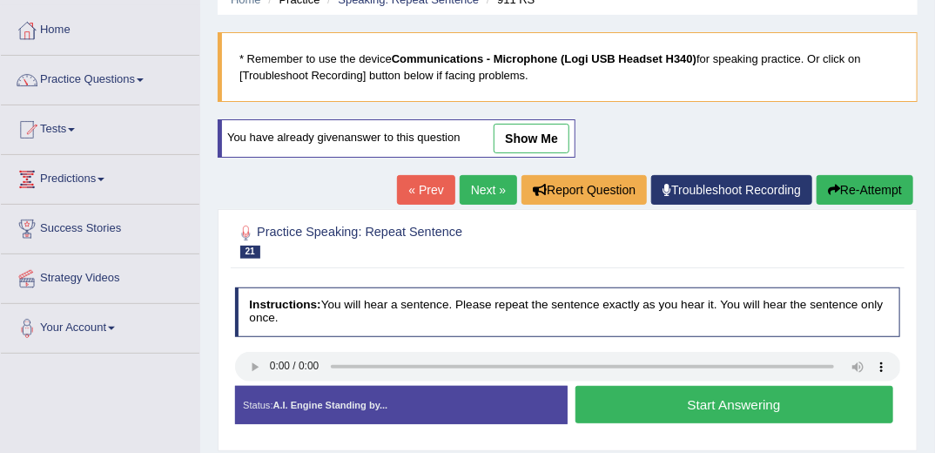
scroll to position [139, 0]
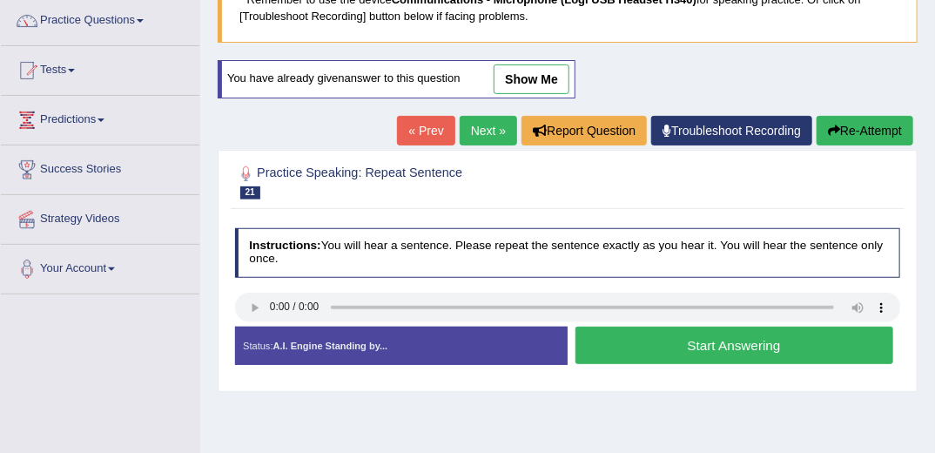
click at [716, 342] on button "Start Answering" at bounding box center [735, 345] width 318 height 37
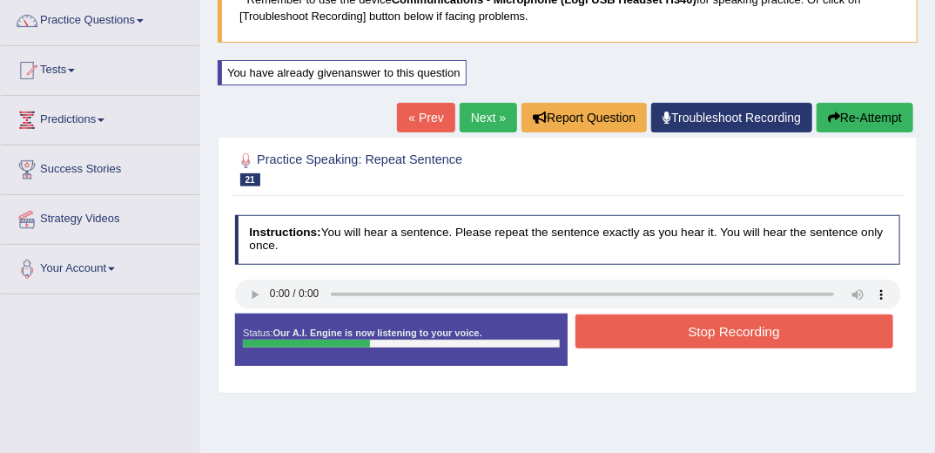
click at [714, 334] on button "Stop Recording" at bounding box center [735, 331] width 318 height 34
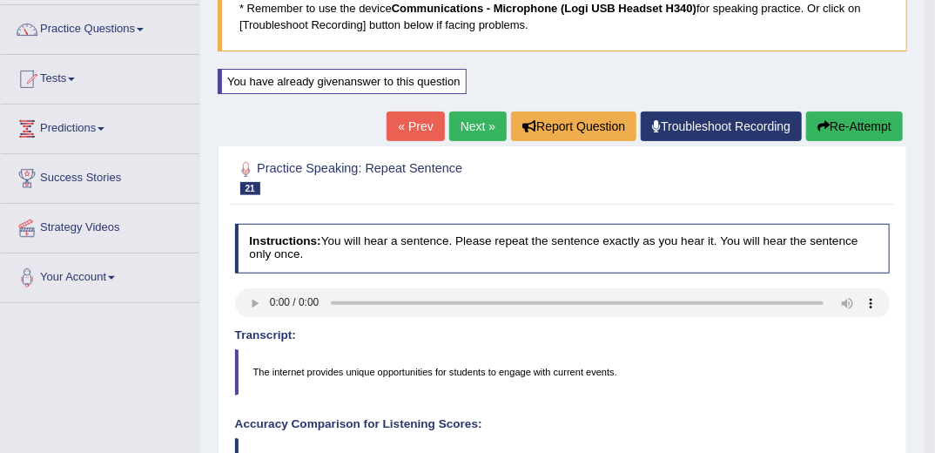
scroll to position [0, 0]
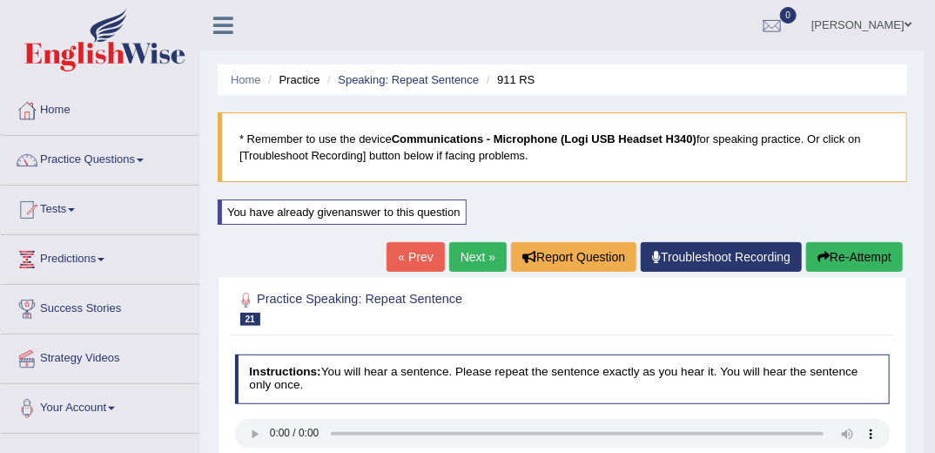
click at [840, 258] on button "Re-Attempt" at bounding box center [854, 257] width 97 height 30
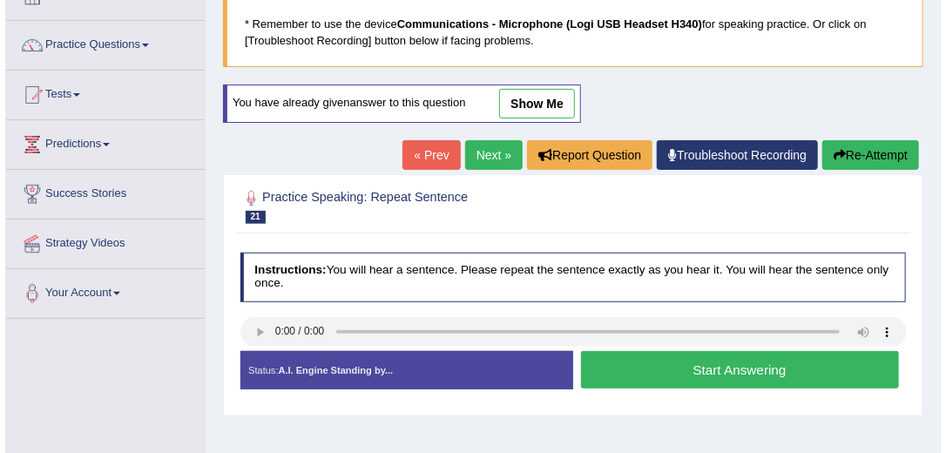
scroll to position [139, 0]
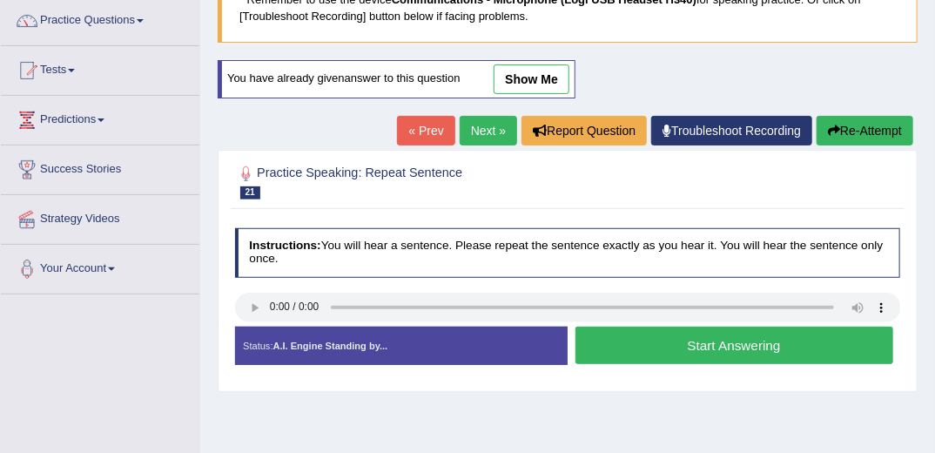
click at [650, 343] on button "Start Answering" at bounding box center [735, 345] width 318 height 37
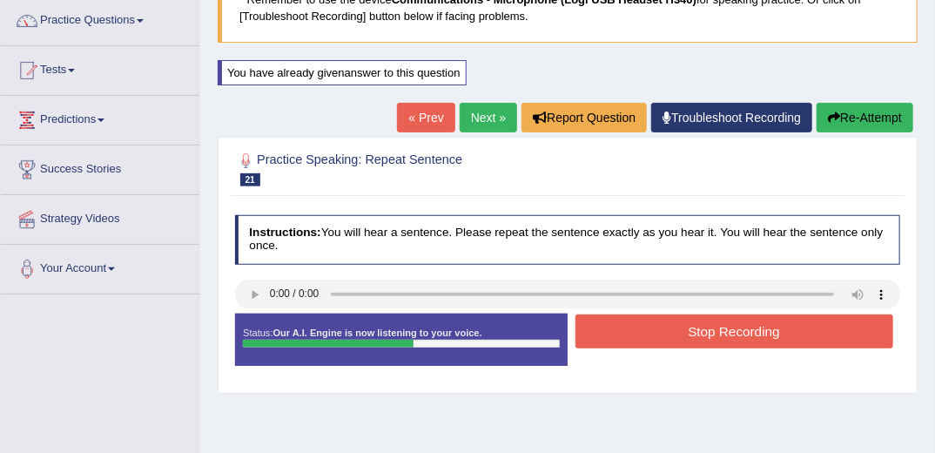
click at [732, 334] on button "Stop Recording" at bounding box center [735, 331] width 318 height 34
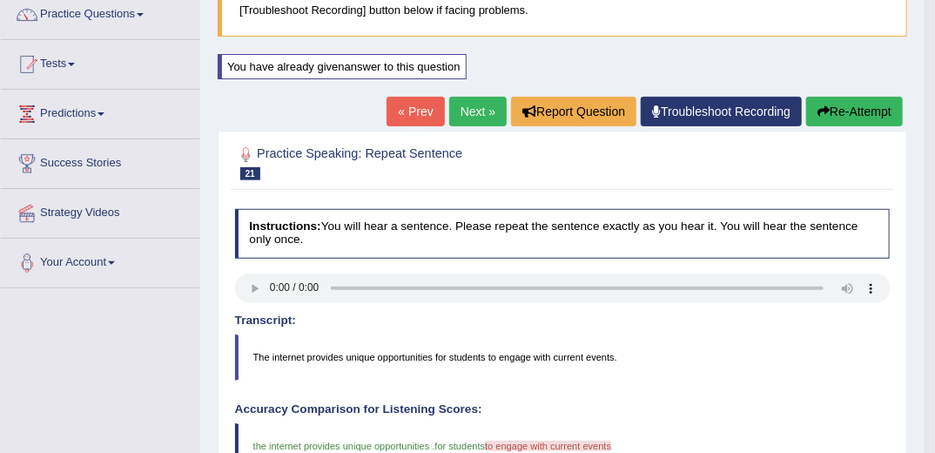
scroll to position [70, 0]
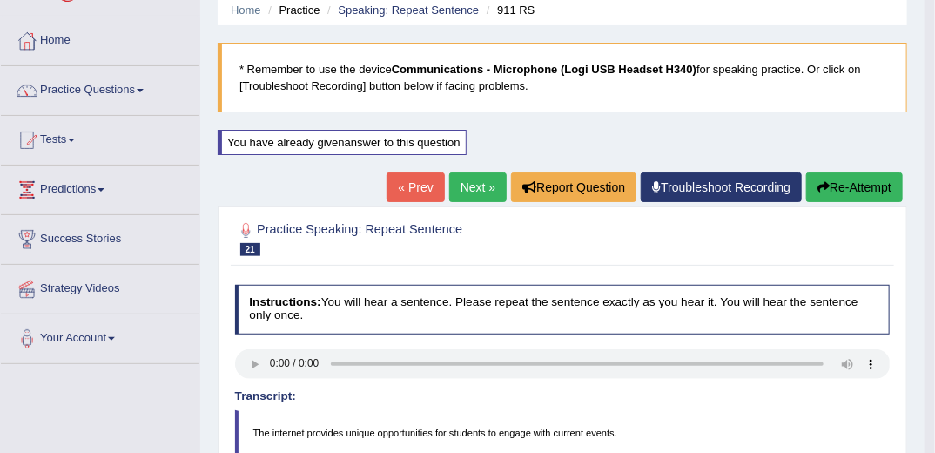
drag, startPoint x: 843, startPoint y: 183, endPoint x: 822, endPoint y: 201, distance: 27.8
click at [843, 183] on button "Re-Attempt" at bounding box center [854, 187] width 97 height 30
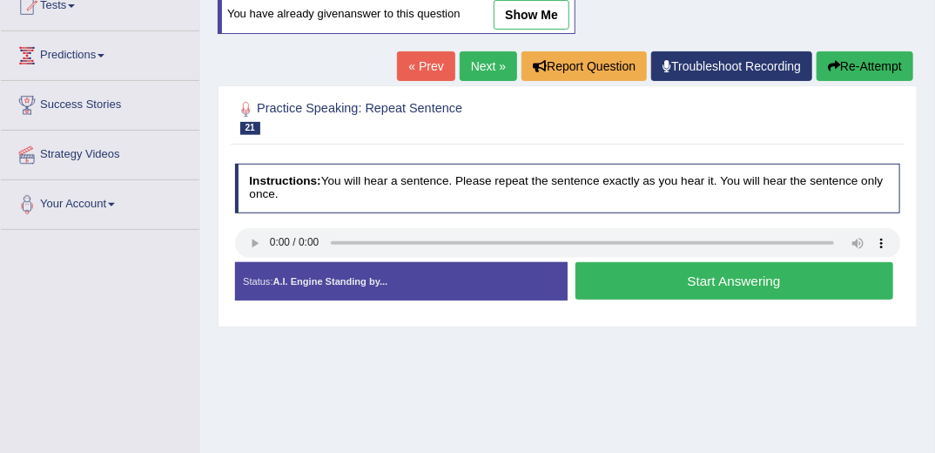
scroll to position [209, 0]
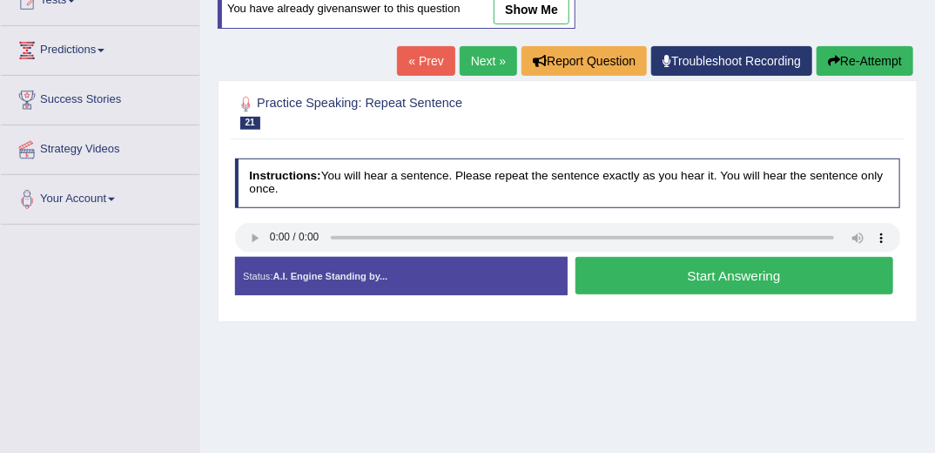
click at [771, 278] on button "Start Answering" at bounding box center [735, 275] width 318 height 37
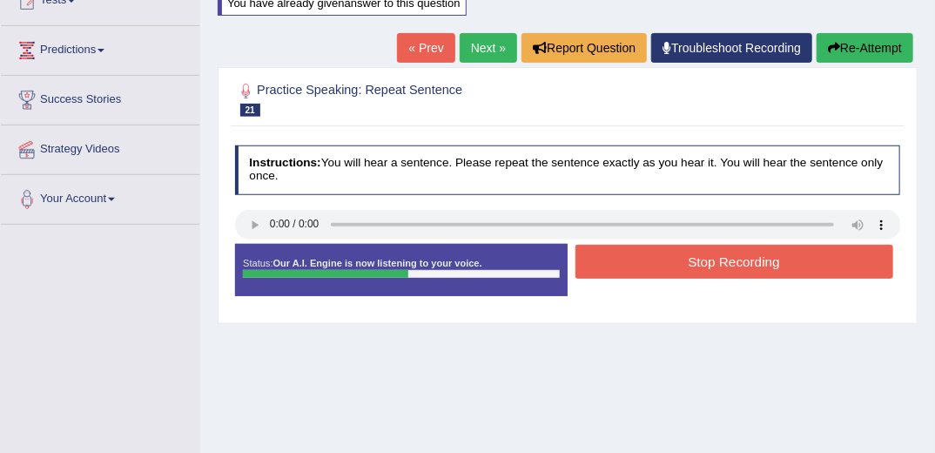
click at [746, 260] on button "Stop Recording" at bounding box center [735, 262] width 318 height 34
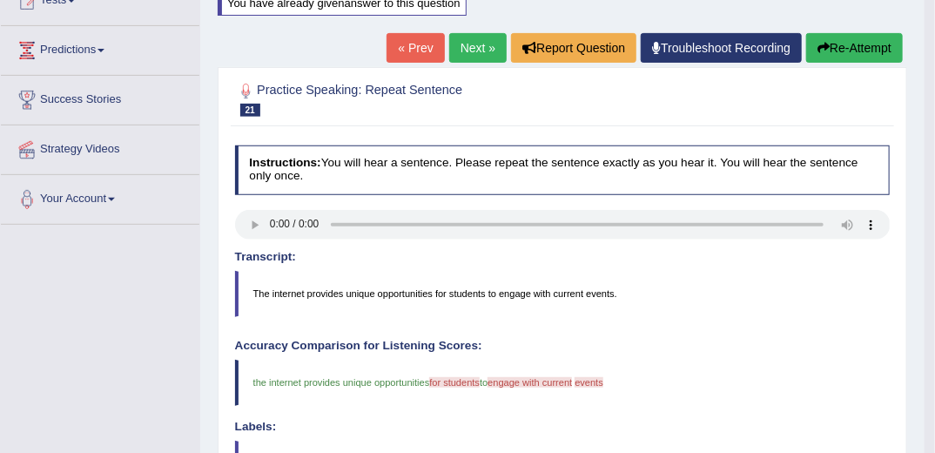
click at [849, 49] on button "Re-Attempt" at bounding box center [854, 48] width 97 height 30
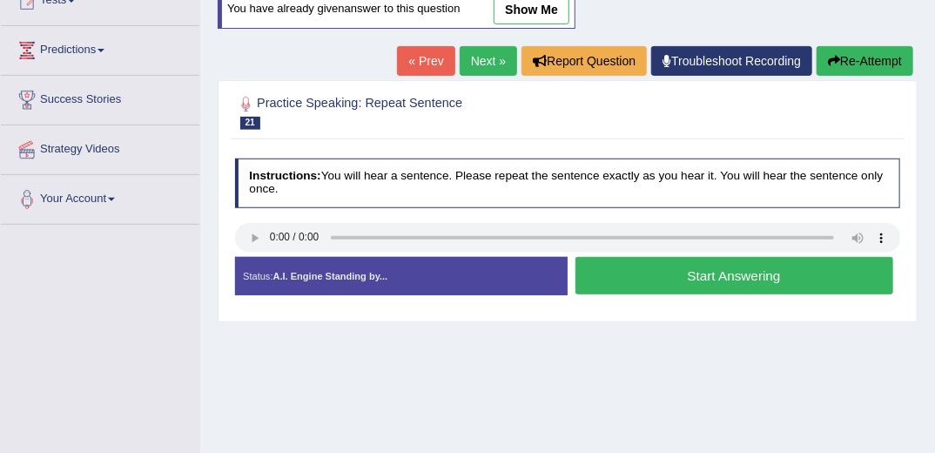
click at [706, 275] on button "Start Answering" at bounding box center [735, 275] width 318 height 37
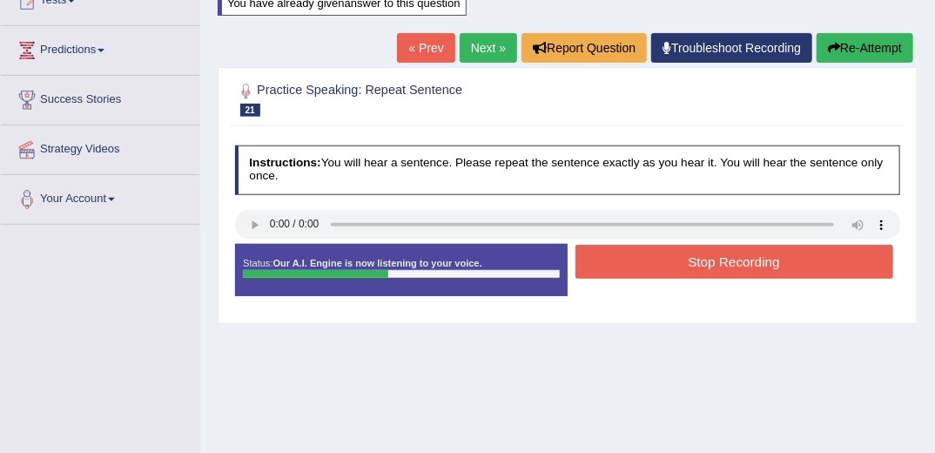
click at [693, 258] on button "Stop Recording" at bounding box center [735, 262] width 318 height 34
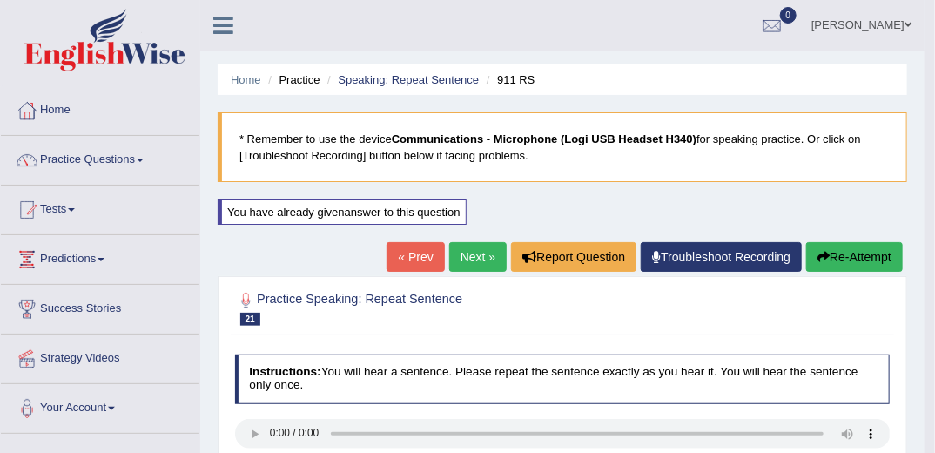
click at [833, 248] on button "Re-Attempt" at bounding box center [854, 257] width 97 height 30
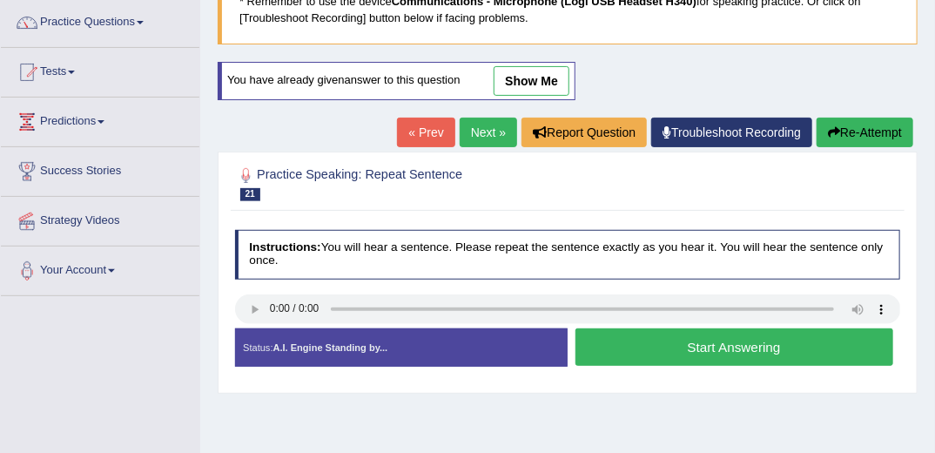
scroll to position [139, 0]
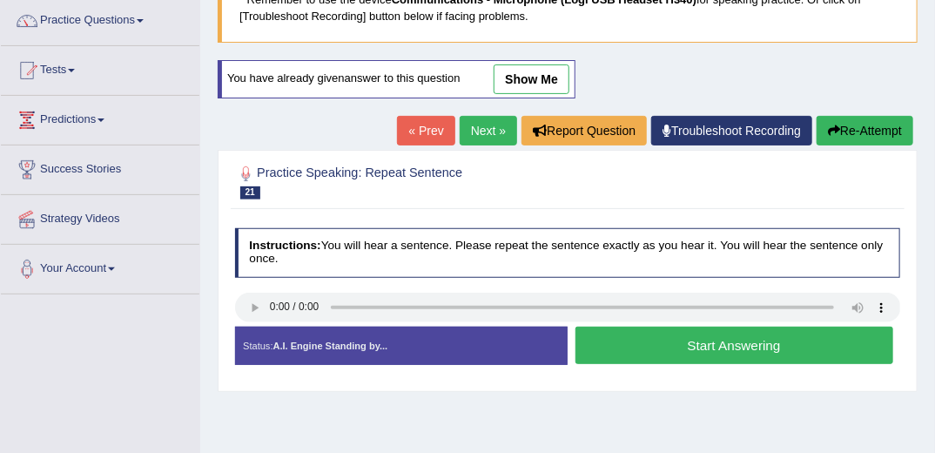
click at [637, 347] on button "Start Answering" at bounding box center [735, 345] width 318 height 37
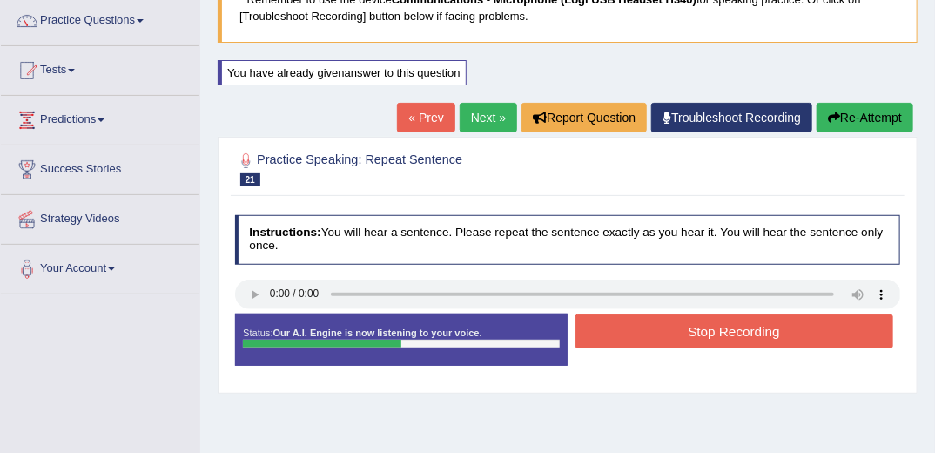
click at [736, 320] on button "Stop Recording" at bounding box center [735, 331] width 318 height 34
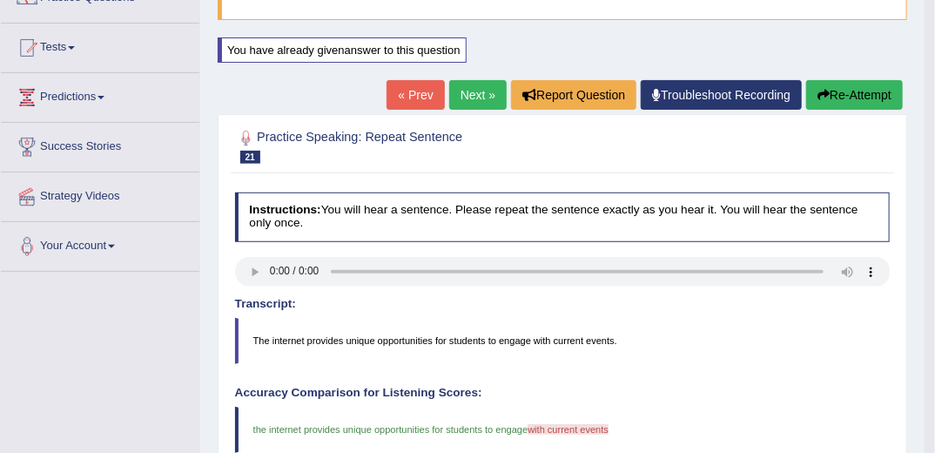
scroll to position [70, 0]
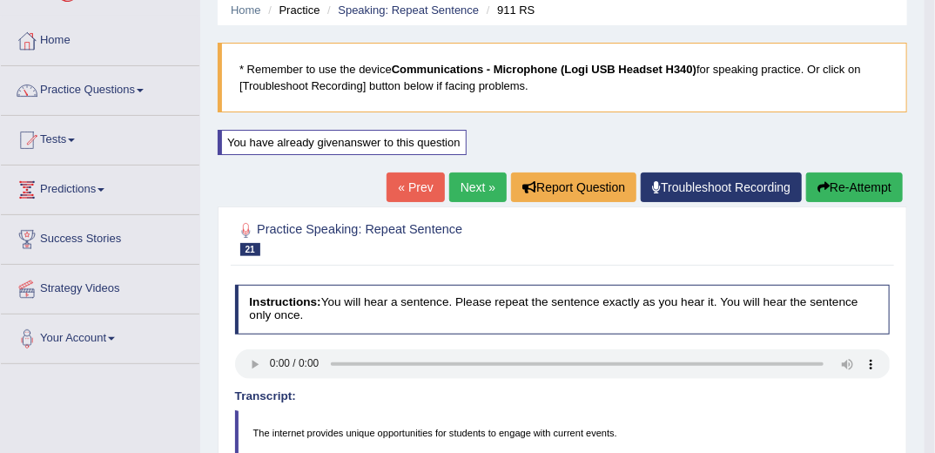
click at [843, 182] on button "Re-Attempt" at bounding box center [854, 187] width 97 height 30
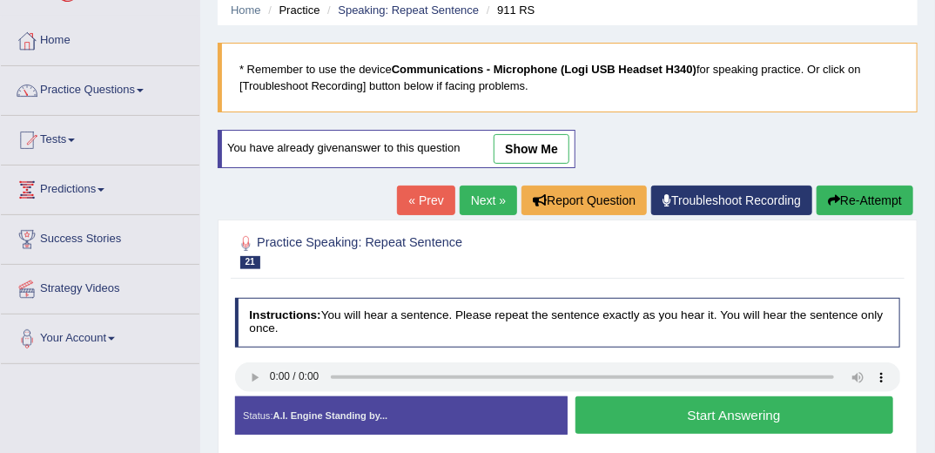
click at [702, 414] on button "Start Answering" at bounding box center [735, 414] width 318 height 37
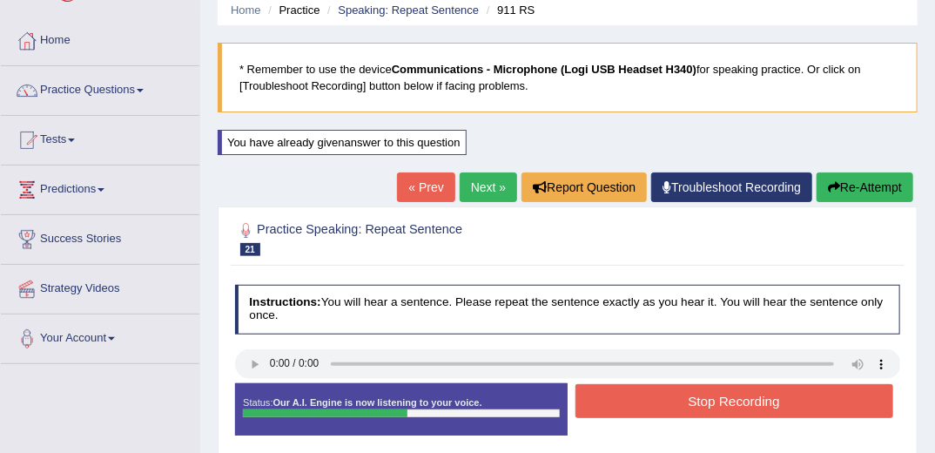
click at [693, 407] on button "Stop Recording" at bounding box center [735, 401] width 318 height 34
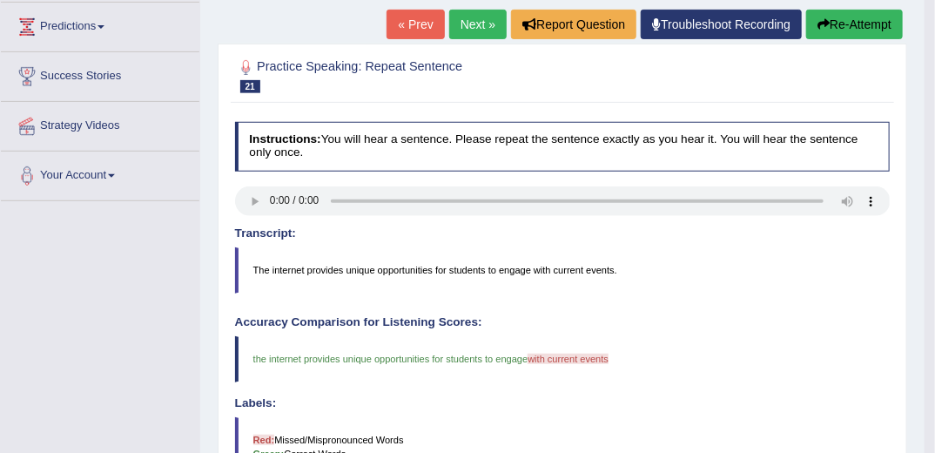
scroll to position [209, 0]
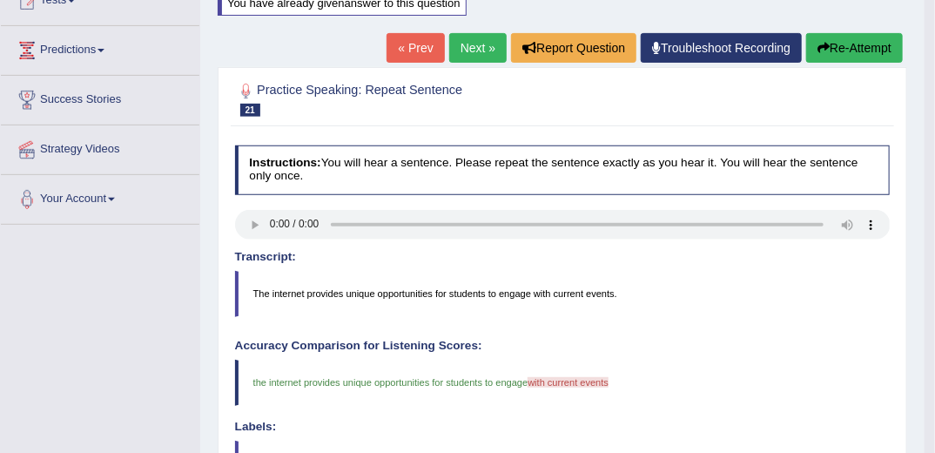
drag, startPoint x: 844, startPoint y: 45, endPoint x: 859, endPoint y: 135, distance: 90.9
click at [843, 45] on button "Re-Attempt" at bounding box center [854, 48] width 97 height 30
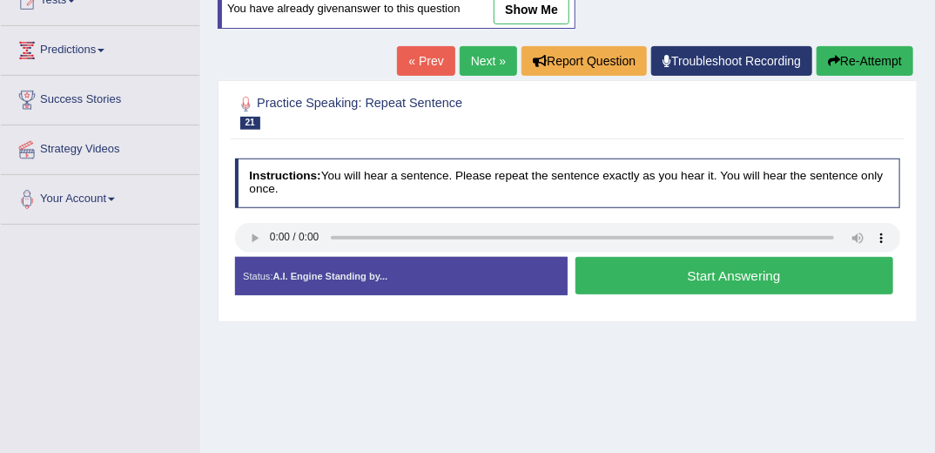
click at [668, 279] on button "Start Answering" at bounding box center [735, 275] width 318 height 37
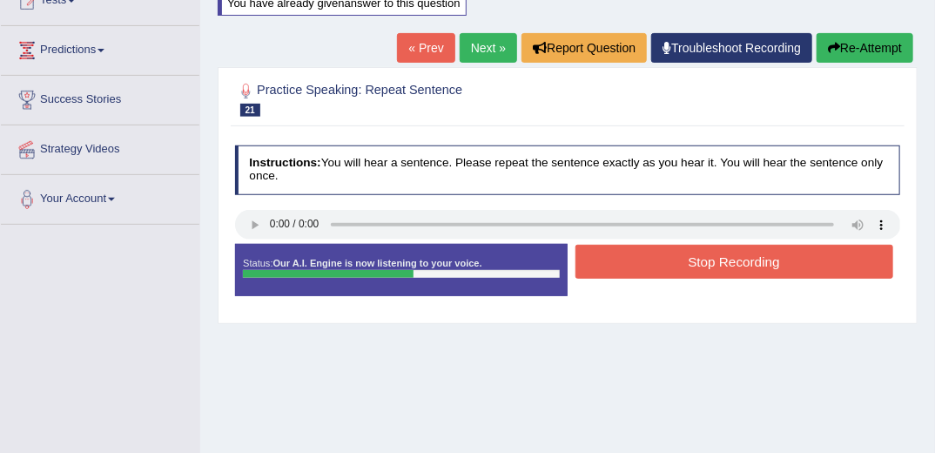
click at [850, 54] on button "Re-Attempt" at bounding box center [865, 48] width 97 height 30
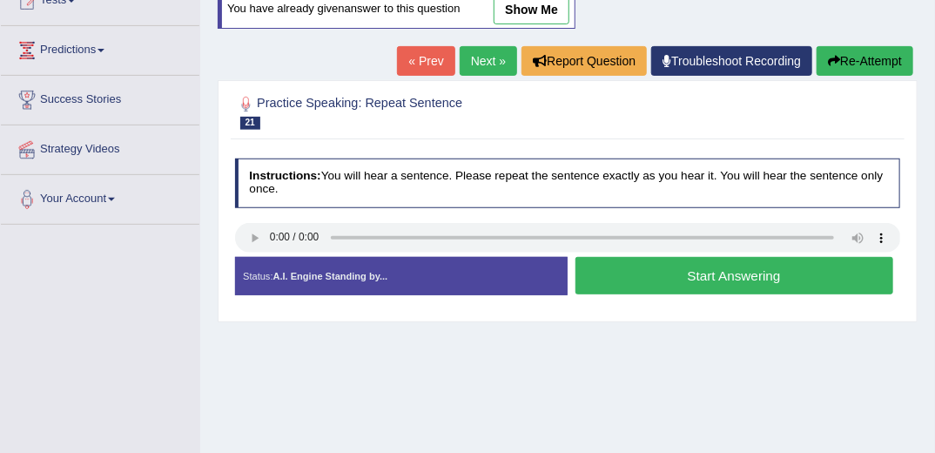
click at [679, 275] on button "Start Answering" at bounding box center [735, 275] width 318 height 37
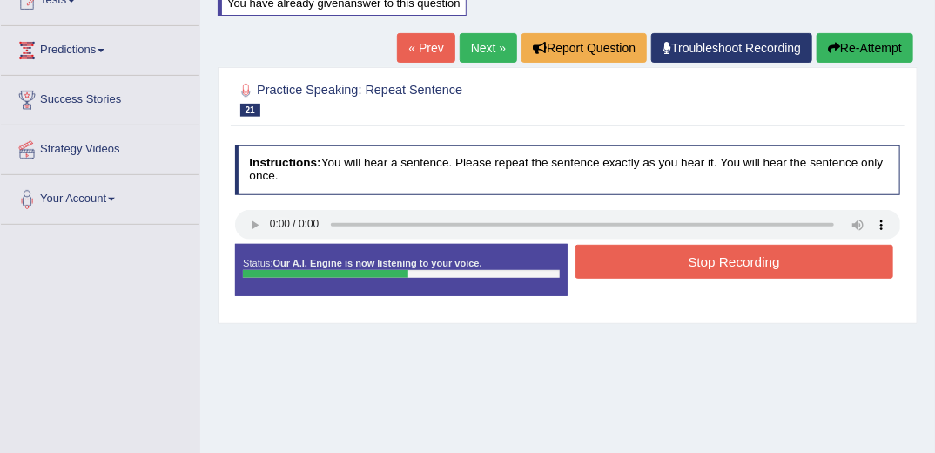
click at [720, 262] on button "Stop Recording" at bounding box center [735, 262] width 318 height 34
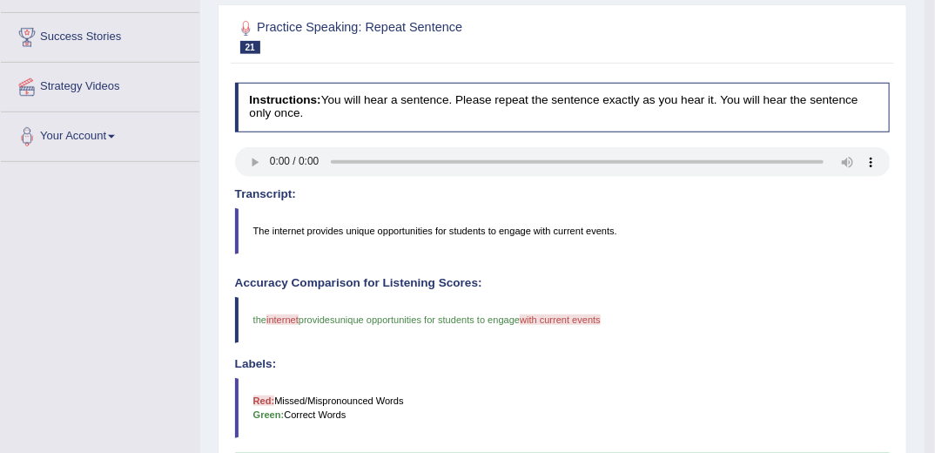
scroll to position [209, 0]
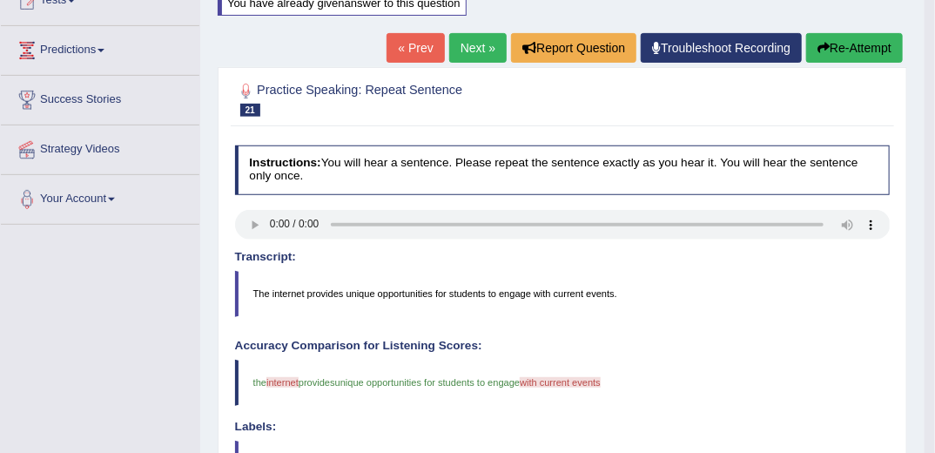
click at [836, 43] on button "Re-Attempt" at bounding box center [854, 48] width 97 height 30
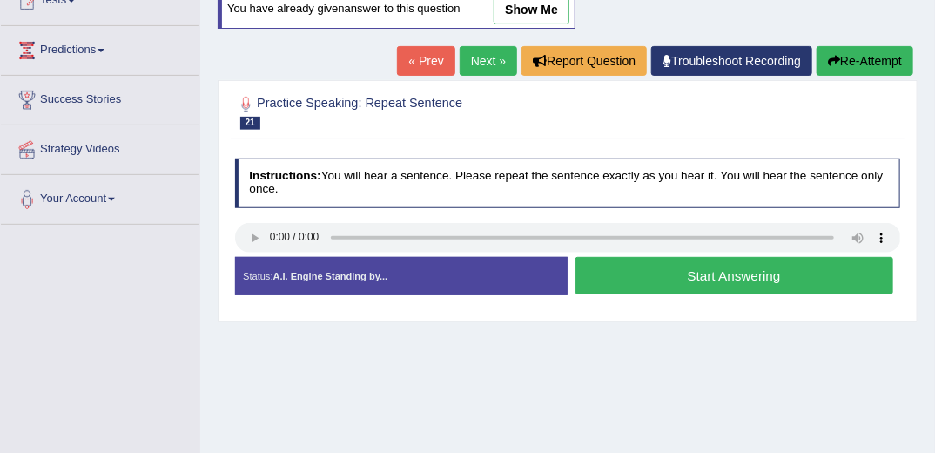
click at [685, 268] on button "Start Answering" at bounding box center [735, 275] width 318 height 37
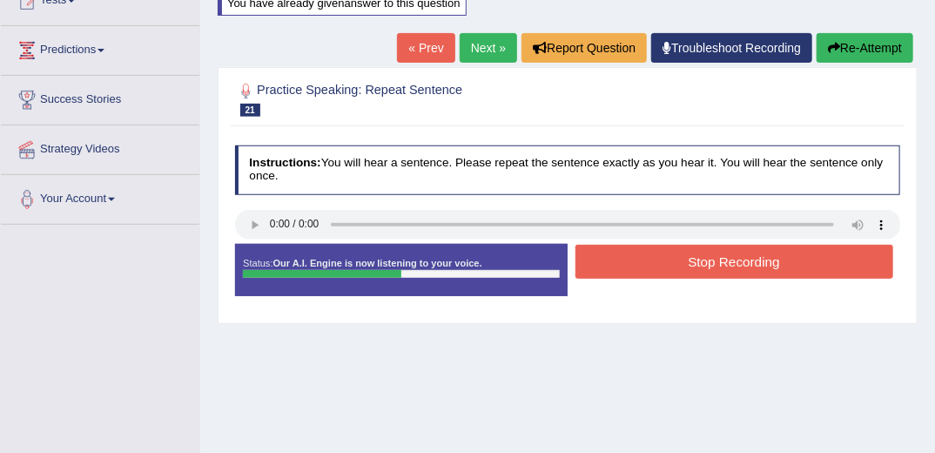
click at [667, 253] on button "Stop Recording" at bounding box center [735, 262] width 318 height 34
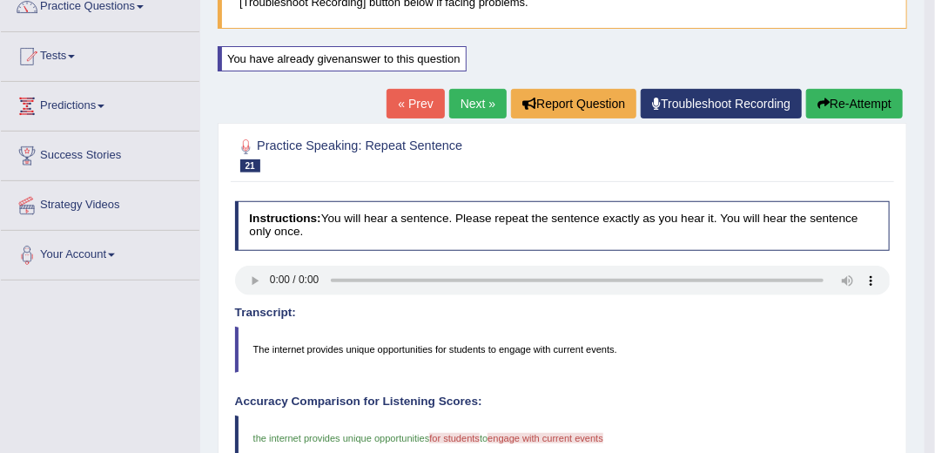
scroll to position [139, 0]
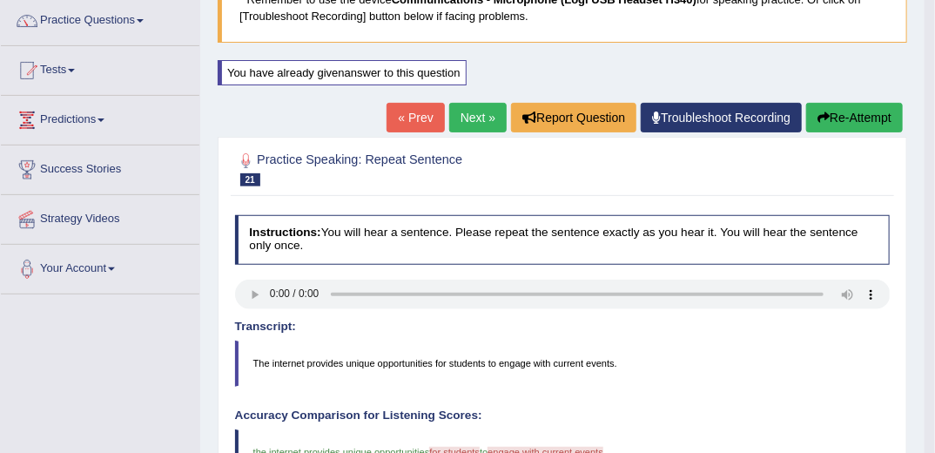
click at [837, 116] on button "Re-Attempt" at bounding box center [854, 118] width 97 height 30
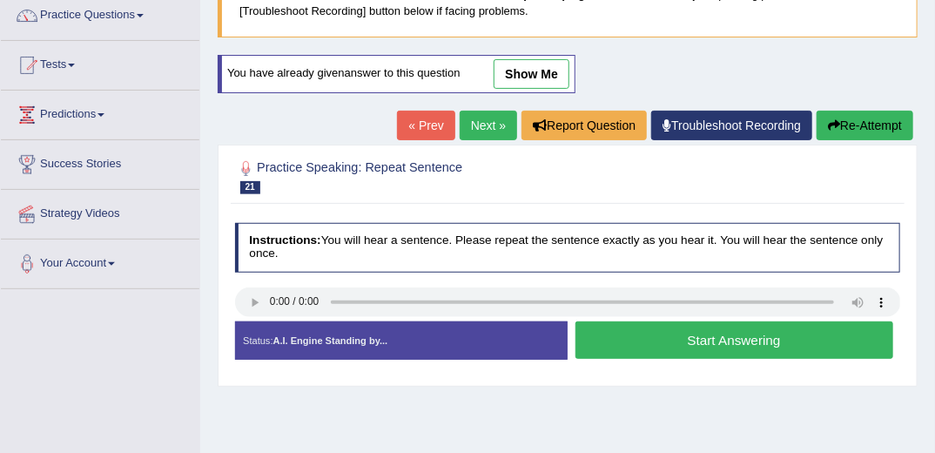
click at [664, 338] on button "Start Answering" at bounding box center [735, 339] width 318 height 37
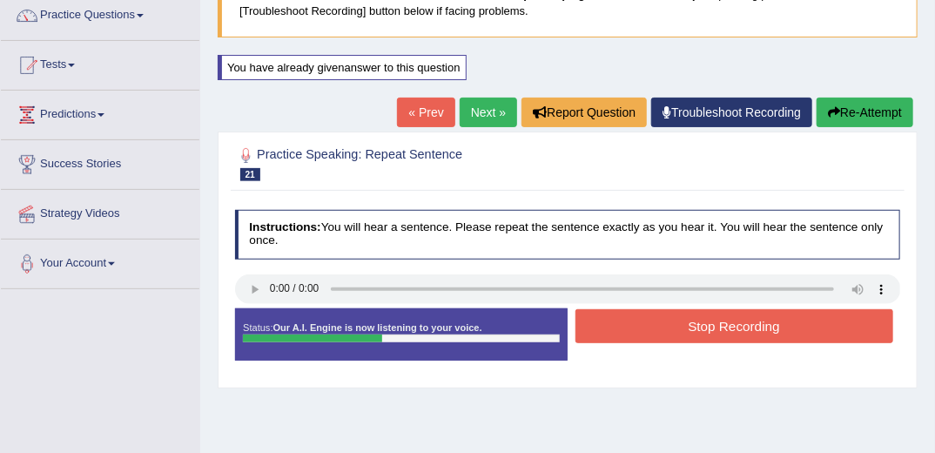
click at [701, 328] on button "Stop Recording" at bounding box center [735, 326] width 318 height 34
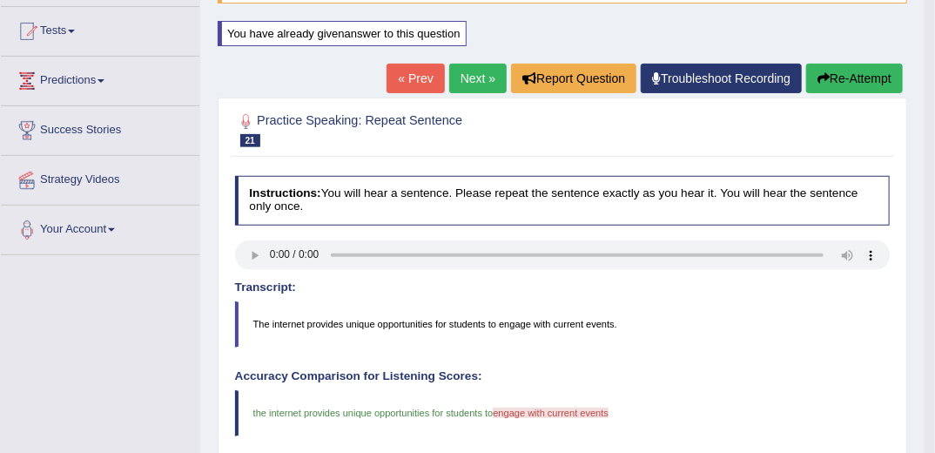
scroll to position [75, 0]
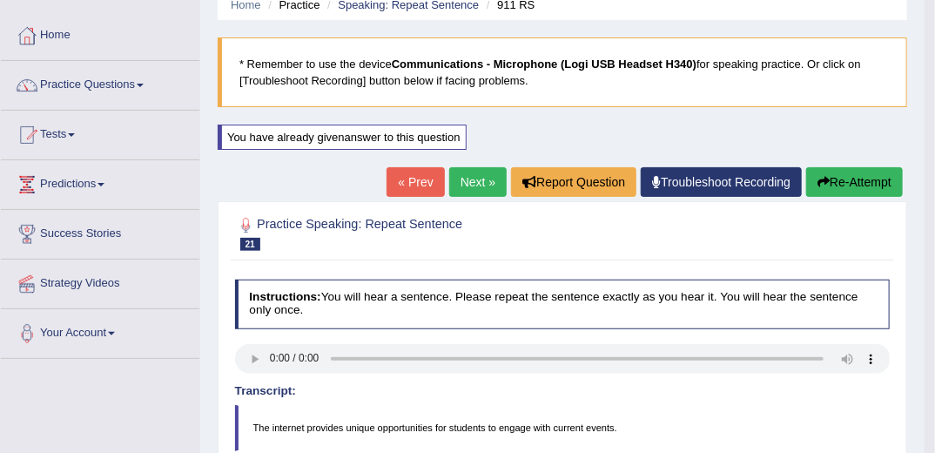
click at [851, 182] on button "Re-Attempt" at bounding box center [854, 182] width 97 height 30
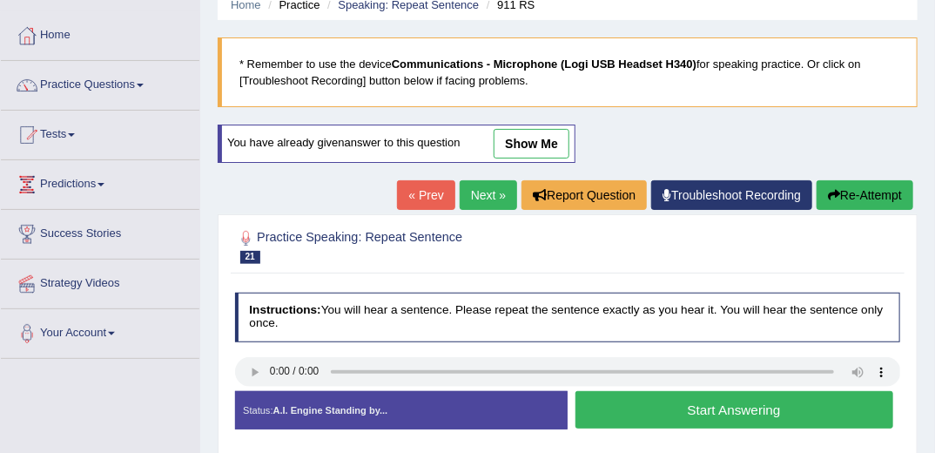
drag, startPoint x: 693, startPoint y: 407, endPoint x: 658, endPoint y: 407, distance: 34.8
click at [693, 407] on button "Start Answering" at bounding box center [735, 409] width 318 height 37
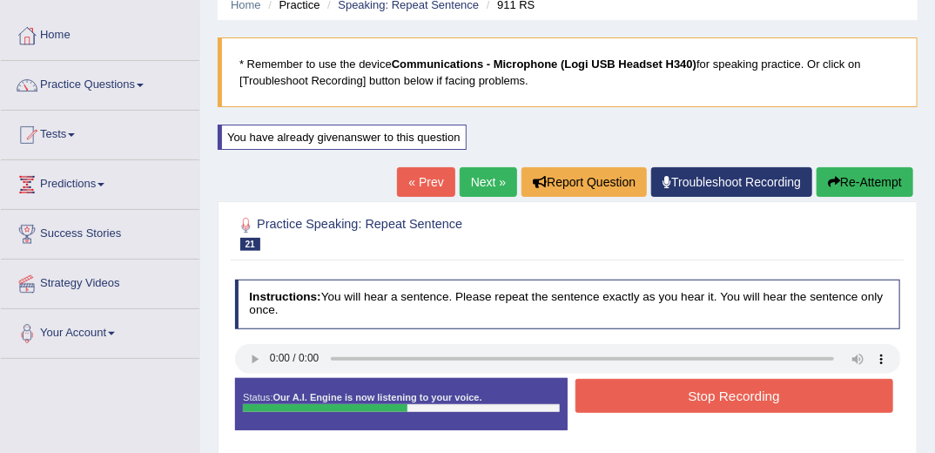
click at [617, 392] on button "Stop Recording" at bounding box center [735, 396] width 318 height 34
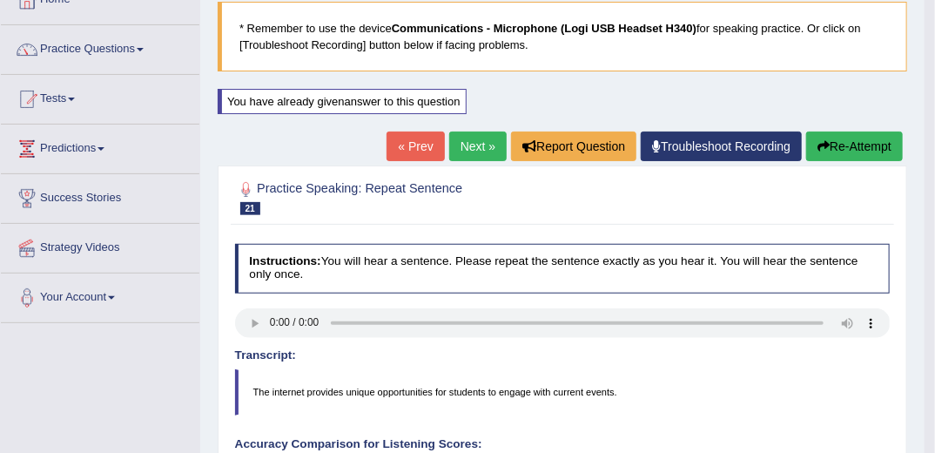
scroll to position [5, 0]
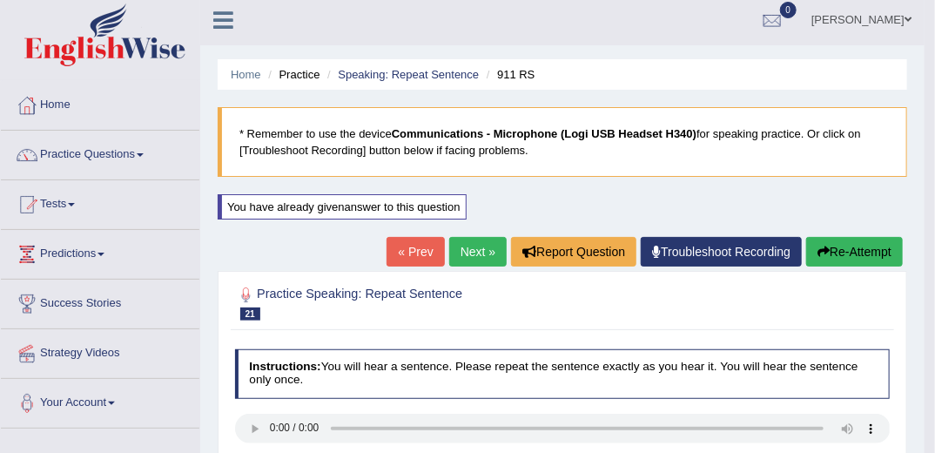
click at [492, 249] on link "Next »" at bounding box center [477, 252] width 57 height 30
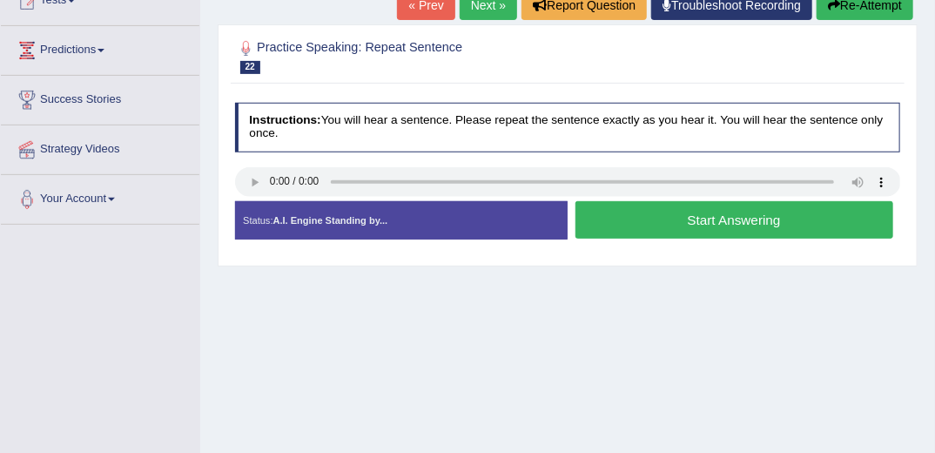
click at [673, 217] on button "Start Answering" at bounding box center [735, 219] width 318 height 37
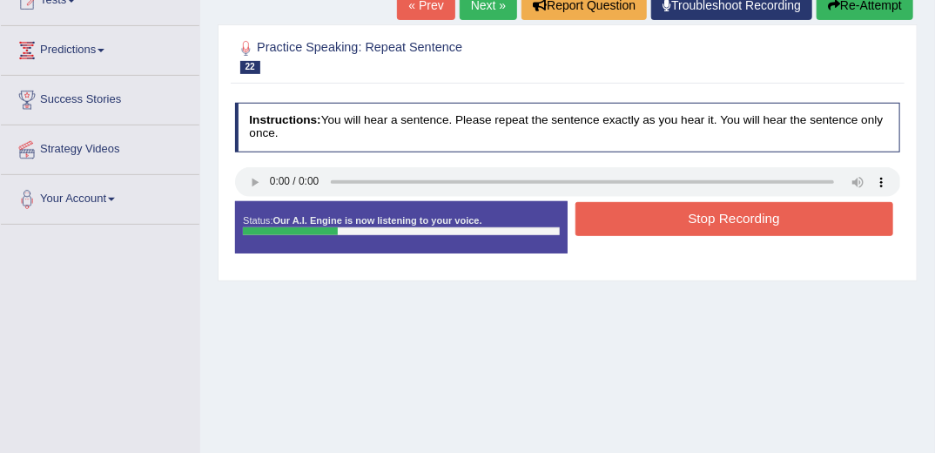
click at [743, 217] on button "Stop Recording" at bounding box center [735, 219] width 318 height 34
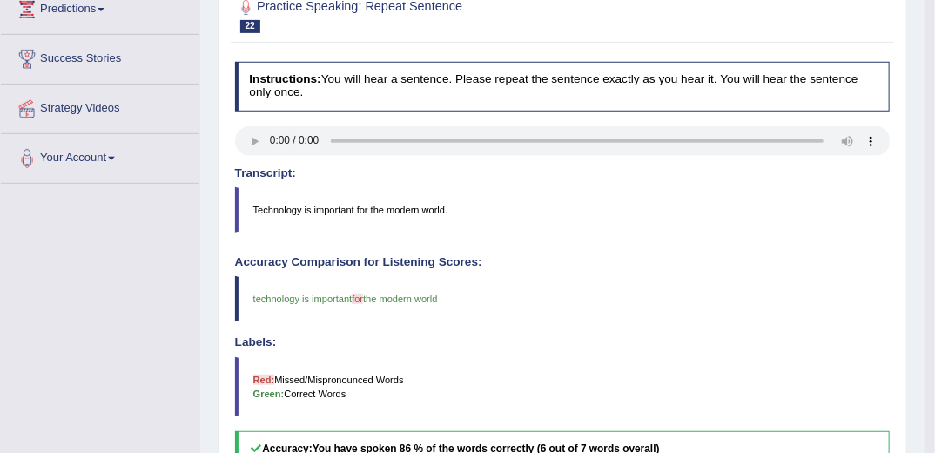
scroll to position [209, 0]
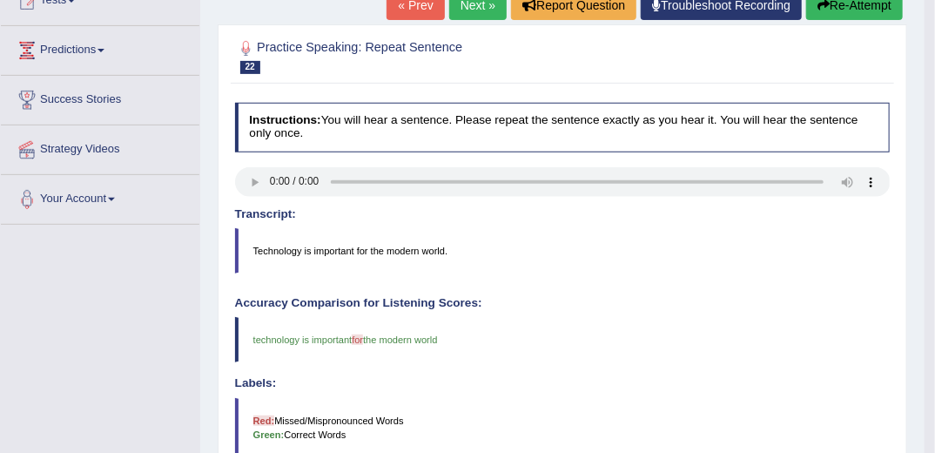
click at [477, 3] on link "Next »" at bounding box center [477, 5] width 57 height 30
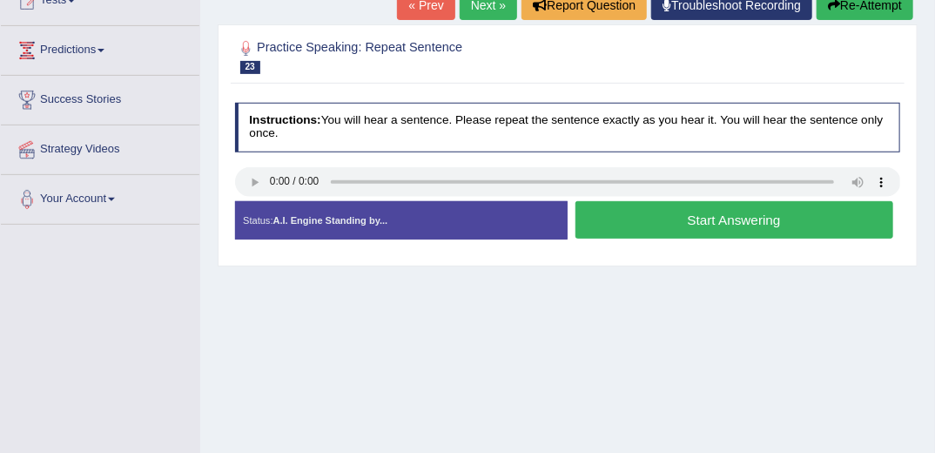
drag, startPoint x: 808, startPoint y: 225, endPoint x: 724, endPoint y: 244, distance: 86.6
click at [808, 225] on button "Start Answering" at bounding box center [735, 219] width 318 height 37
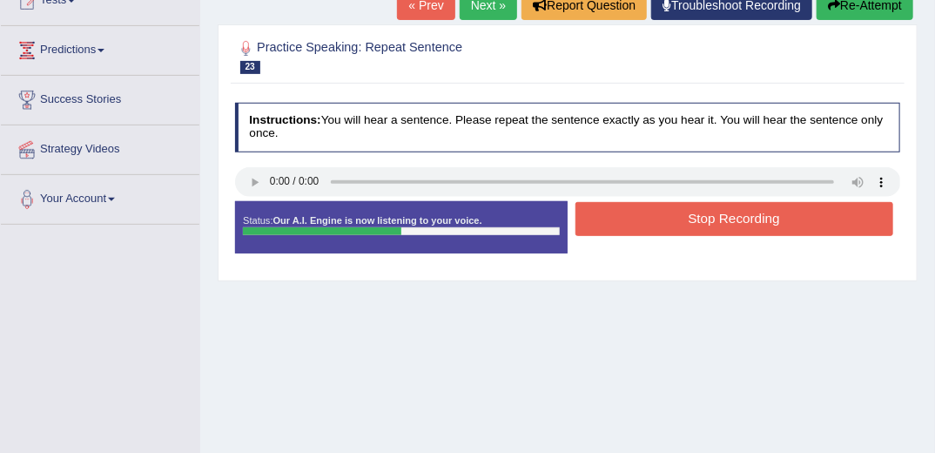
click at [756, 221] on button "Stop Recording" at bounding box center [735, 219] width 318 height 34
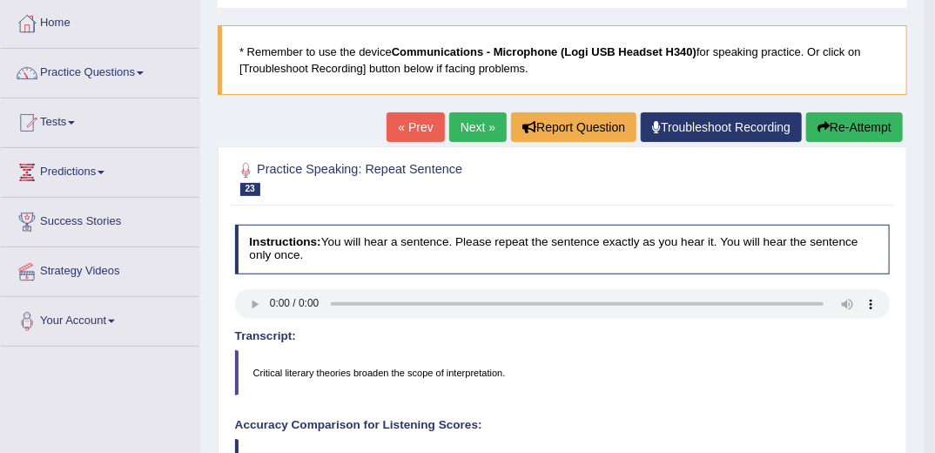
scroll to position [70, 0]
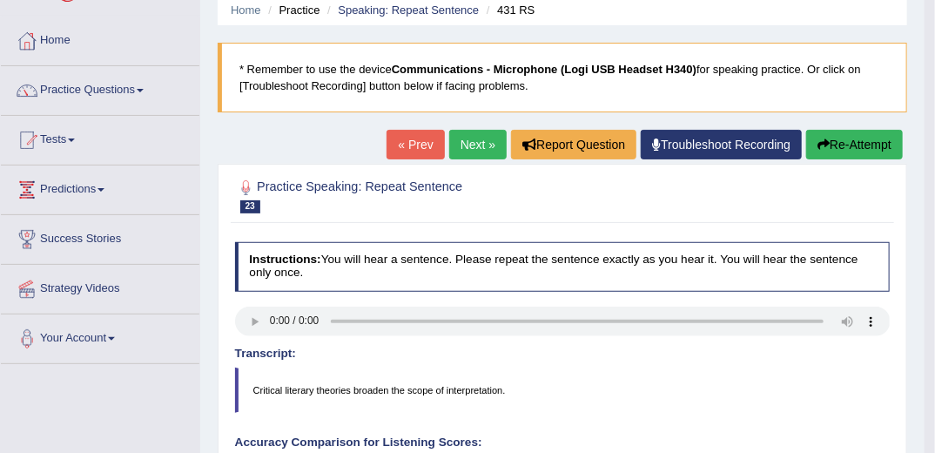
click at [827, 148] on icon "button" at bounding box center [824, 144] width 12 height 12
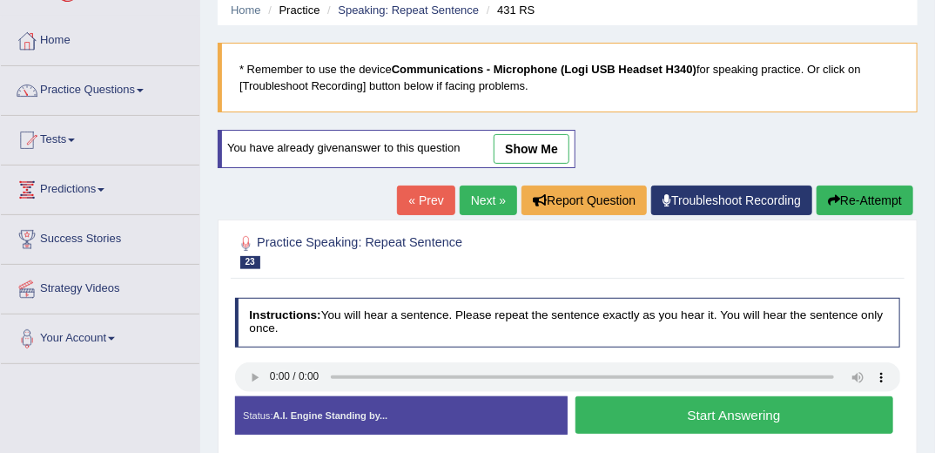
click at [670, 412] on button "Start Answering" at bounding box center [735, 414] width 318 height 37
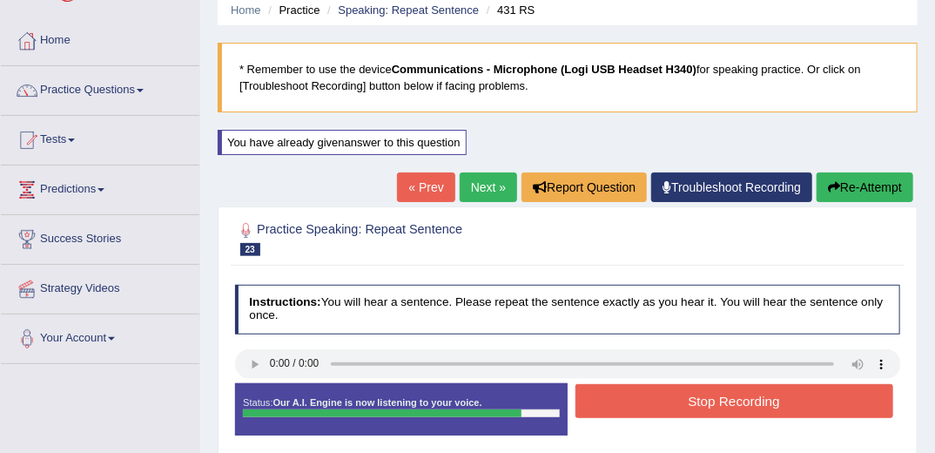
click at [642, 397] on button "Stop Recording" at bounding box center [735, 401] width 318 height 34
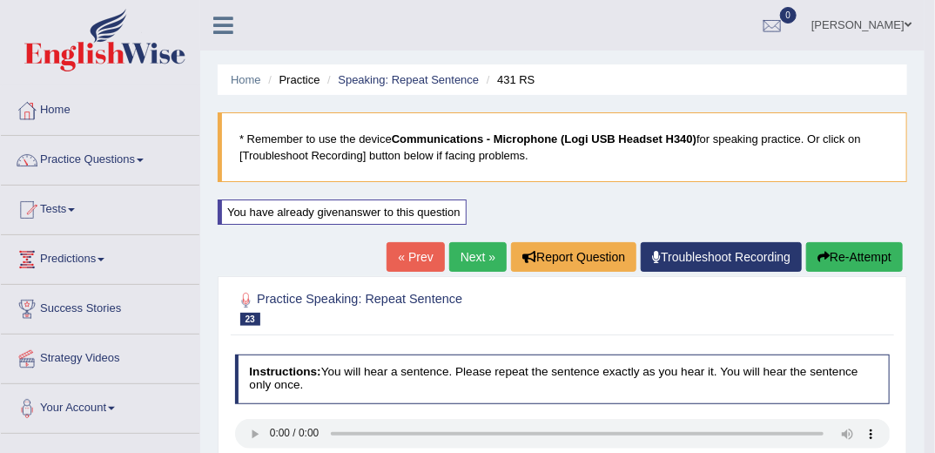
click at [469, 249] on link "Next »" at bounding box center [477, 257] width 57 height 30
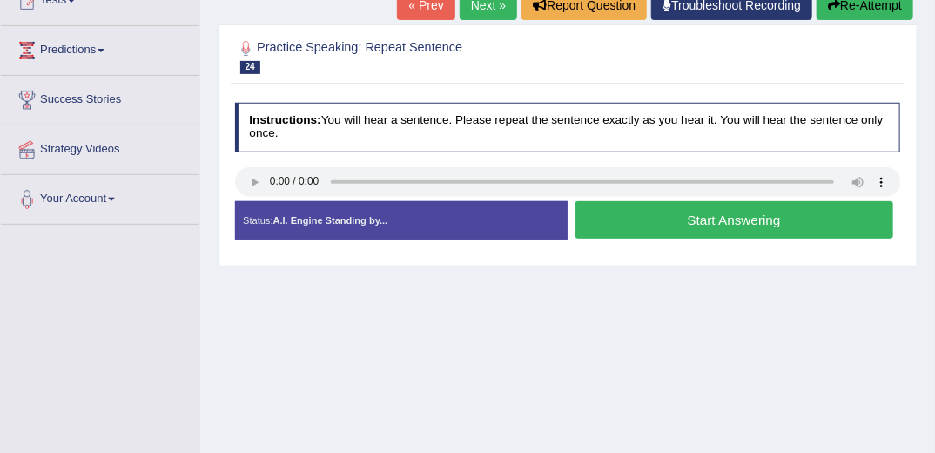
scroll to position [209, 0]
click at [707, 219] on button "Start Answering" at bounding box center [735, 219] width 318 height 37
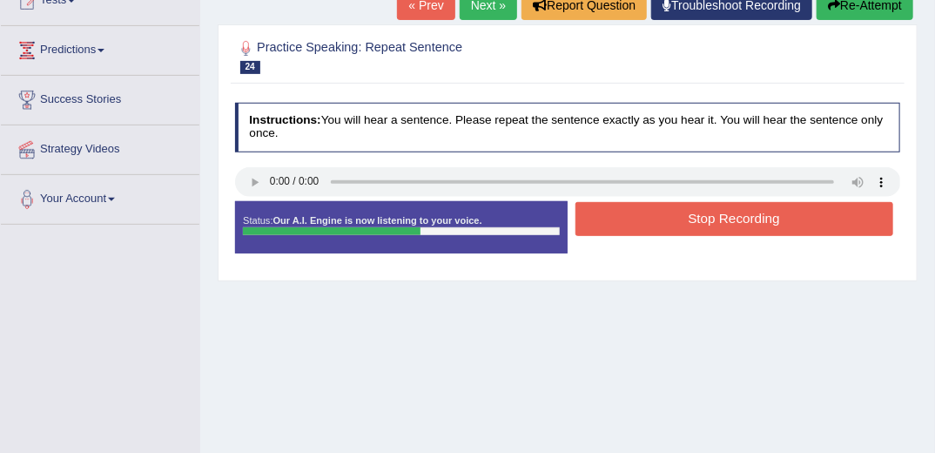
click at [713, 219] on button "Stop Recording" at bounding box center [735, 219] width 318 height 34
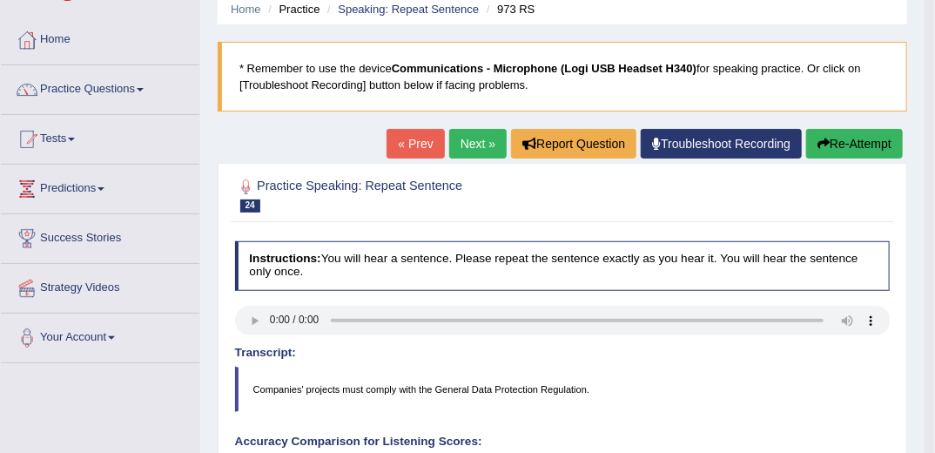
scroll to position [70, 0]
